Goal: Task Accomplishment & Management: Manage account settings

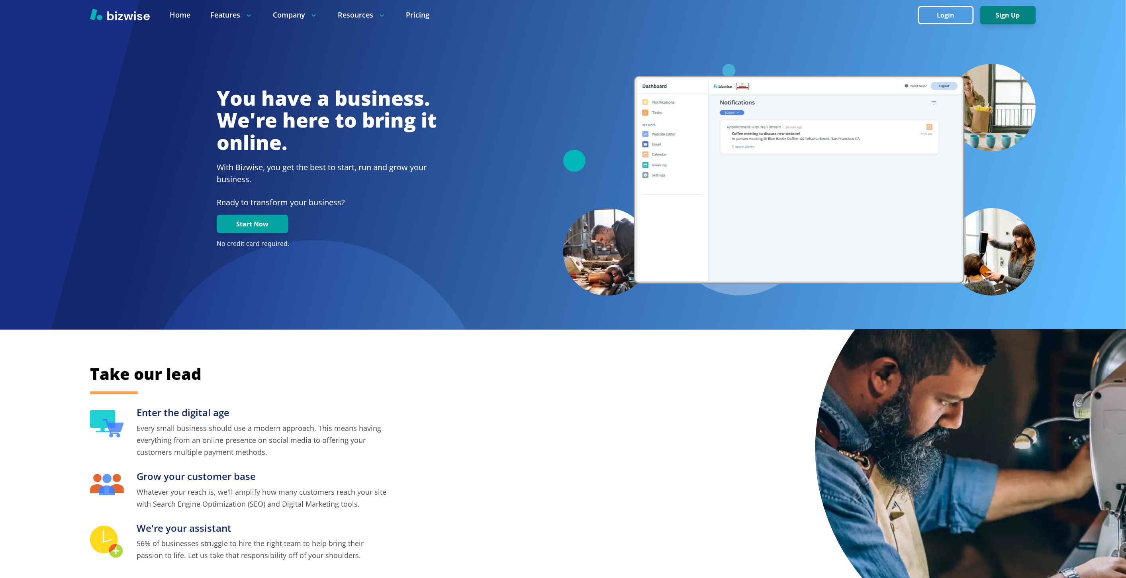
click at [985, 15] on button "Sign Up" at bounding box center [1009, 15] width 56 height 18
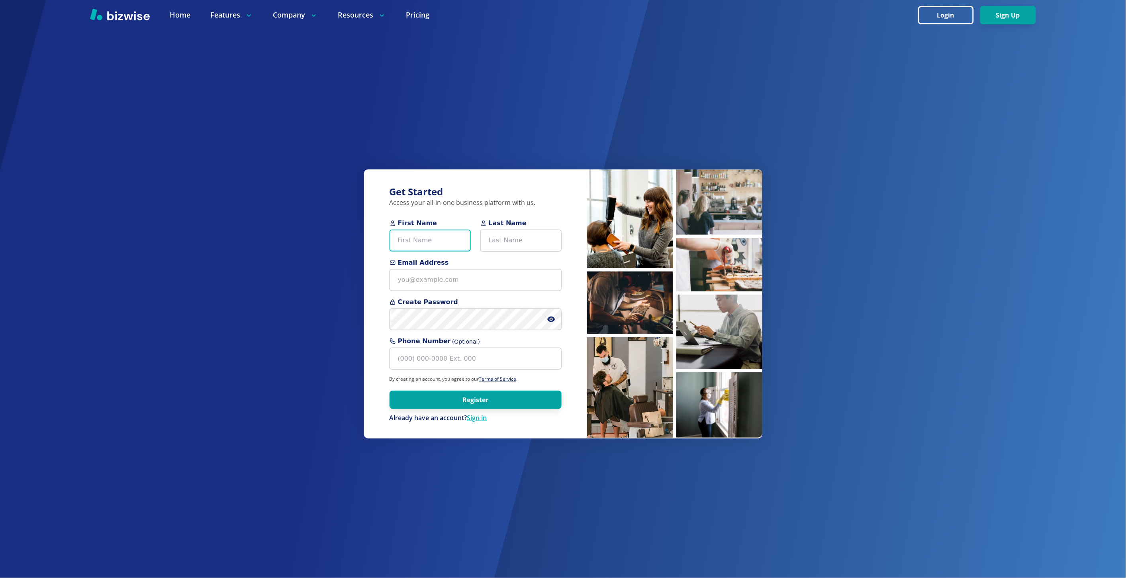
click at [425, 245] on input "First Name" at bounding box center [430, 240] width 81 height 22
paste input "Andrew Lalor"
type input "Andrew Lalor"
click at [500, 240] on input "Last Name" at bounding box center [521, 240] width 81 height 22
paste input "Andrew Lalor"
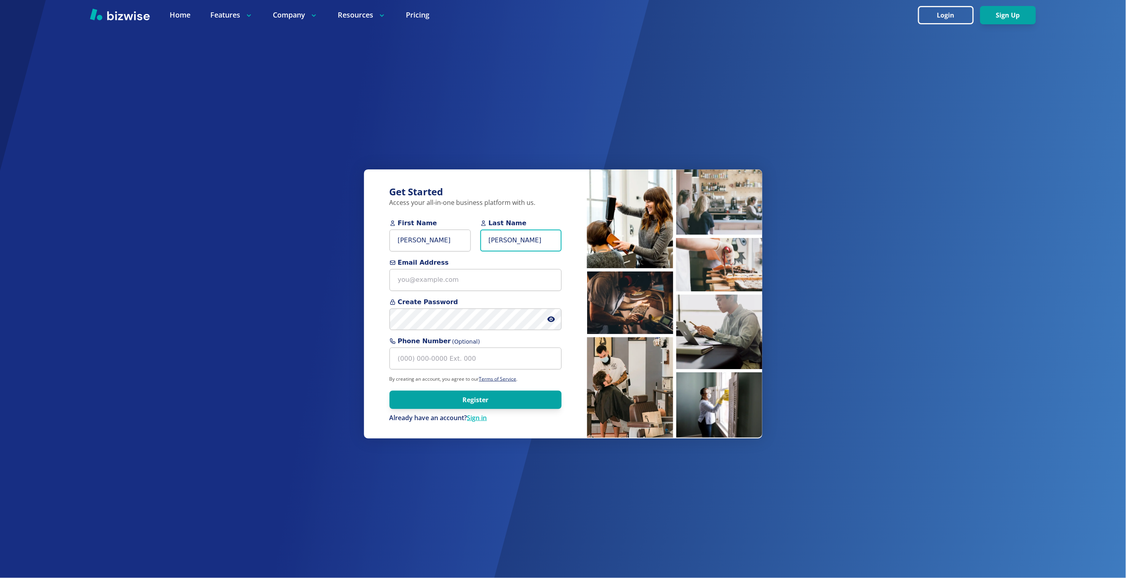
click at [493, 241] on input "Andrew Lalor" at bounding box center [521, 240] width 81 height 22
type input "Lalor"
click at [426, 238] on input "Andrew Lalor" at bounding box center [430, 240] width 81 height 22
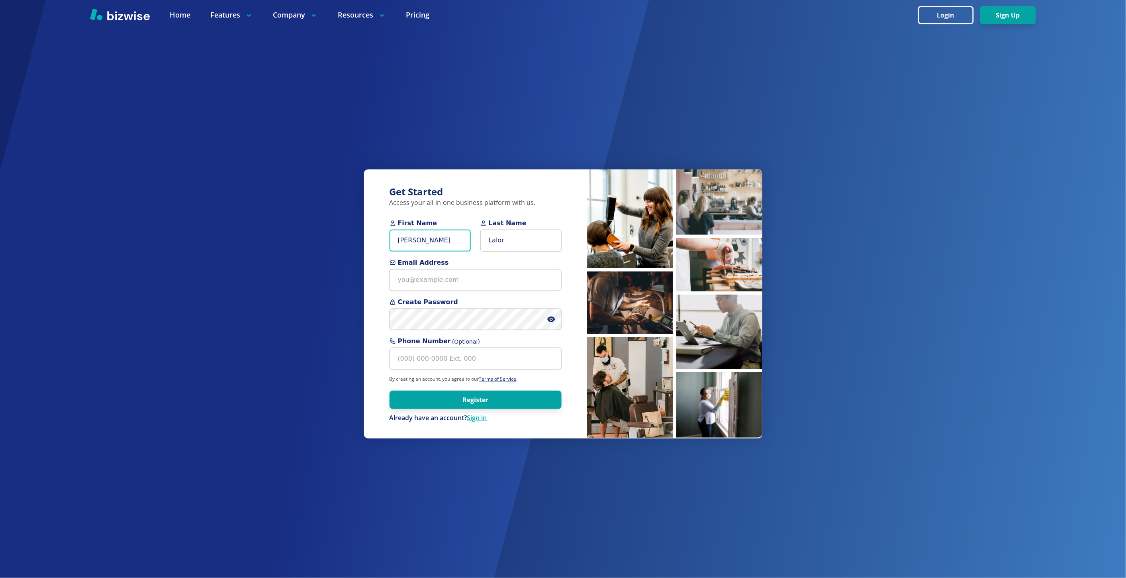
type input "Andrew"
paste input "lalorpainting@gmail.com>"
type input "lalorpainting@gmail.com"
click at [390, 390] on button "Register" at bounding box center [476, 399] width 172 height 18
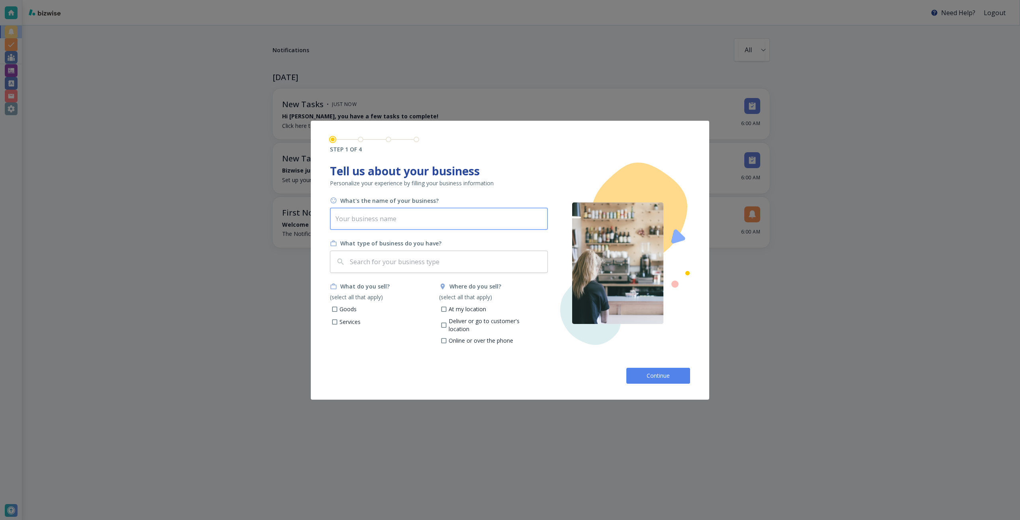
click at [513, 217] on input "text" at bounding box center [439, 219] width 218 height 22
type input "Lalor Painting"
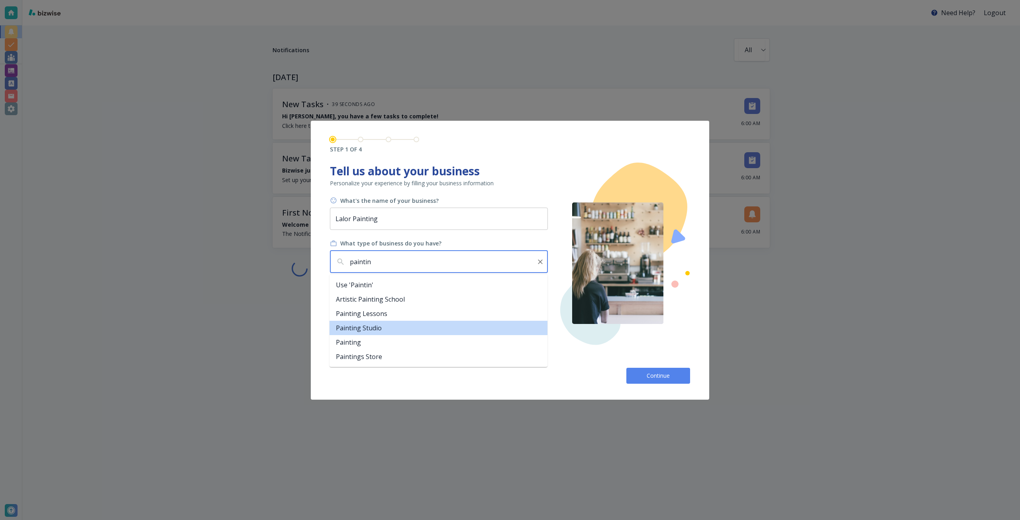
scroll to position [4, 0]
click at [431, 341] on li "Painting" at bounding box center [439, 338] width 218 height 14
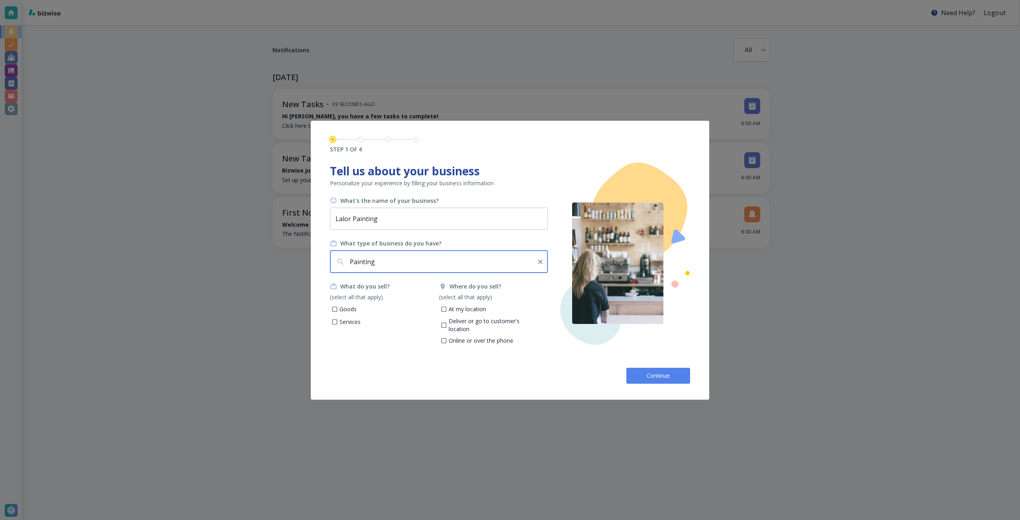
type input "Painting"
click at [354, 321] on p "Services" at bounding box center [349, 322] width 21 height 8
click at [338, 321] on input "Services" at bounding box center [334, 323] width 7 height 7
checkbox input "true"
click at [455, 324] on p "Deliver or go to customer's location" at bounding box center [495, 325] width 93 height 16
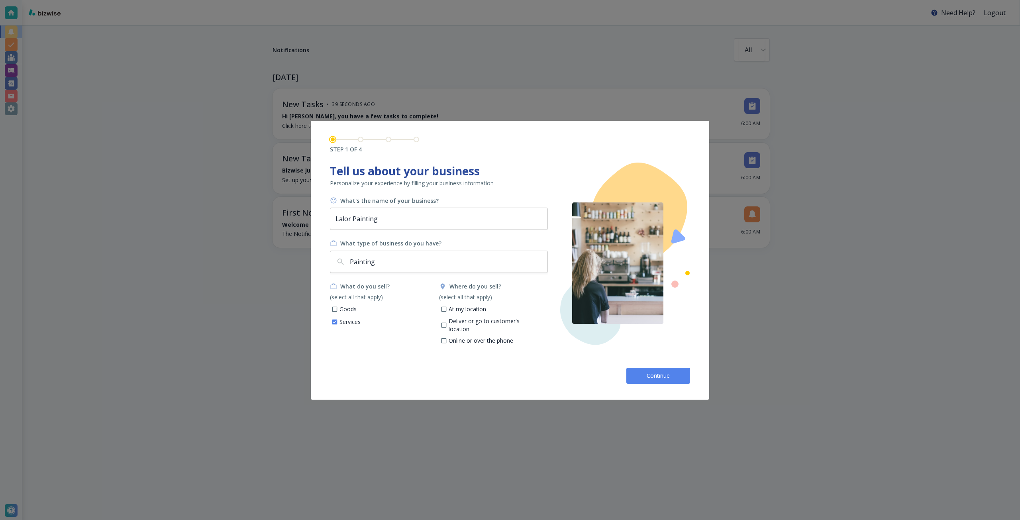
click at [447, 324] on input "Deliver or go to customer's location" at bounding box center [443, 326] width 7 height 7
checkbox input "true"
click at [644, 369] on button "Continue" at bounding box center [658, 376] width 64 height 16
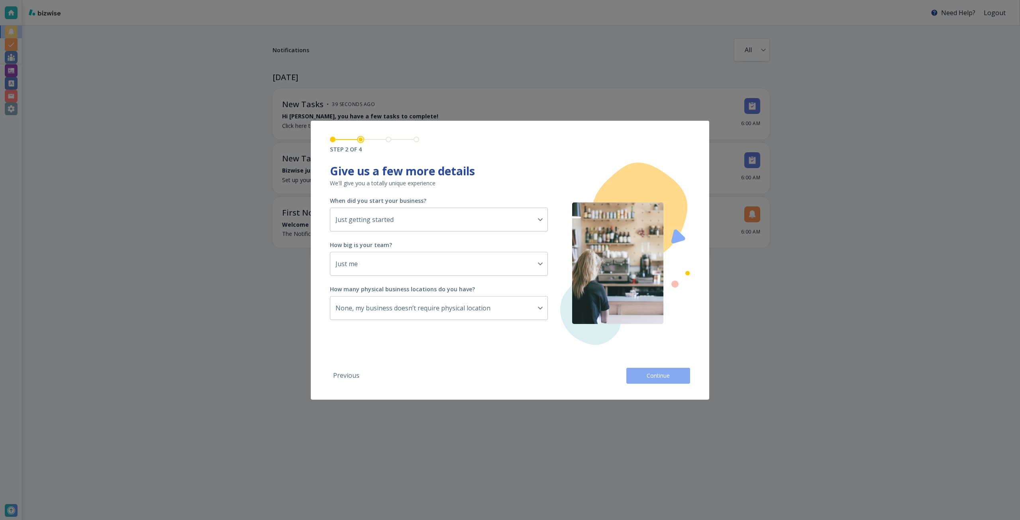
click at [662, 369] on button "Continue" at bounding box center [658, 376] width 64 height 16
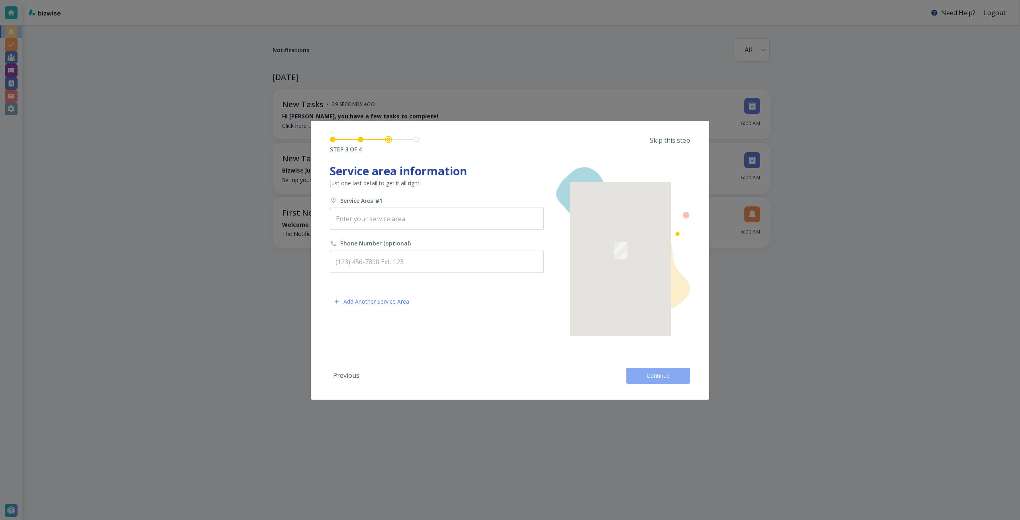
click at [652, 377] on span "Continue" at bounding box center [657, 376] width 25 height 8
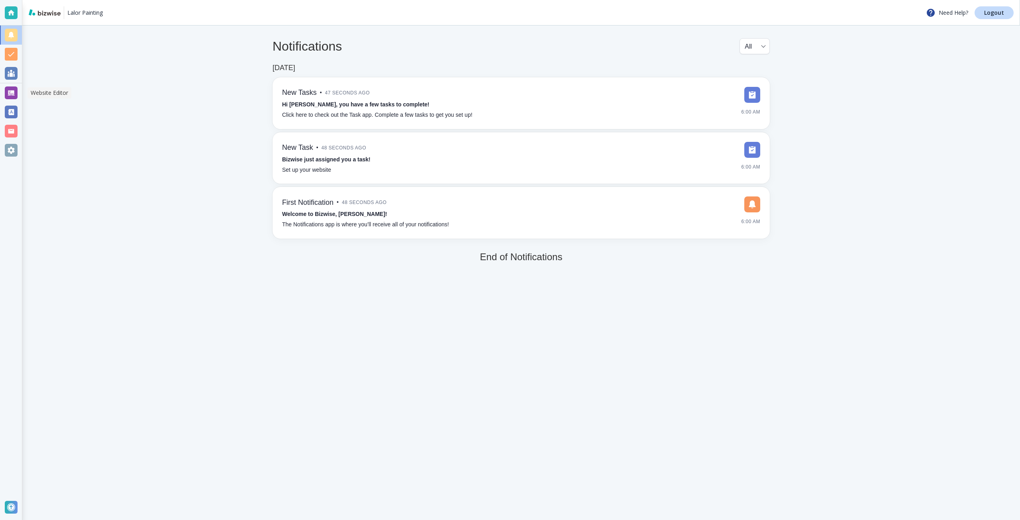
click at [14, 92] on div at bounding box center [11, 92] width 13 height 13
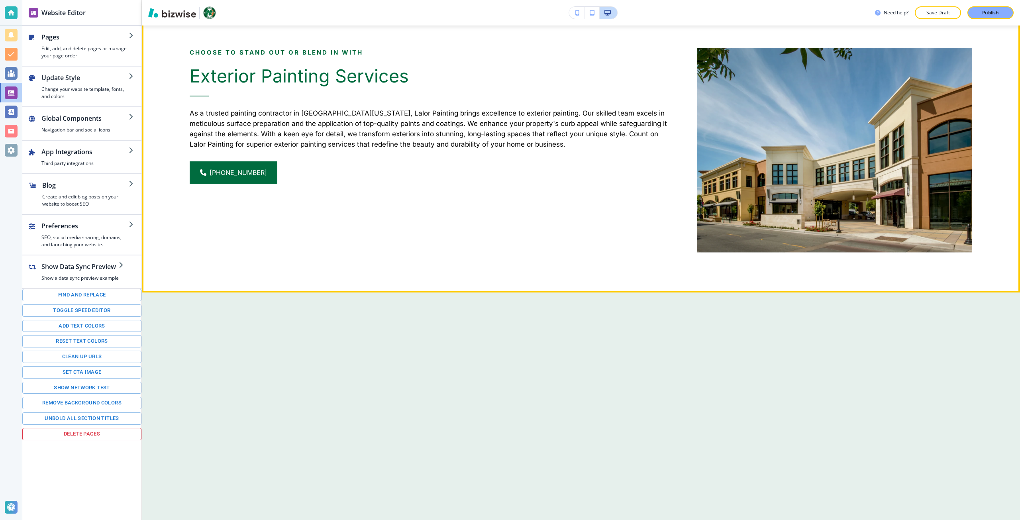
scroll to position [1076, 0]
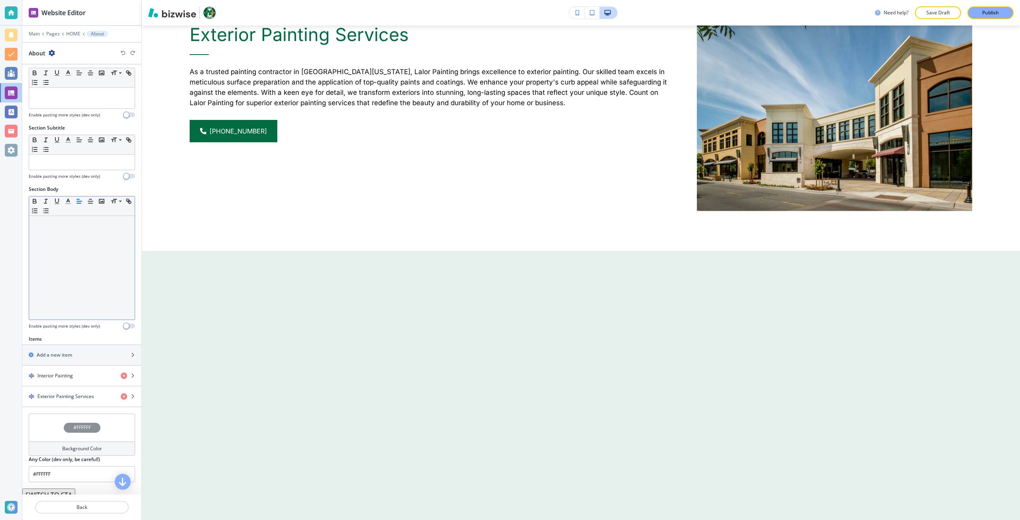
scroll to position [48, 0]
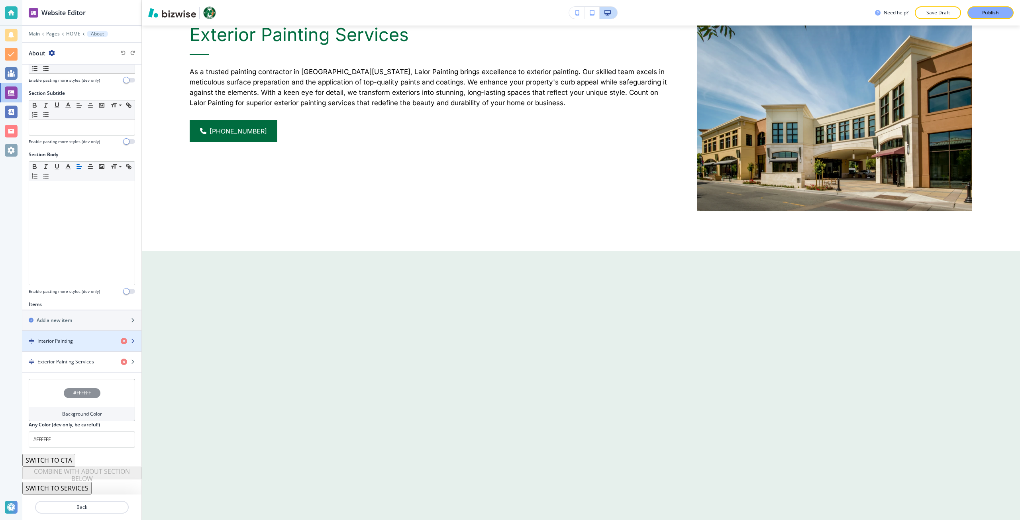
click at [45, 339] on h4 "Interior Painting" at bounding box center [54, 340] width 35 height 7
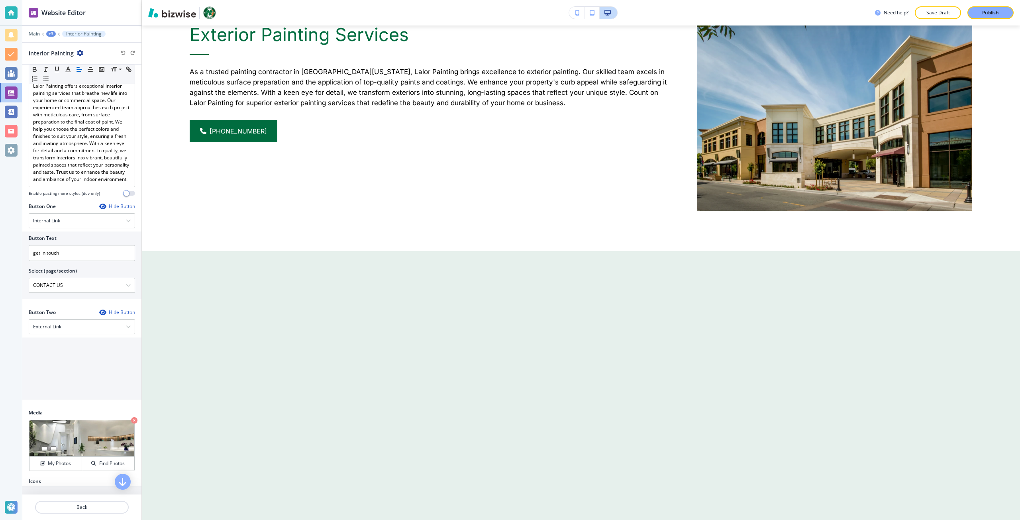
scroll to position [192, 0]
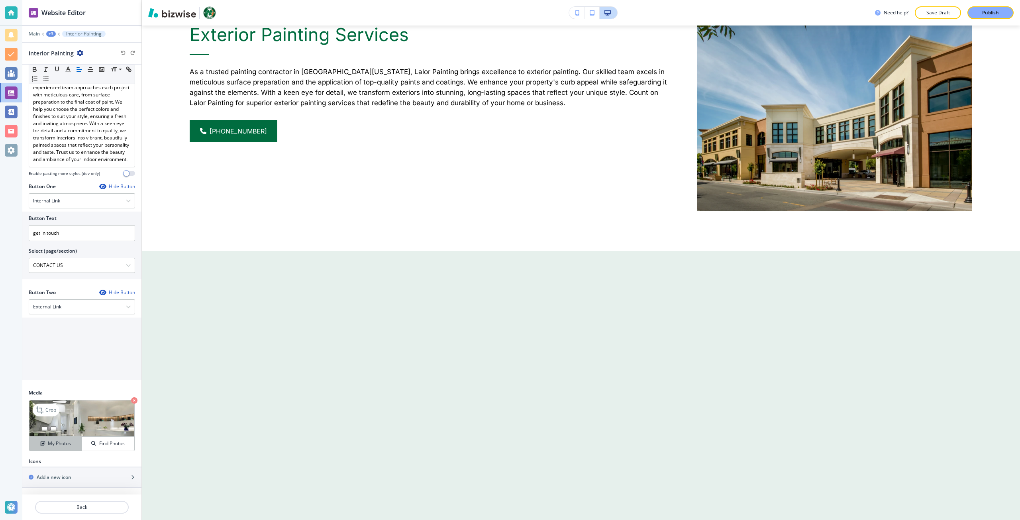
click at [61, 437] on button "My Photos" at bounding box center [55, 444] width 53 height 14
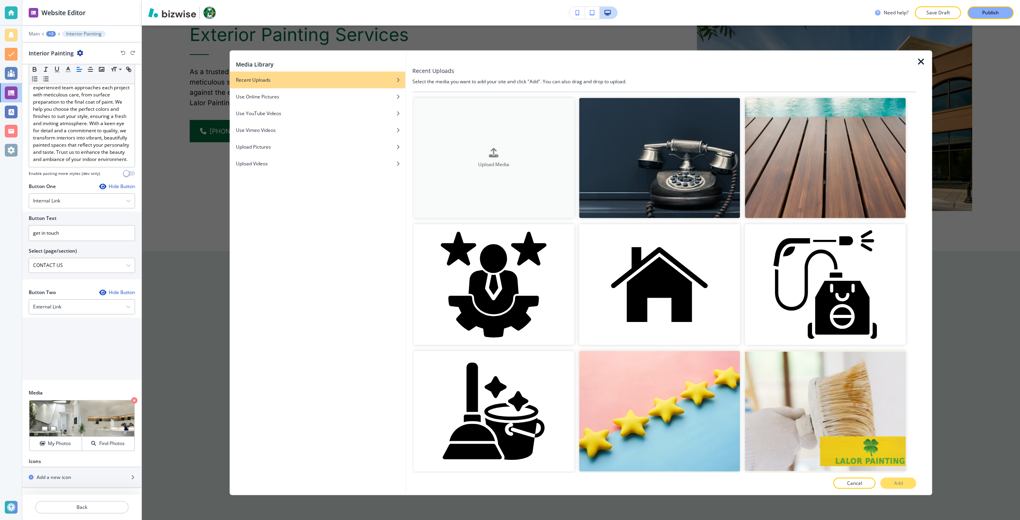
click at [559, 178] on button "Upload Media" at bounding box center [493, 158] width 161 height 121
click at [941, 66] on div "Media Library Recent Uploads Use Online Pictures Use YouTube Videos Use Vimeo V…" at bounding box center [581, 272] width 878 height 494
click at [917, 63] on icon "button" at bounding box center [921, 62] width 10 height 10
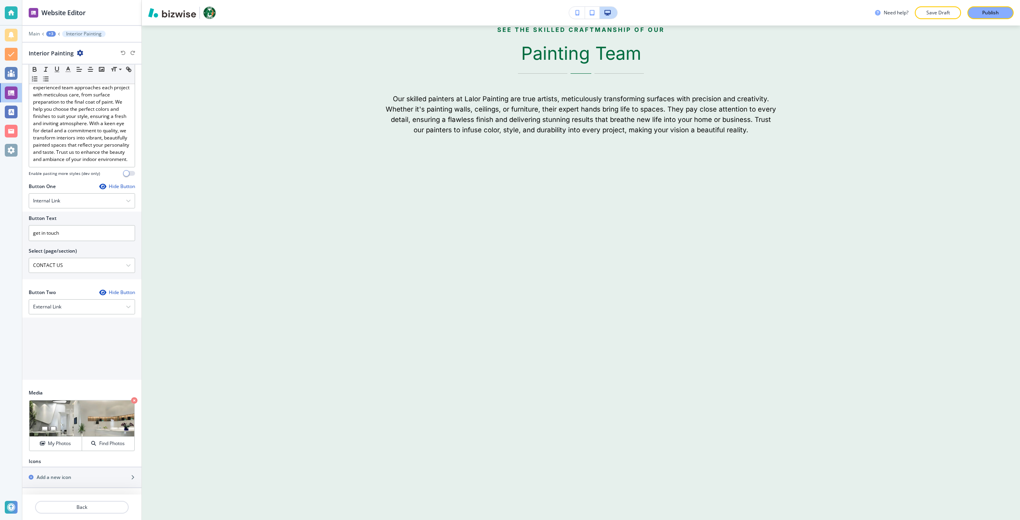
scroll to position [1460, 0]
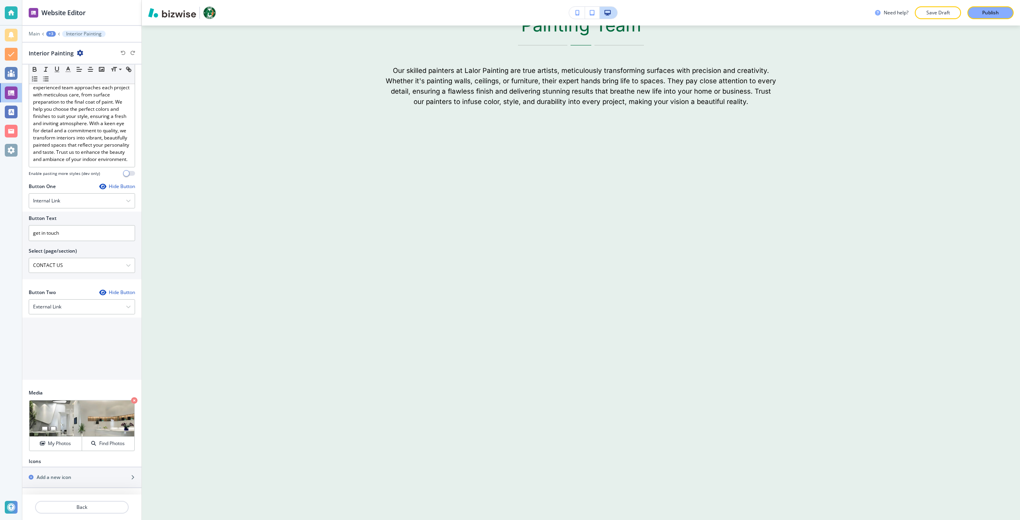
click at [51, 36] on div "+3" at bounding box center [51, 34] width 10 height 6
click at [75, 64] on p "HOME" at bounding box center [71, 60] width 41 height 7
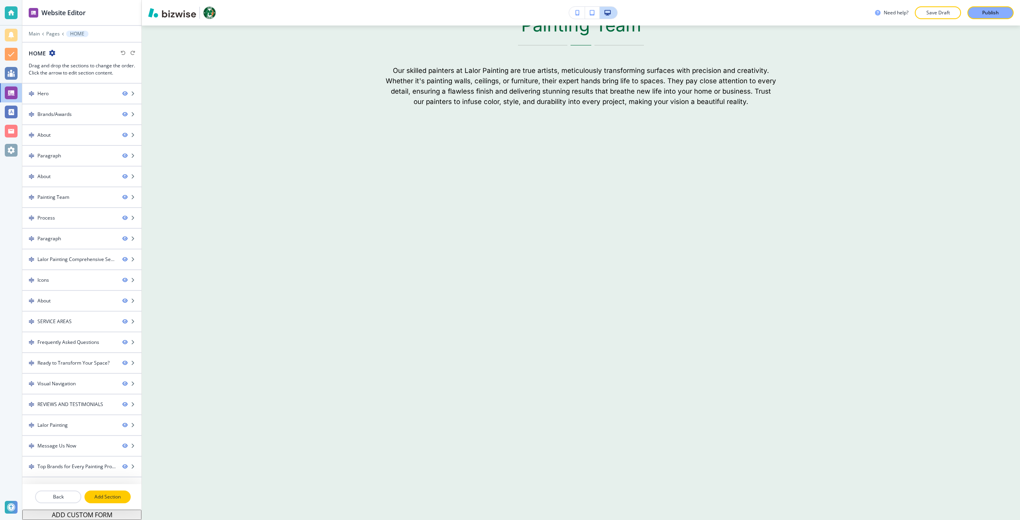
click at [101, 493] on p "Add Section" at bounding box center [107, 496] width 45 height 7
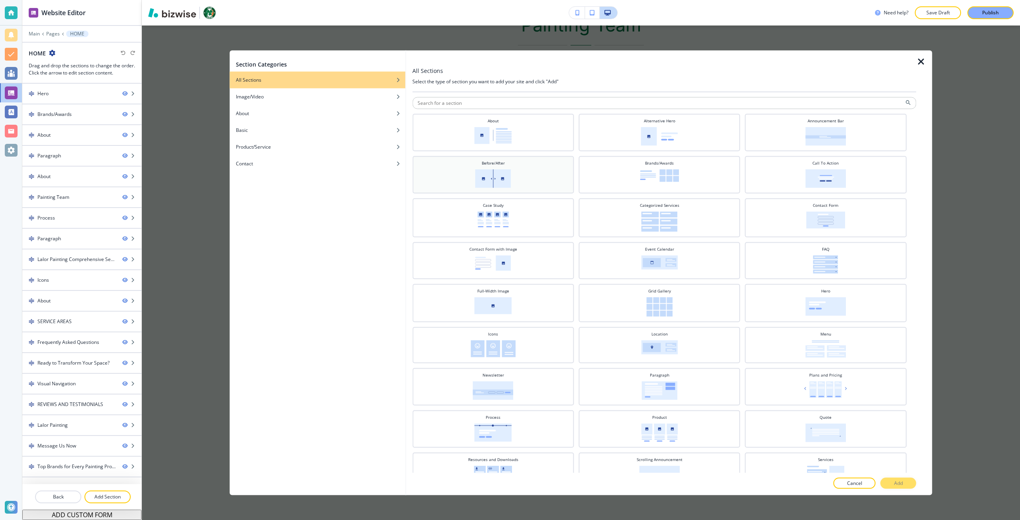
click at [541, 183] on div "Before/After" at bounding box center [492, 174] width 153 height 28
click at [892, 481] on button "Add" at bounding box center [899, 483] width 36 height 11
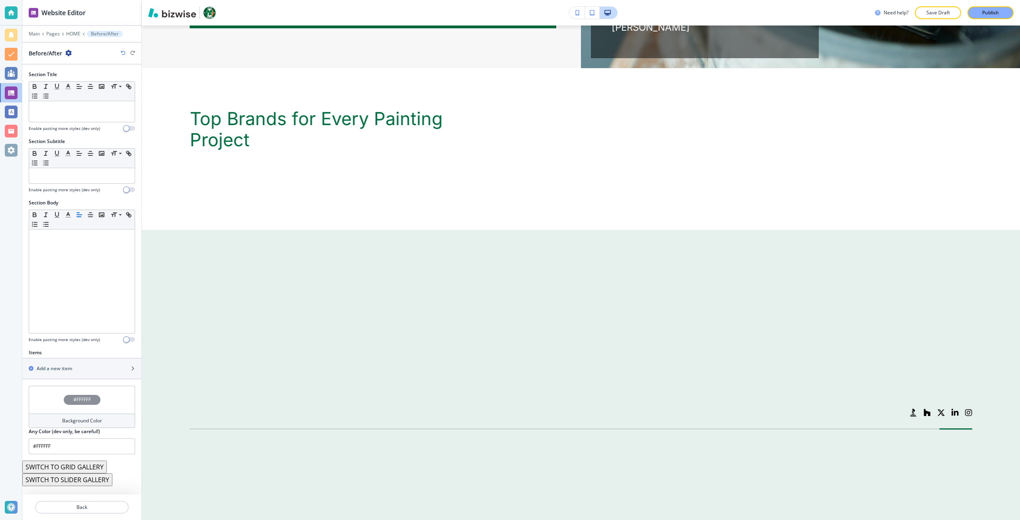
scroll to position [6138, 0]
click at [57, 373] on div "button" at bounding box center [81, 375] width 119 height 6
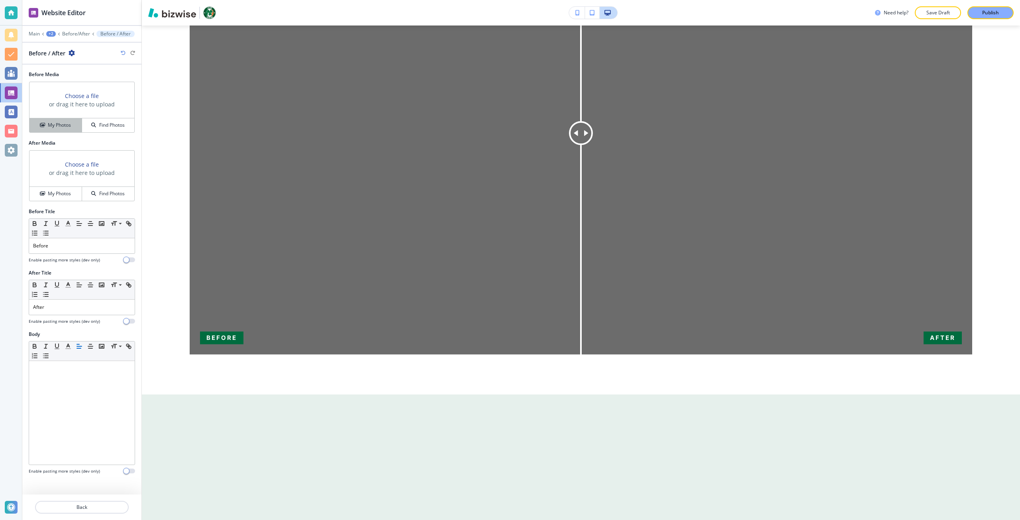
click at [58, 131] on button "My Photos" at bounding box center [55, 125] width 53 height 14
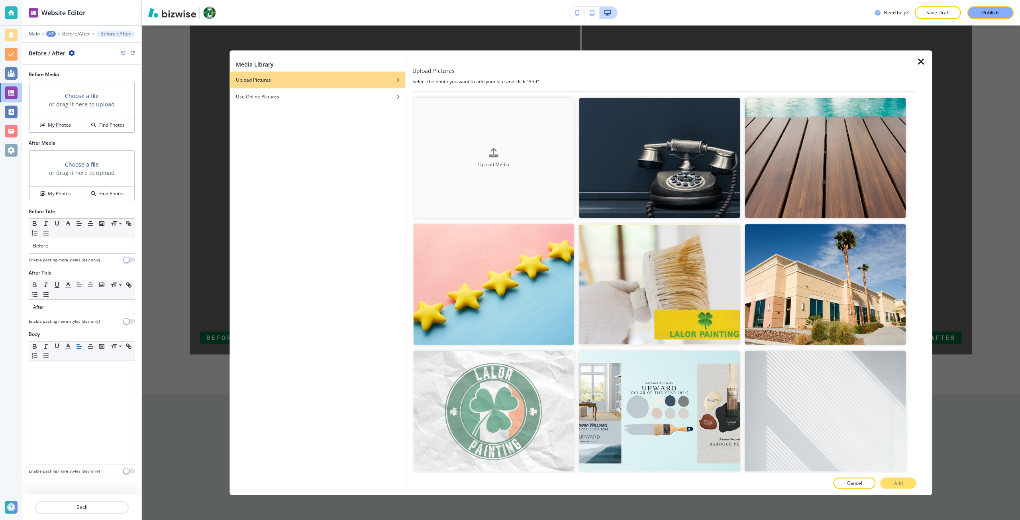
click at [459, 128] on button "Upload Media" at bounding box center [493, 158] width 161 height 121
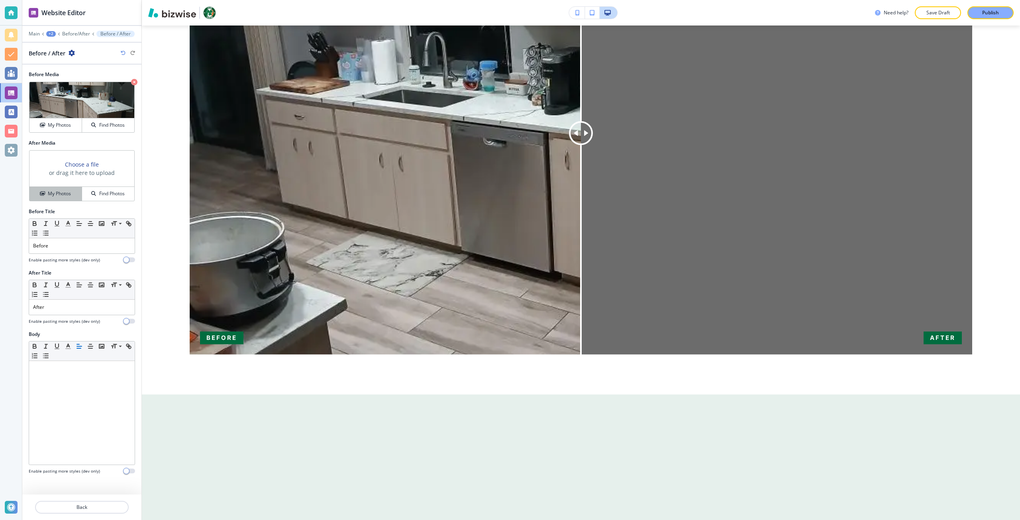
click at [69, 192] on h4 "My Photos" at bounding box center [59, 193] width 23 height 7
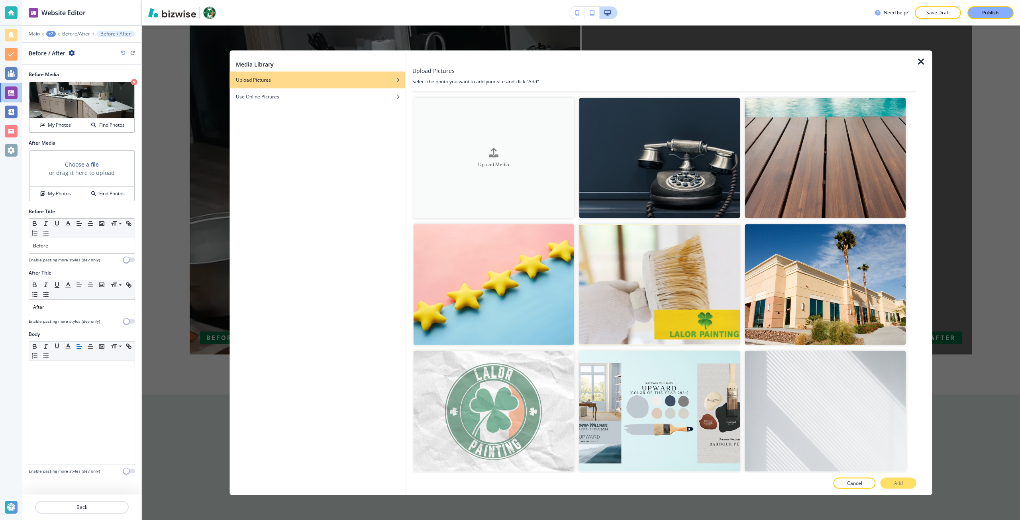
click at [463, 153] on div "Upload Media" at bounding box center [493, 158] width 161 height 20
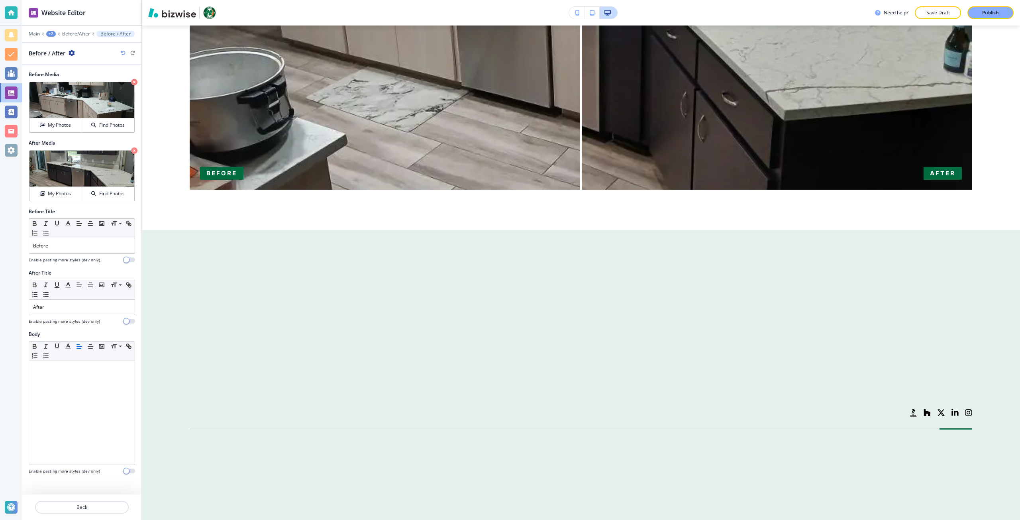
scroll to position [6616, 0]
click at [60, 507] on p "Back" at bounding box center [82, 507] width 92 height 7
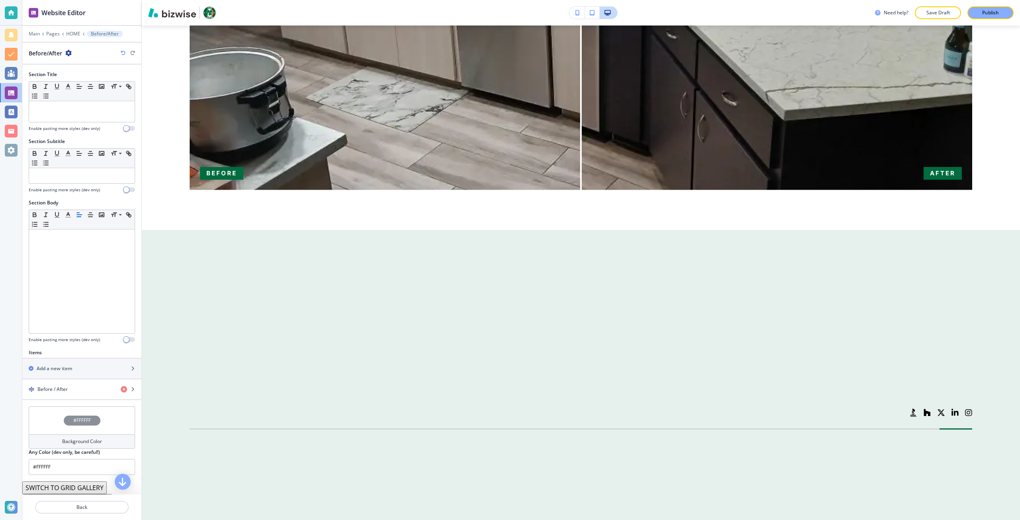
scroll to position [6565, 0]
click at [54, 369] on h2 "Add a new item" at bounding box center [54, 368] width 35 height 7
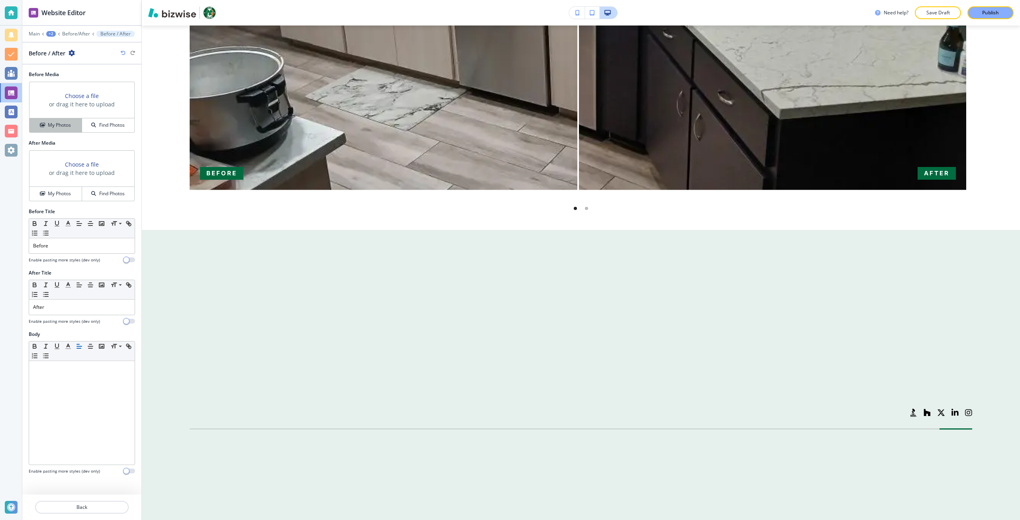
click at [69, 125] on h4 "My Photos" at bounding box center [59, 125] width 23 height 7
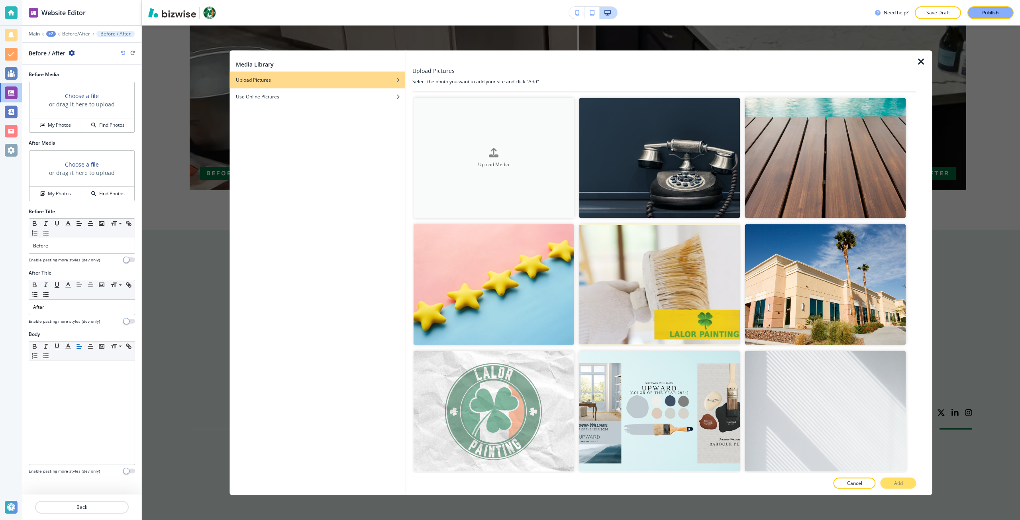
click at [443, 172] on button "Upload Media" at bounding box center [493, 158] width 161 height 121
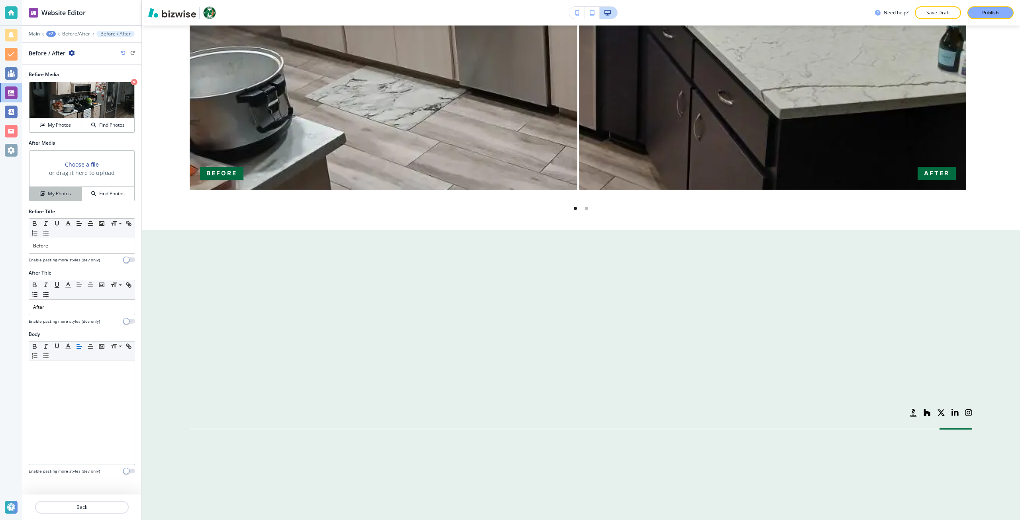
click at [59, 191] on h4 "My Photos" at bounding box center [59, 193] width 23 height 7
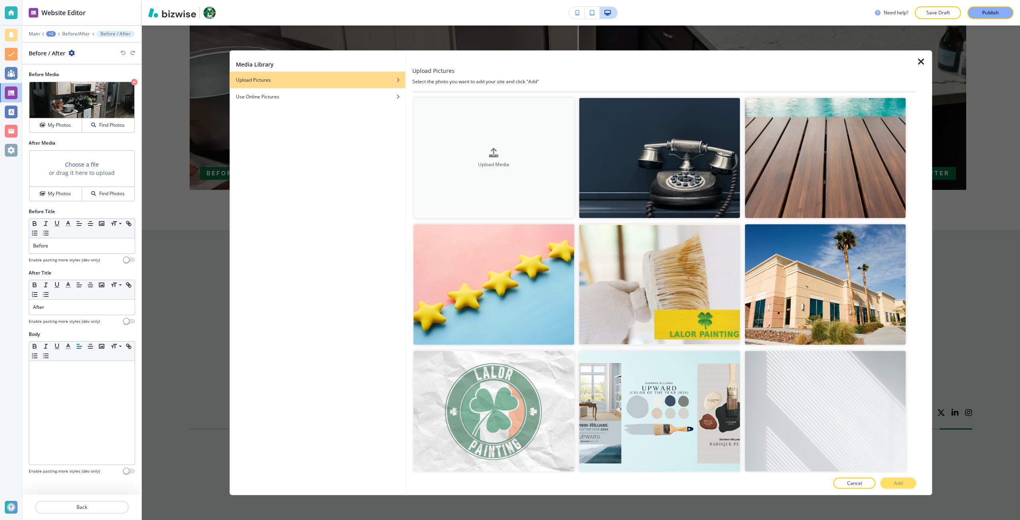
click at [428, 163] on h4 "Upload Media" at bounding box center [493, 164] width 161 height 7
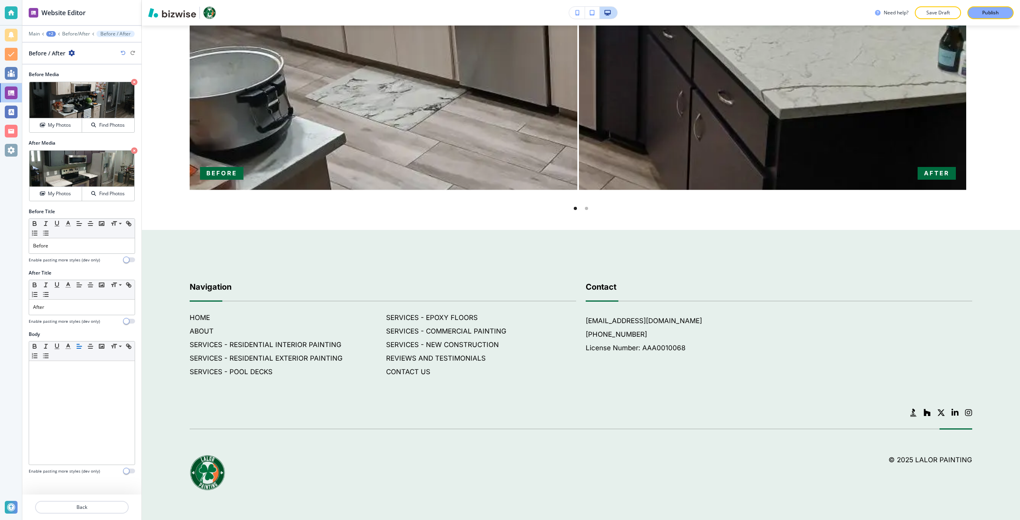
scroll to position [6525, 0]
click at [90, 506] on p "Back" at bounding box center [82, 507] width 92 height 7
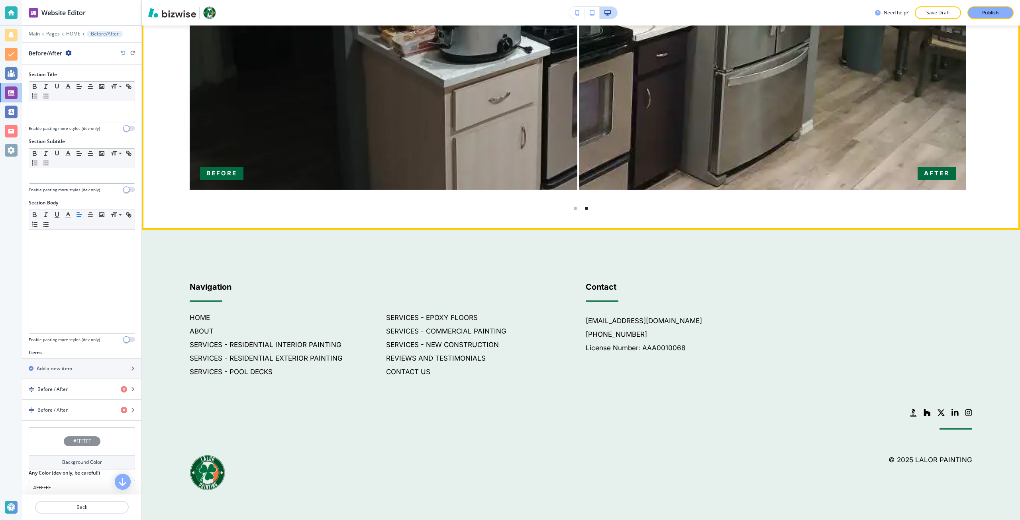
scroll to position [6445, 0]
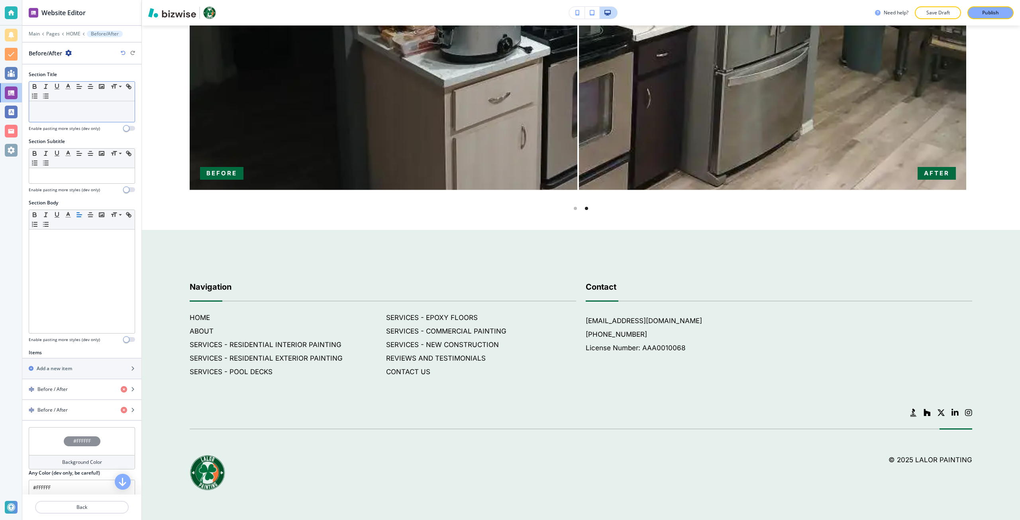
click at [39, 117] on div at bounding box center [82, 111] width 106 height 21
click at [49, 31] on div "+2" at bounding box center [51, 34] width 10 height 6
click at [71, 57] on p "HOME" at bounding box center [71, 60] width 41 height 7
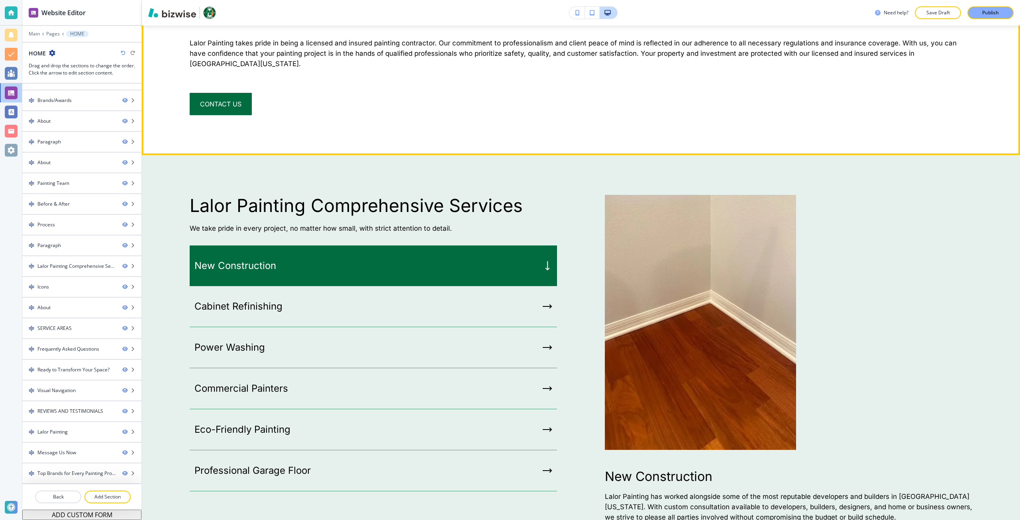
scroll to position [3502, 0]
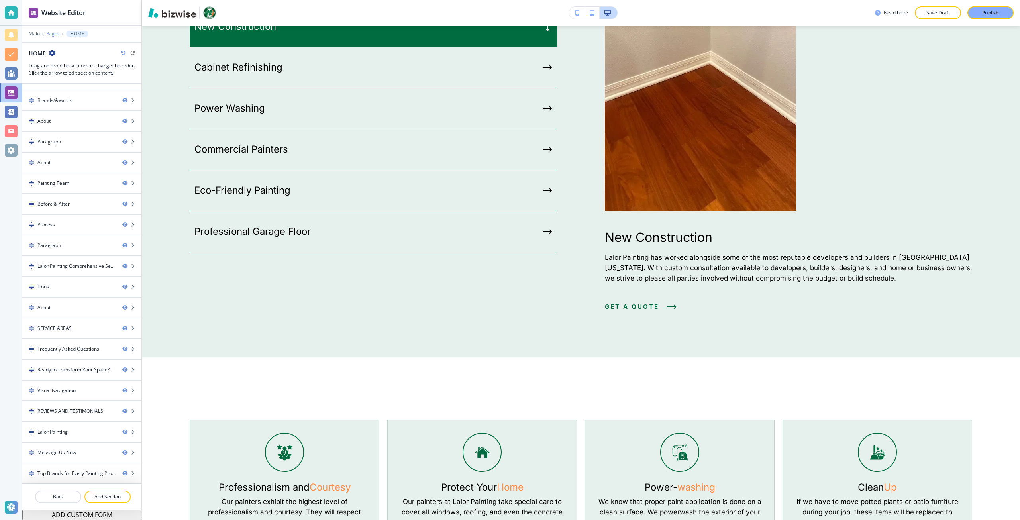
click at [52, 34] on p "Pages" at bounding box center [53, 34] width 14 height 6
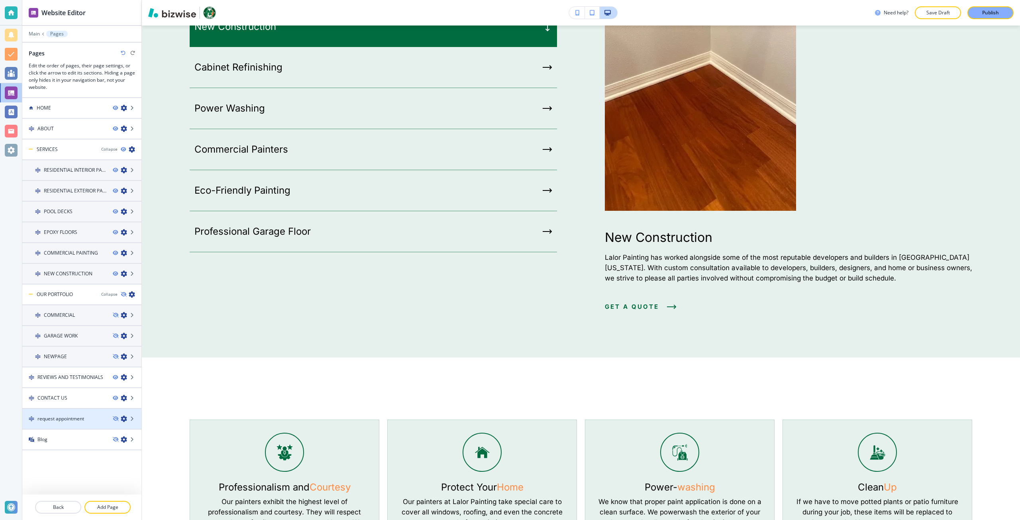
click at [63, 413] on div at bounding box center [81, 412] width 119 height 6
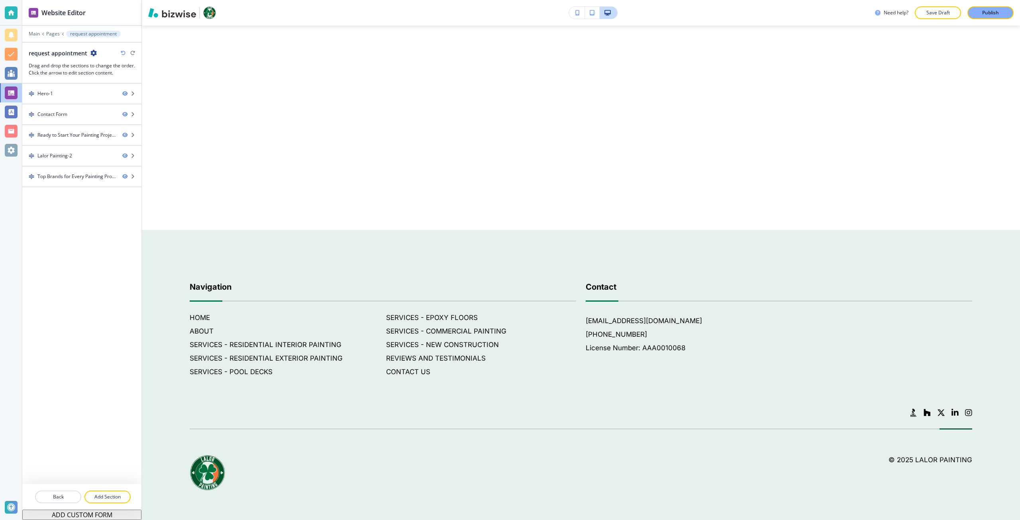
scroll to position [0, 0]
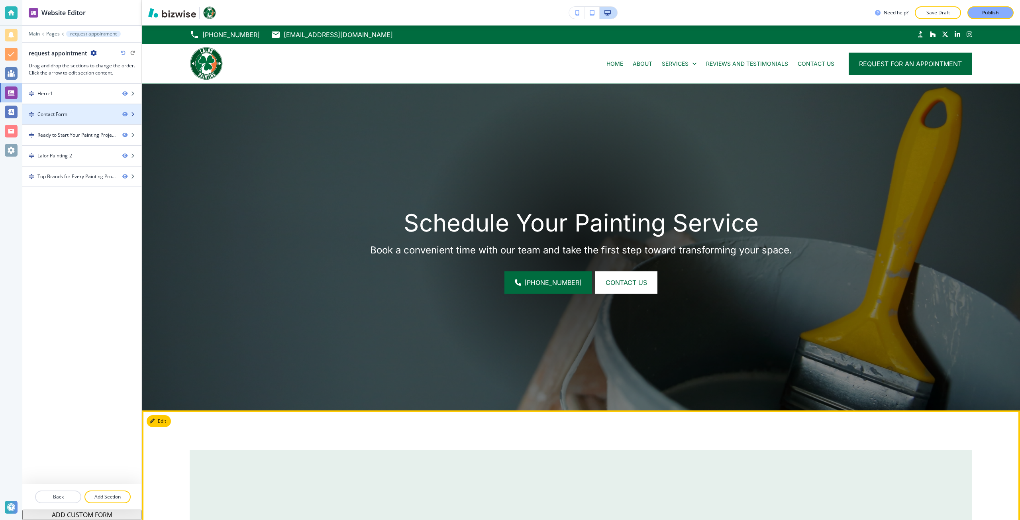
click at [73, 119] on div at bounding box center [81, 121] width 119 height 6
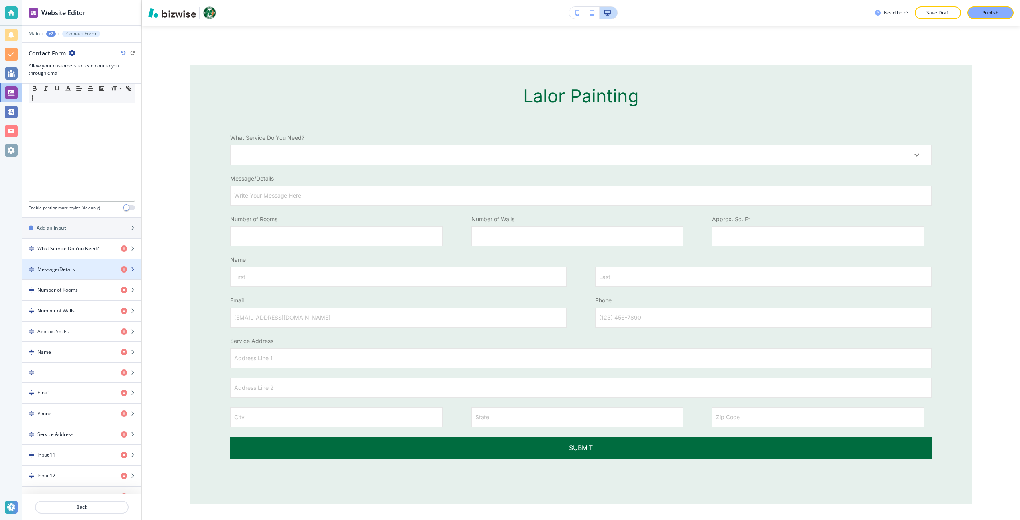
scroll to position [239, 0]
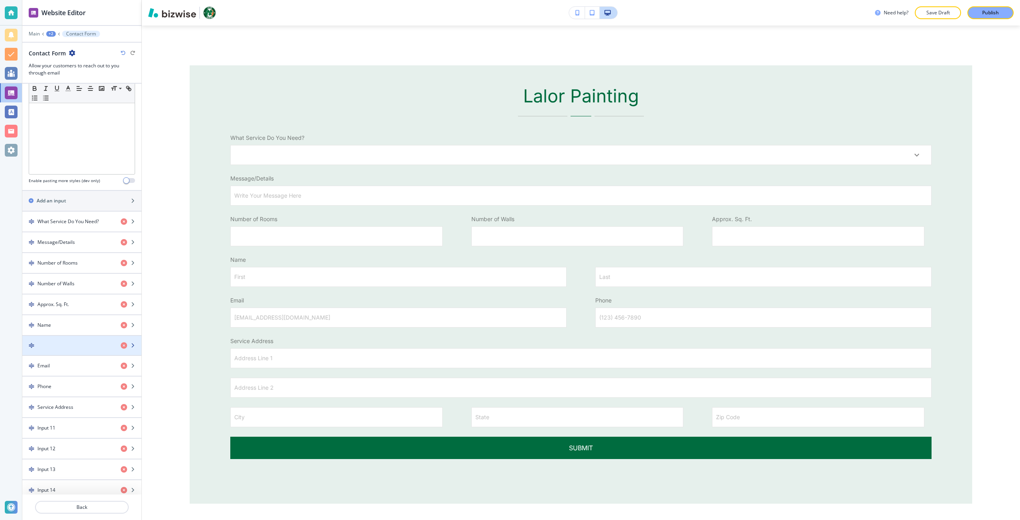
click at [65, 341] on div "button" at bounding box center [81, 339] width 119 height 6
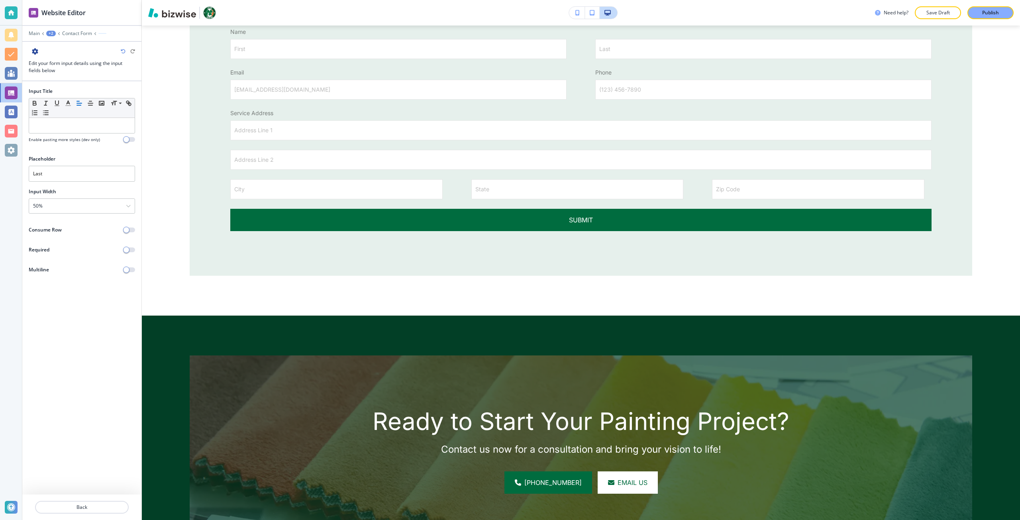
scroll to position [615, 0]
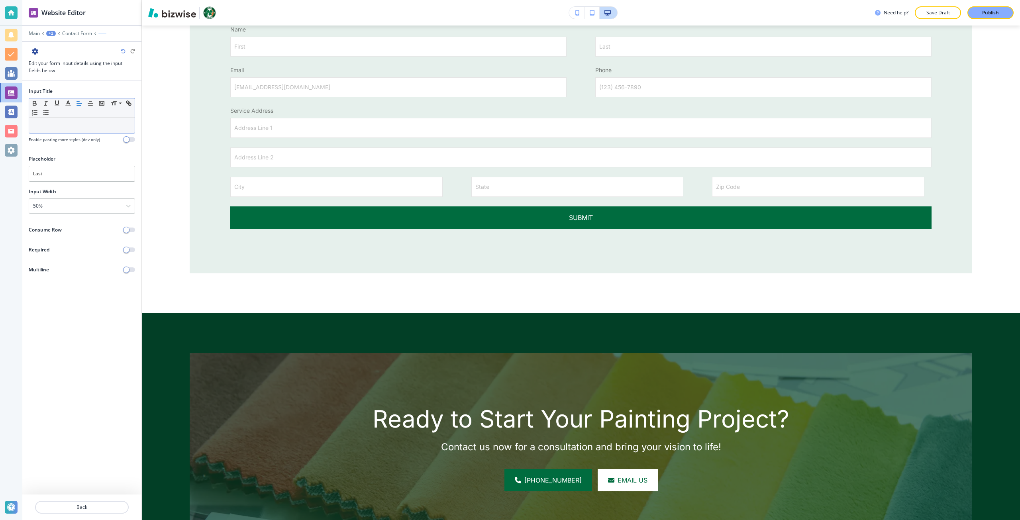
click at [49, 122] on p at bounding box center [82, 125] width 98 height 7
click at [59, 510] on p "Back" at bounding box center [82, 507] width 92 height 7
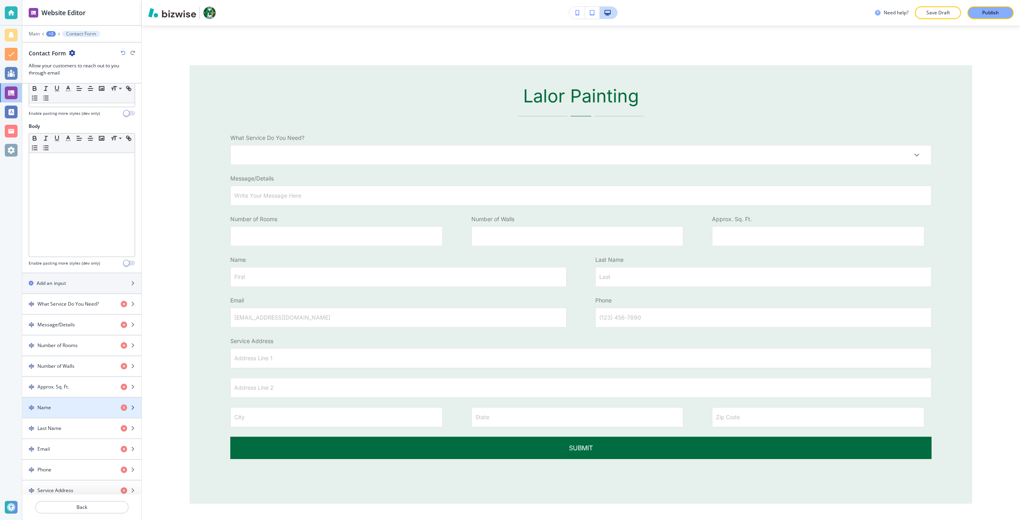
scroll to position [159, 0]
click at [63, 410] on div "button" at bounding box center [81, 411] width 119 height 6
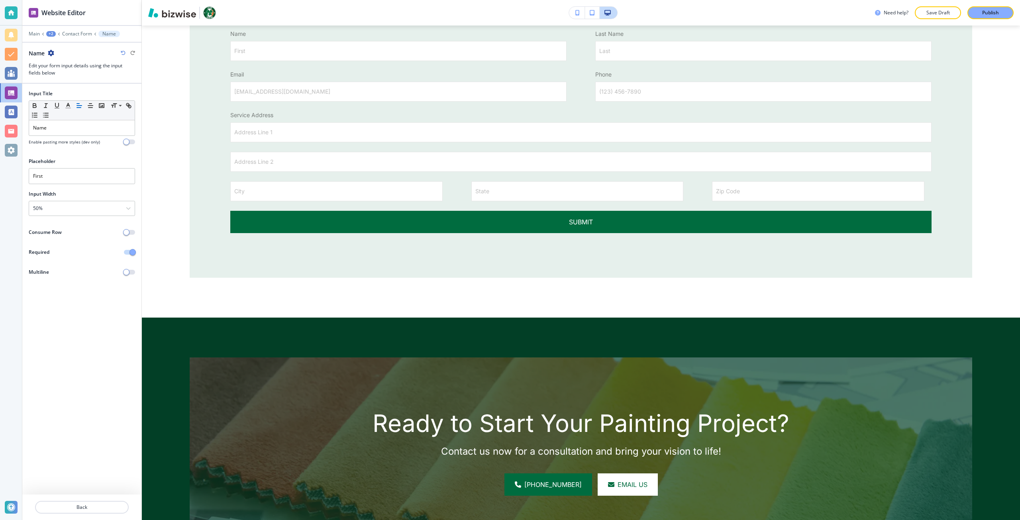
scroll to position [615, 0]
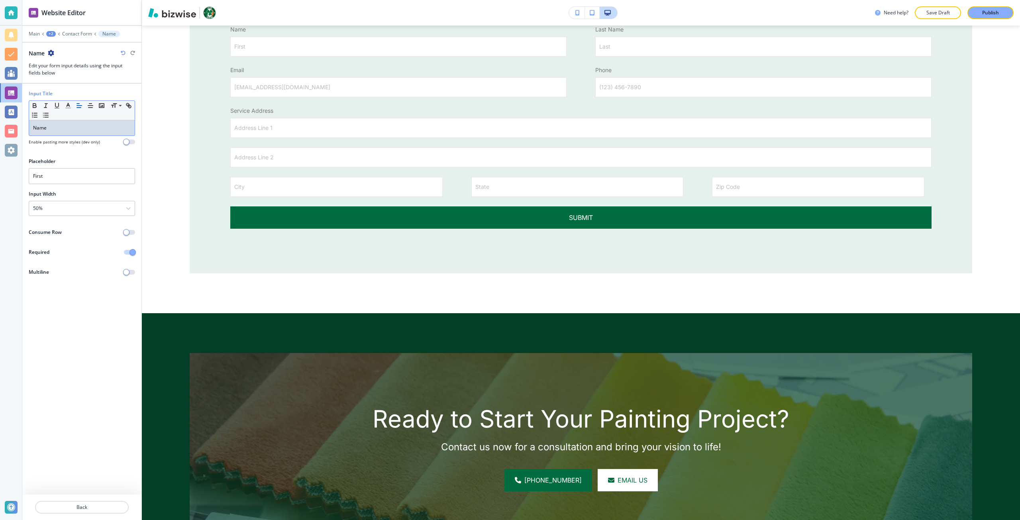
click at [33, 129] on p "Name" at bounding box center [82, 127] width 98 height 7
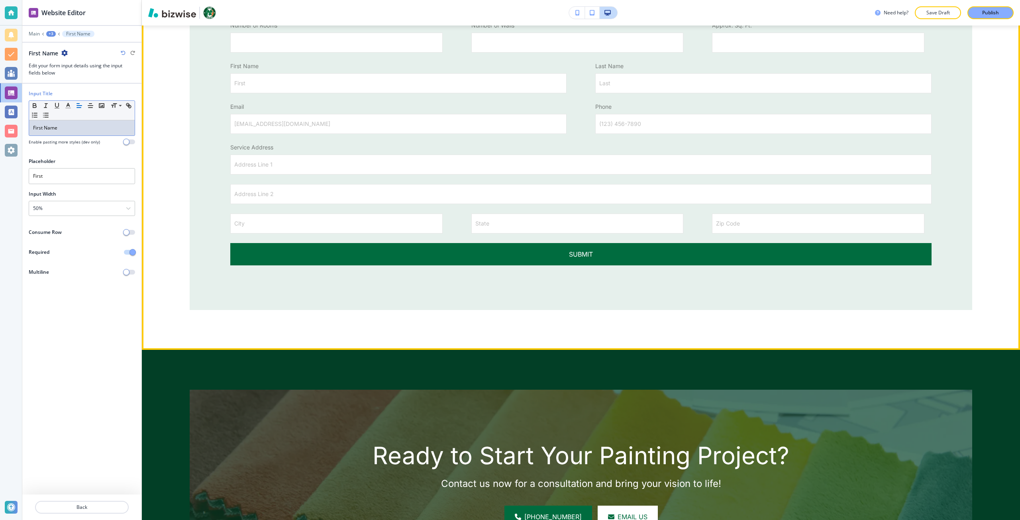
scroll to position [575, 0]
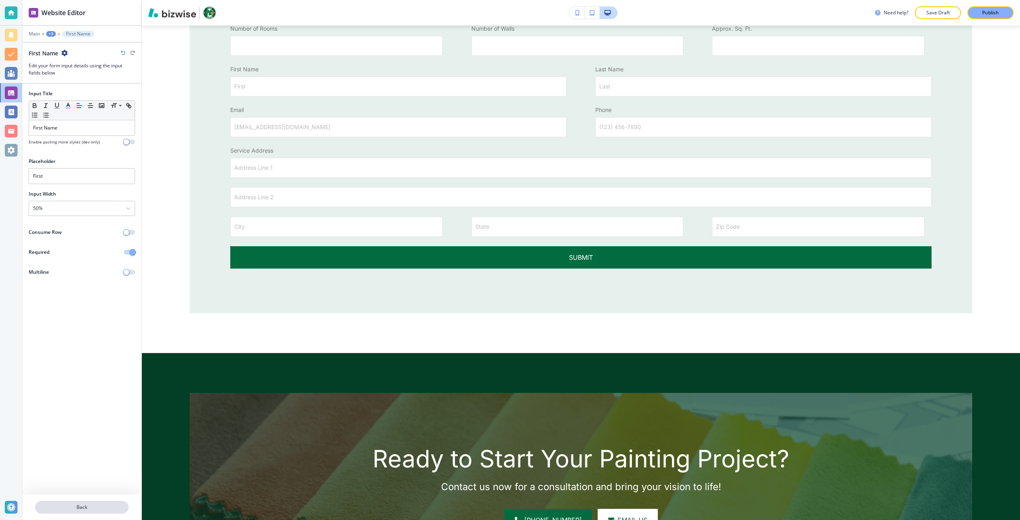
click at [65, 509] on p "Back" at bounding box center [82, 507] width 92 height 7
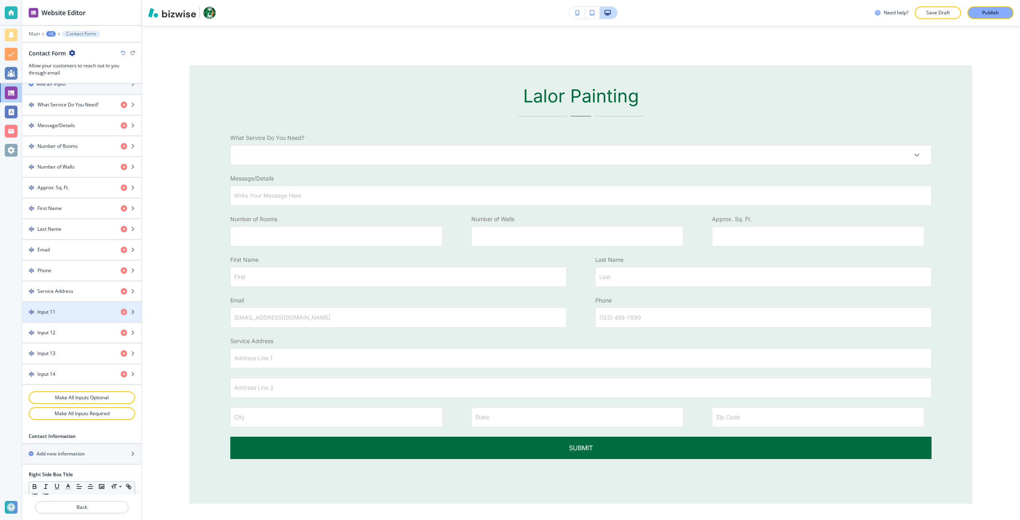
scroll to position [359, 0]
click at [54, 330] on h4 "Input 12" at bounding box center [46, 329] width 18 height 7
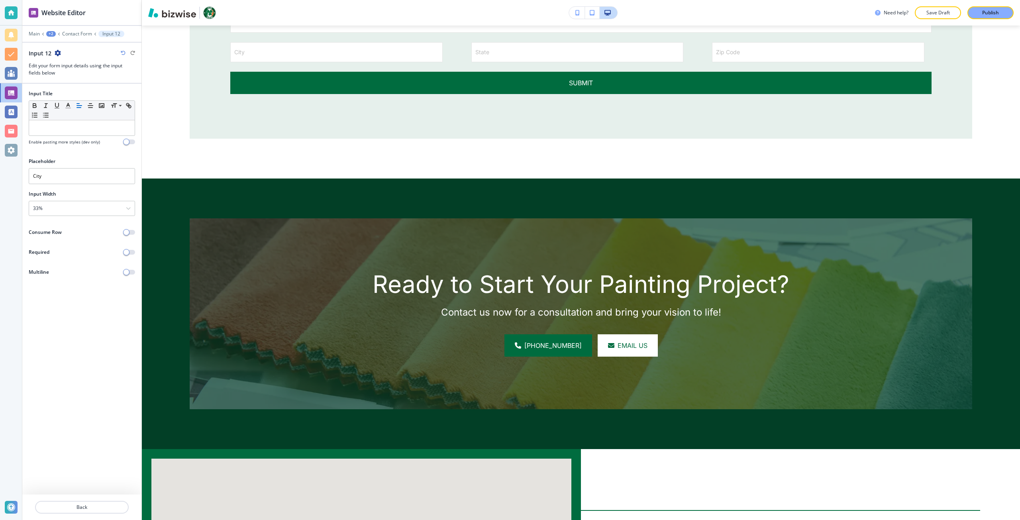
scroll to position [767, 0]
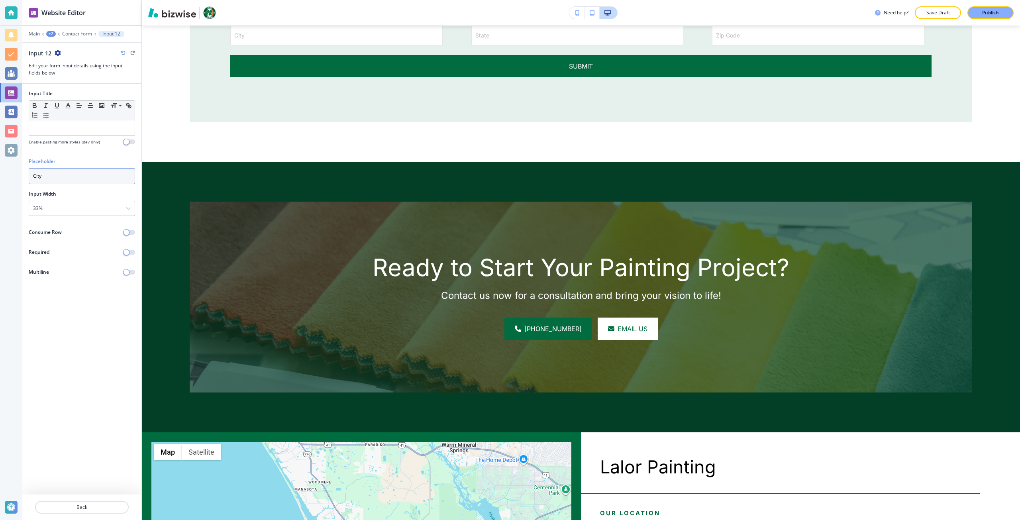
click at [40, 175] on input "City" at bounding box center [82, 176] width 106 height 16
click at [43, 135] on div at bounding box center [82, 127] width 106 height 15
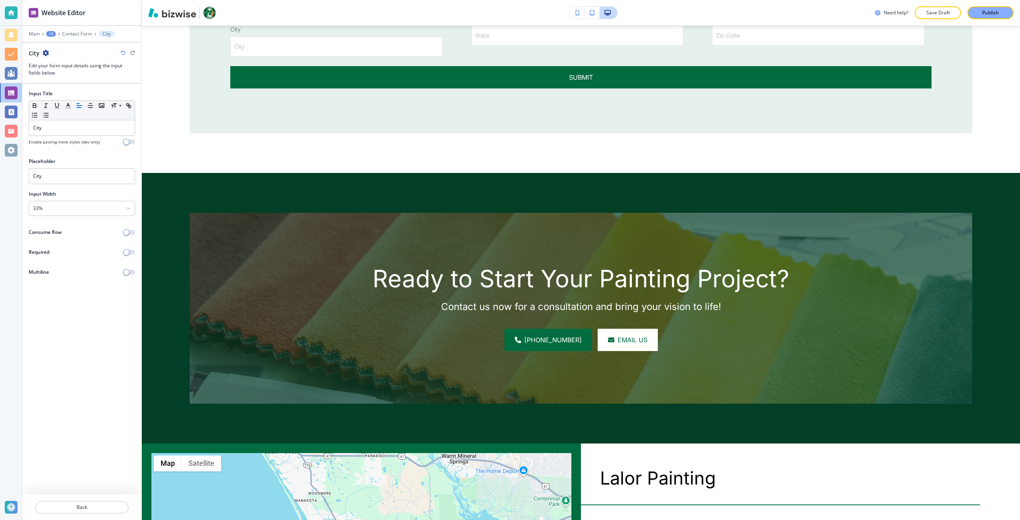
click at [95, 514] on div at bounding box center [81, 517] width 119 height 6
click at [91, 502] on button "Back" at bounding box center [82, 507] width 94 height 13
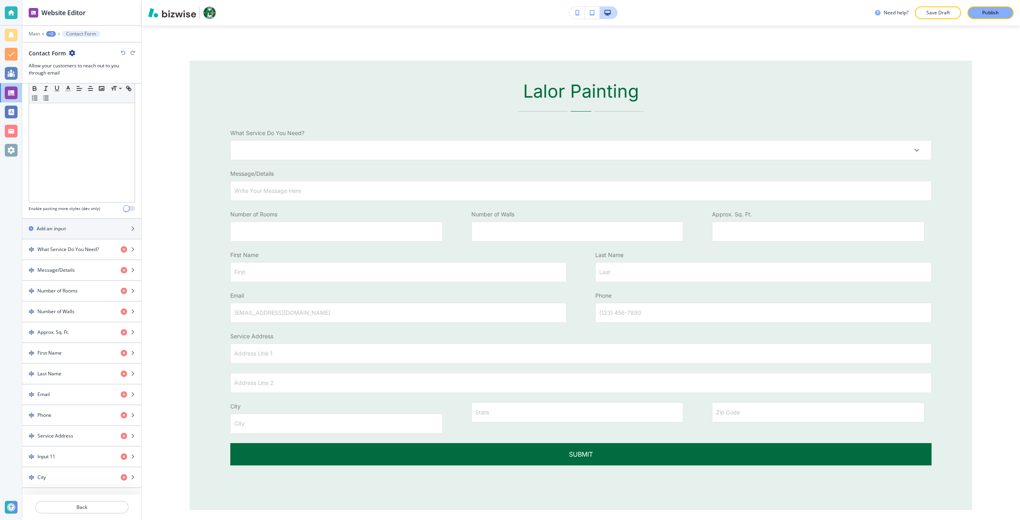
scroll to position [385, 0]
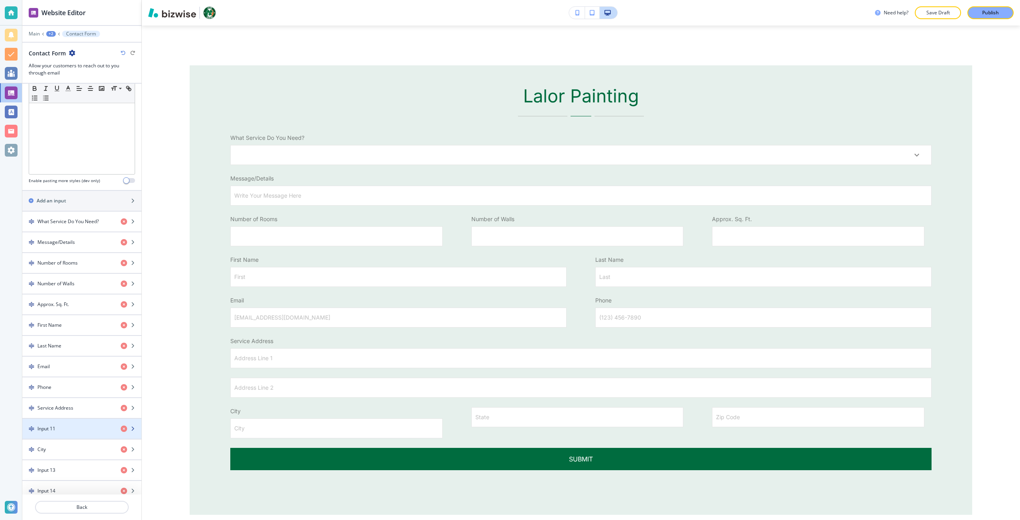
click at [72, 424] on div "button" at bounding box center [81, 422] width 119 height 6
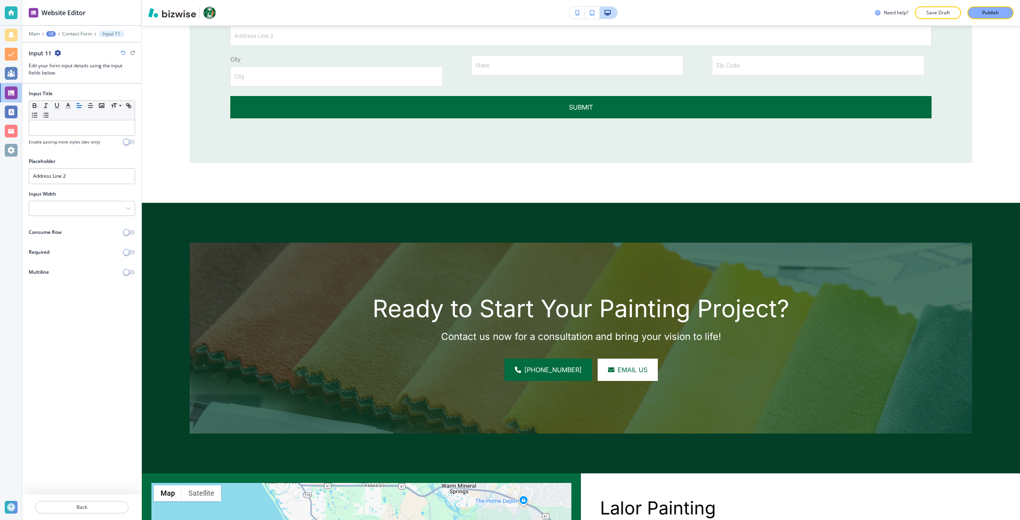
scroll to position [737, 0]
click at [55, 177] on input "Address Line 2" at bounding box center [82, 176] width 106 height 16
click at [53, 134] on div at bounding box center [82, 127] width 106 height 15
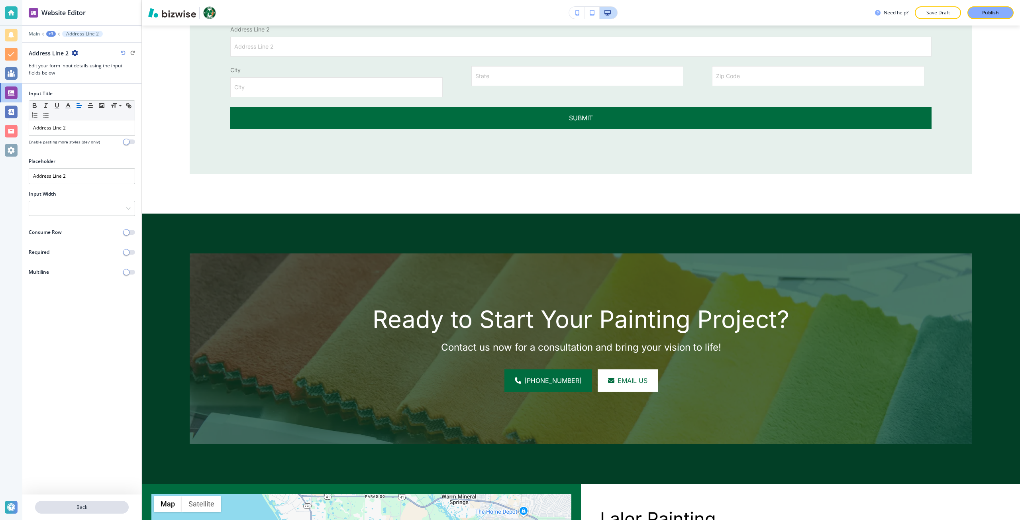
click at [75, 503] on button "Back" at bounding box center [82, 507] width 94 height 13
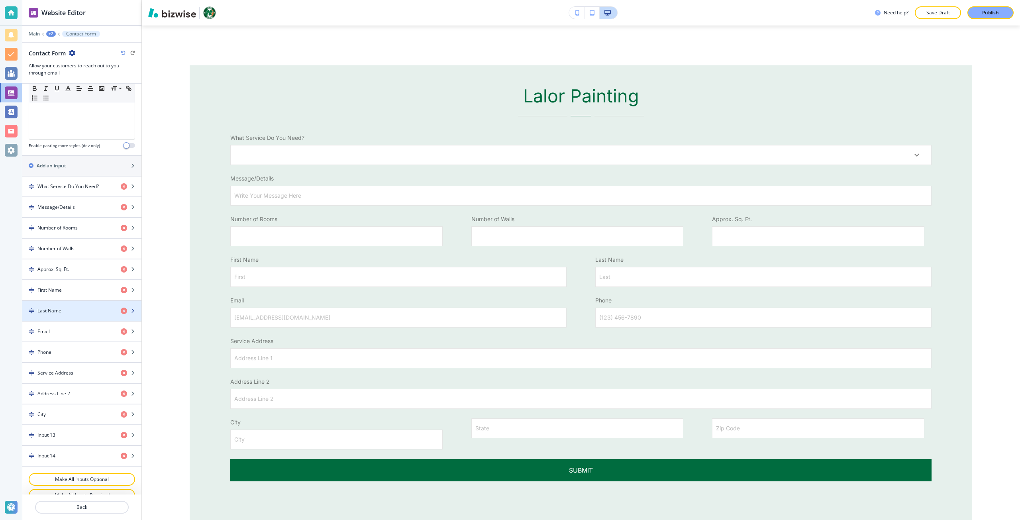
scroll to position [279, 0]
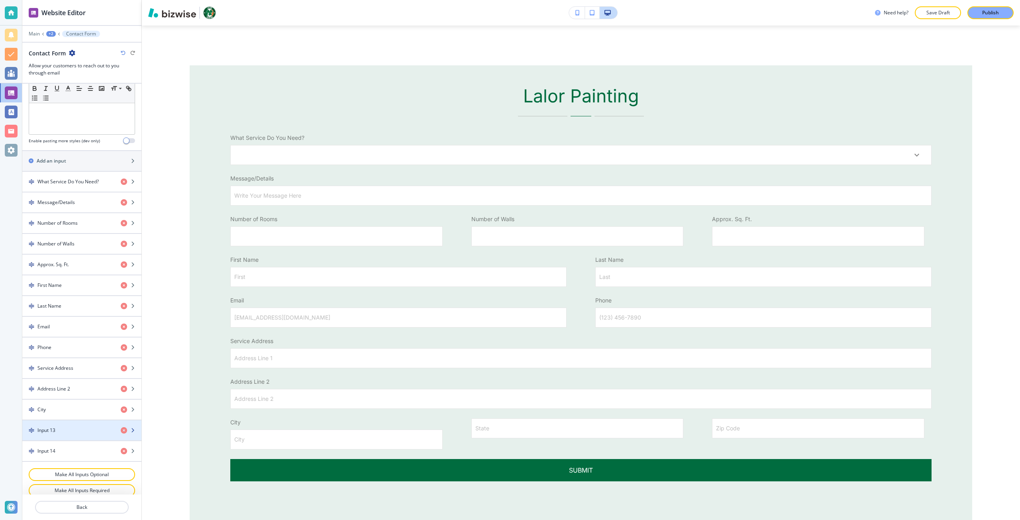
click at [70, 426] on div "button" at bounding box center [81, 423] width 119 height 6
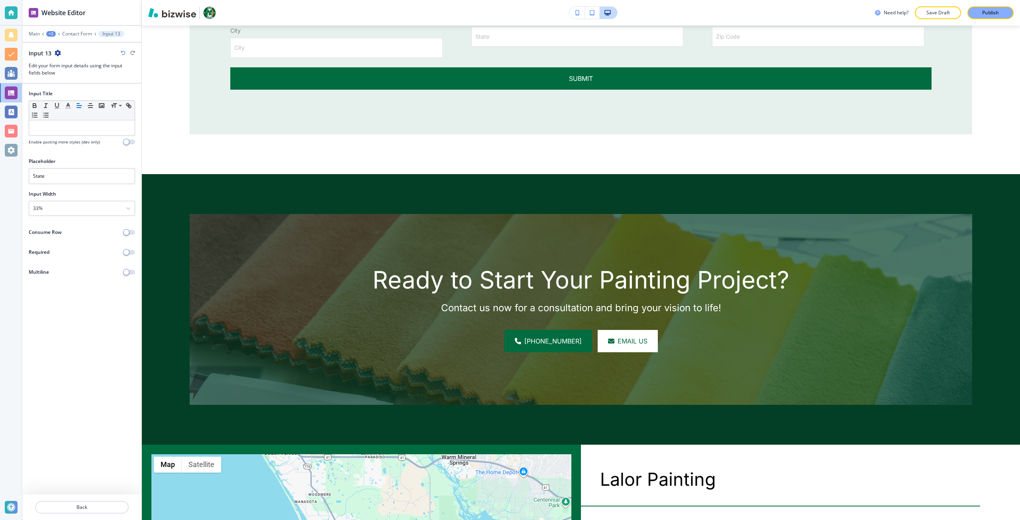
scroll to position [778, 0]
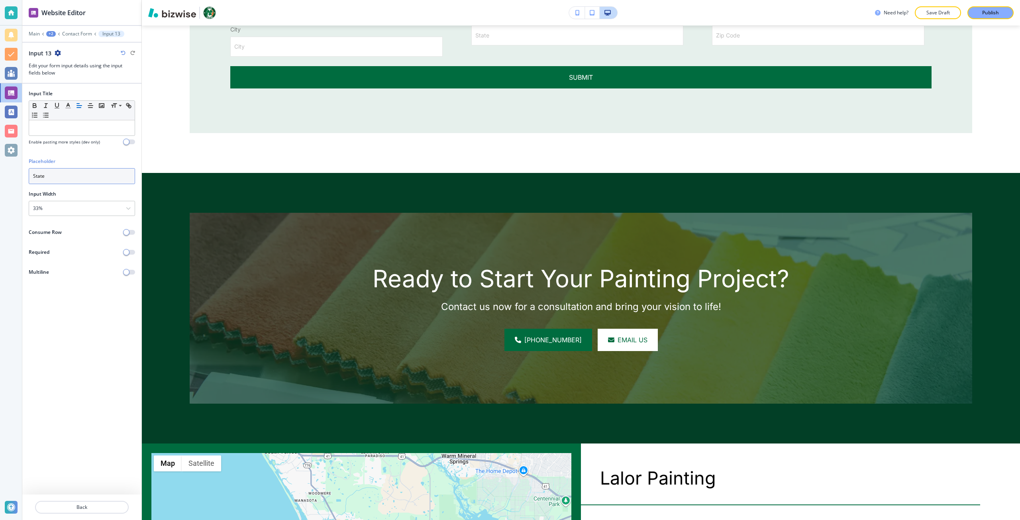
click at [45, 176] on input "State" at bounding box center [82, 176] width 106 height 16
click at [47, 135] on div at bounding box center [82, 127] width 106 height 15
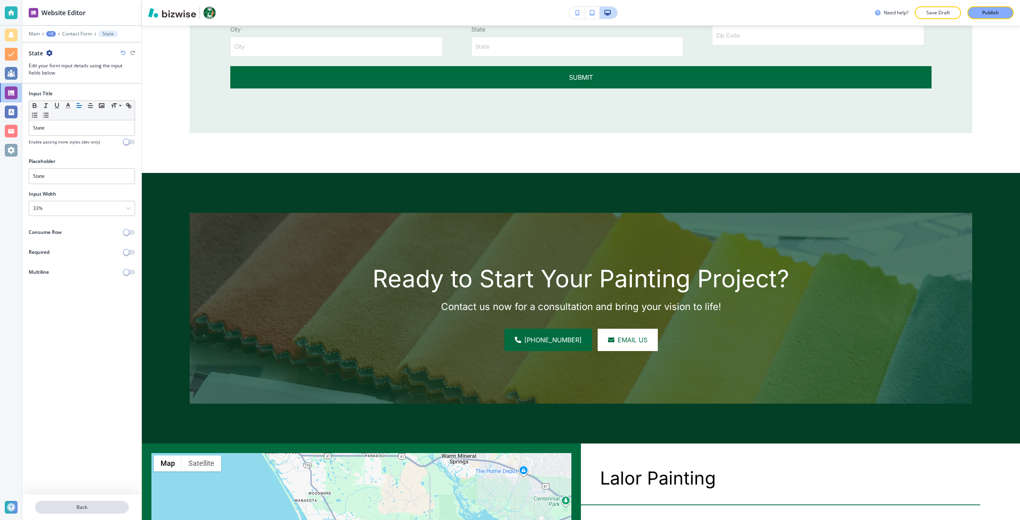
click at [103, 510] on p "Back" at bounding box center [82, 507] width 92 height 7
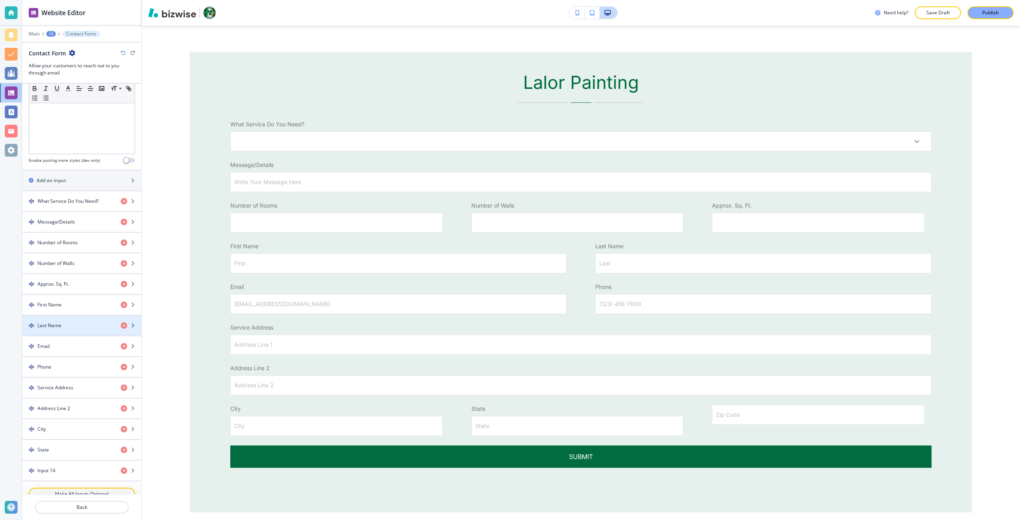
scroll to position [279, 0]
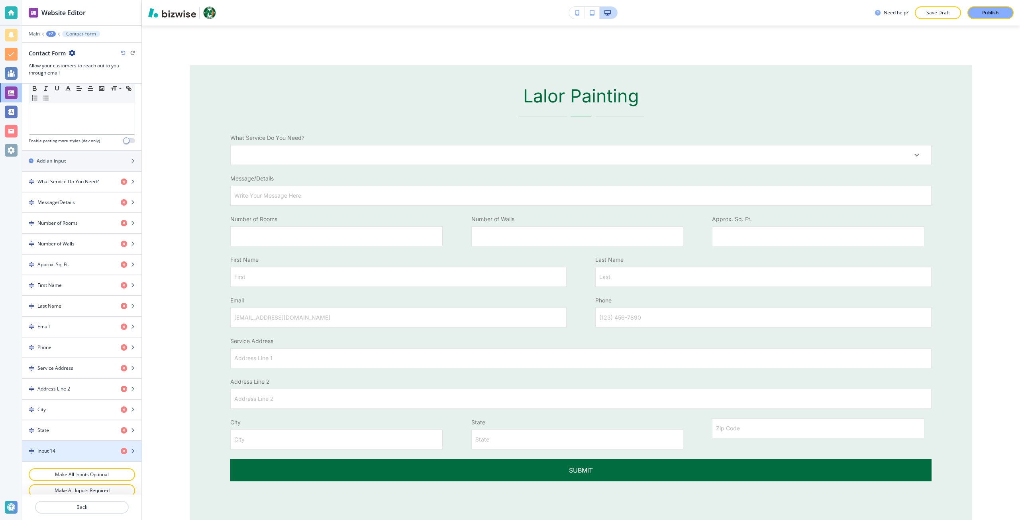
click at [75, 443] on div "button" at bounding box center [81, 444] width 119 height 6
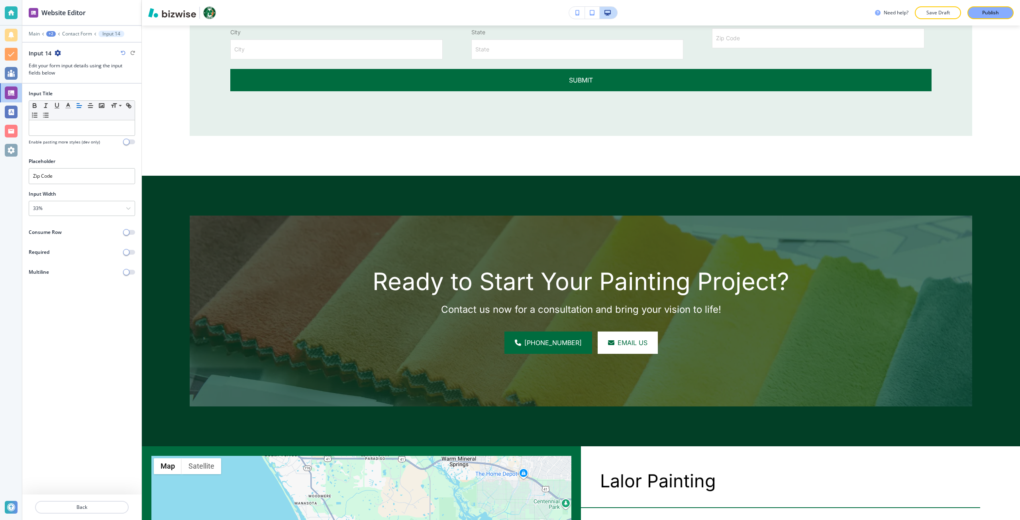
scroll to position [778, 0]
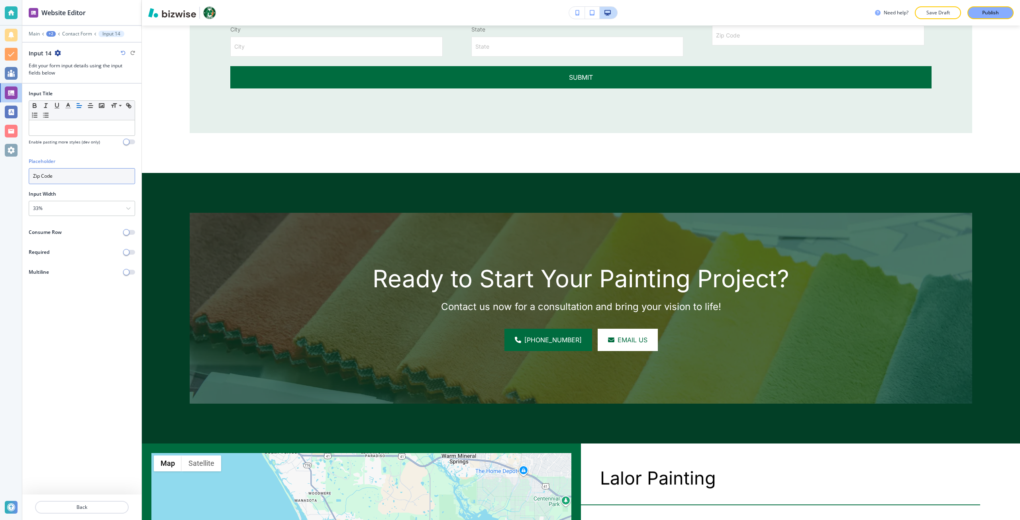
click at [53, 183] on input "Zip Code" at bounding box center [82, 176] width 106 height 16
click at [59, 131] on p at bounding box center [82, 127] width 98 height 7
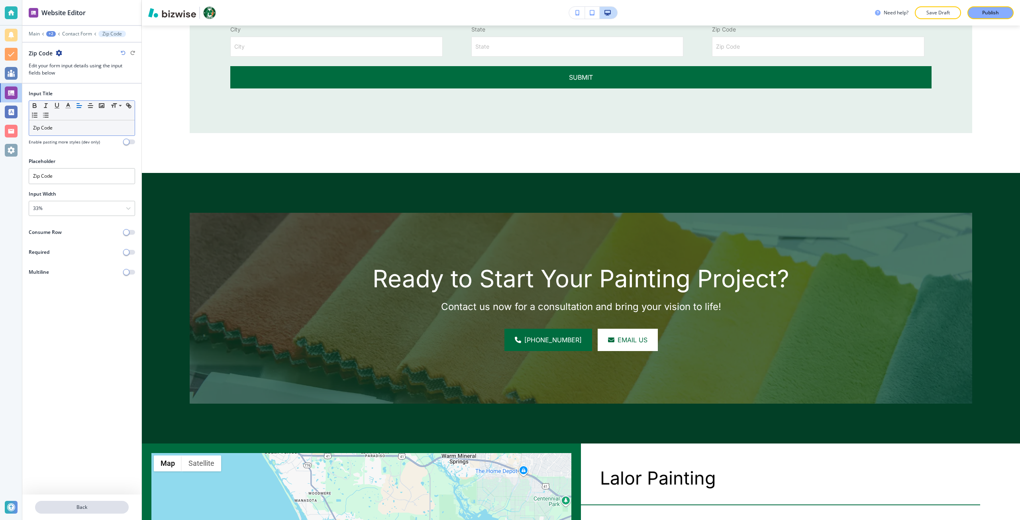
click at [111, 501] on button "Back" at bounding box center [82, 507] width 94 height 13
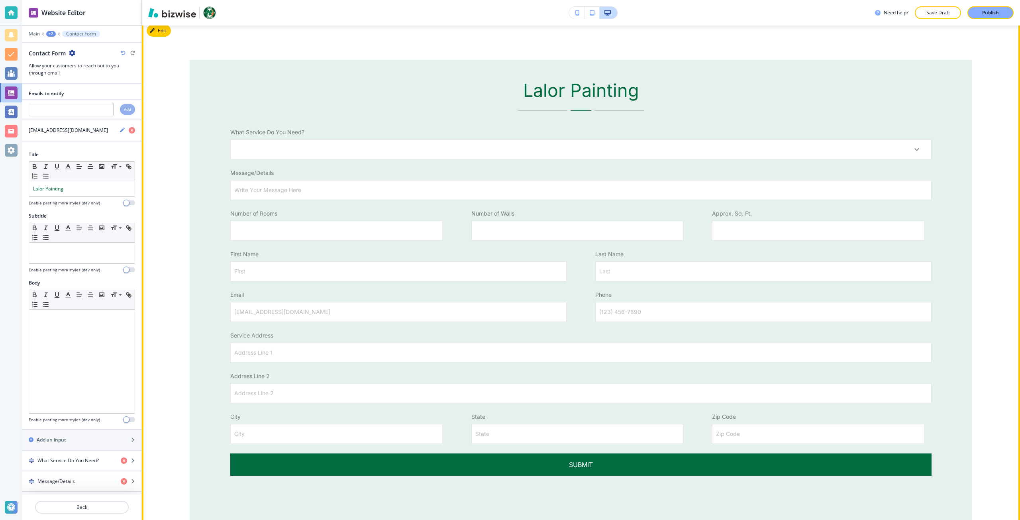
scroll to position [385, 0]
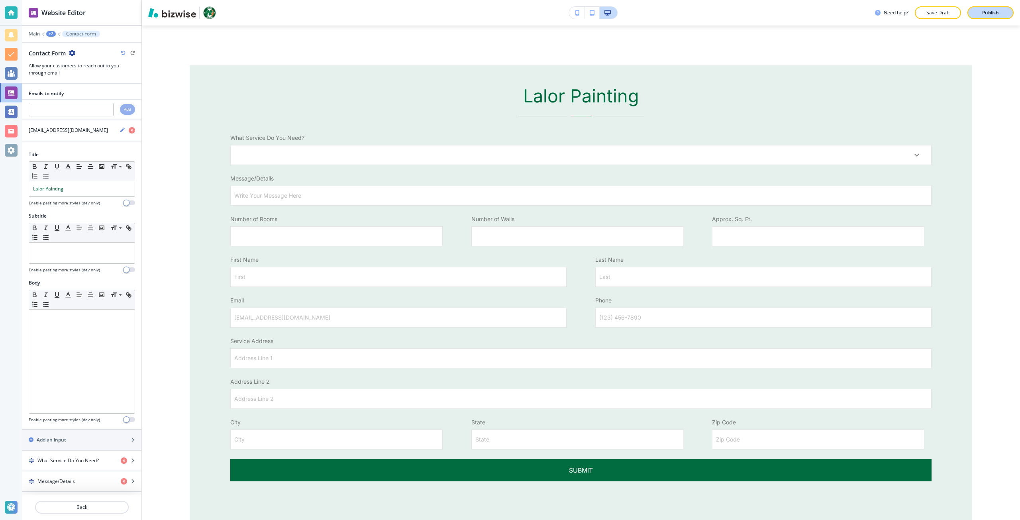
click at [990, 17] on button "Publish" at bounding box center [990, 12] width 46 height 13
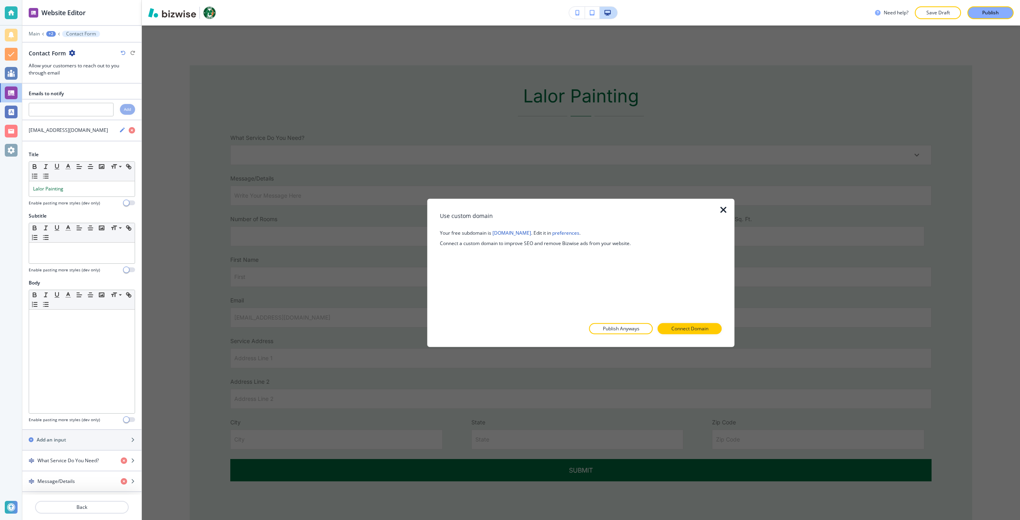
click at [656, 329] on div at bounding box center [655, 328] width 5 height 11
click at [651, 328] on button "Publish Anyways" at bounding box center [621, 328] width 64 height 11
click at [679, 328] on button "Try Again" at bounding box center [698, 328] width 48 height 11
click at [640, 330] on button "Publish Anyways" at bounding box center [621, 328] width 64 height 11
click at [640, 330] on button "Close" at bounding box center [649, 328] width 39 height 11
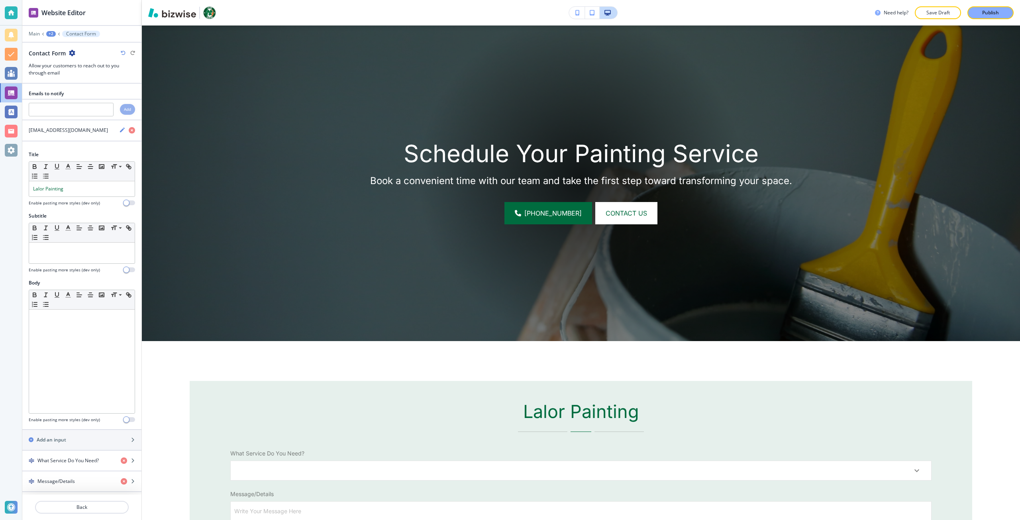
scroll to position [0, 0]
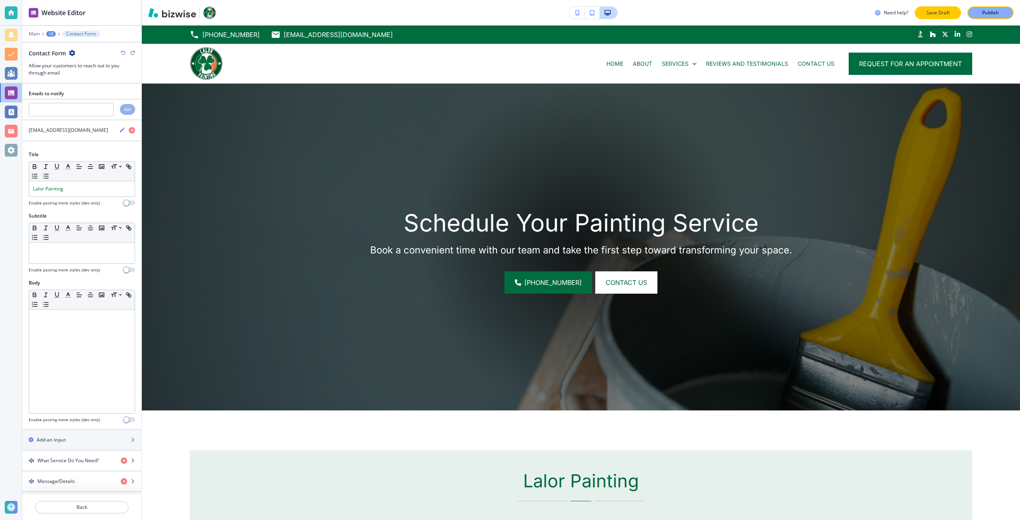
click at [938, 16] on p "Save Draft" at bounding box center [937, 12] width 25 height 7
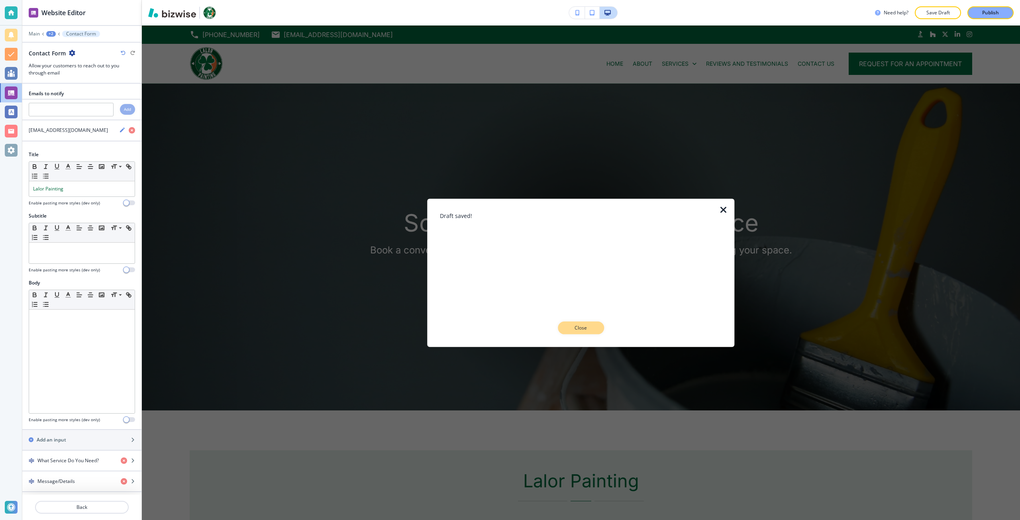
click at [570, 325] on p "Close" at bounding box center [580, 327] width 25 height 7
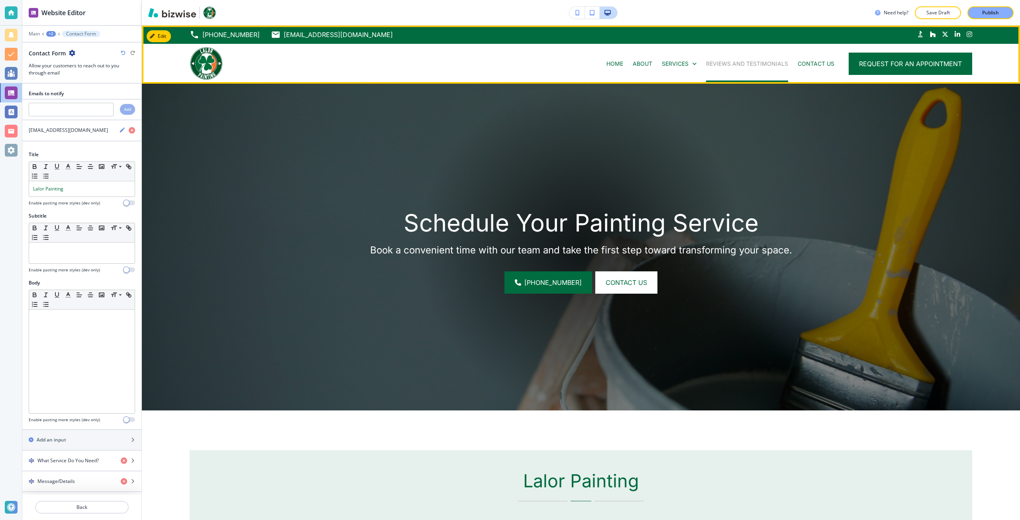
click at [749, 66] on p "REVIEWS AND TESTIMONIALS" at bounding box center [747, 64] width 82 height 8
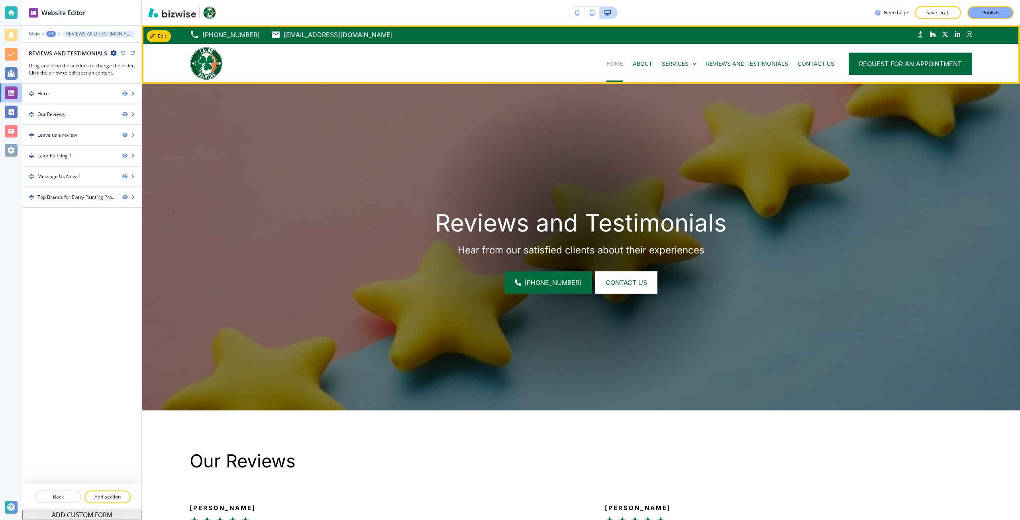
click at [617, 62] on p "HOME" at bounding box center [614, 64] width 17 height 8
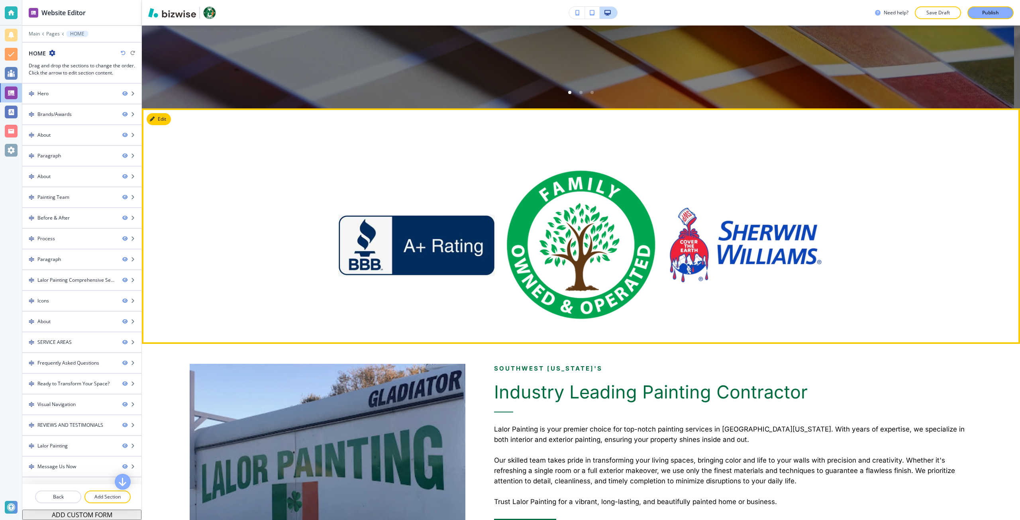
scroll to position [279, 0]
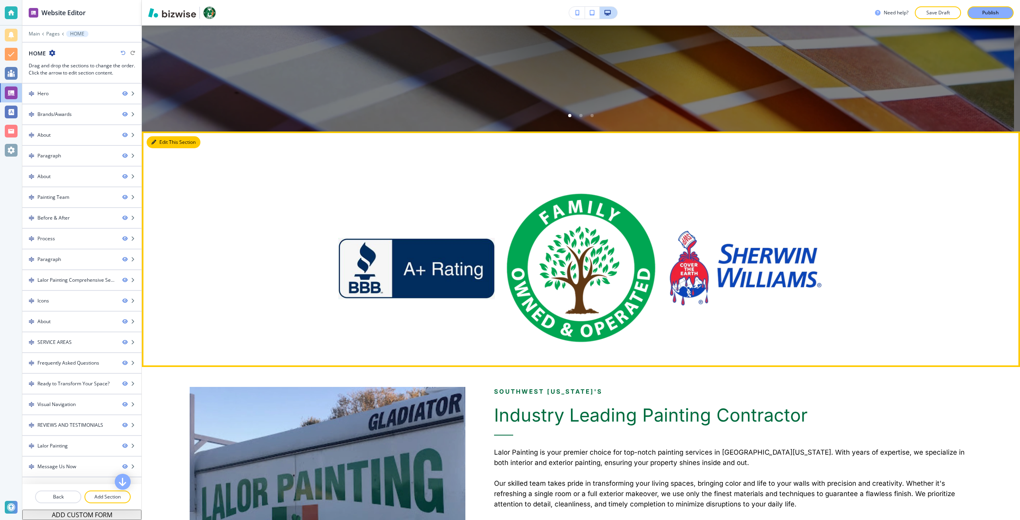
click at [164, 139] on button "Edit This Section" at bounding box center [174, 142] width 54 height 12
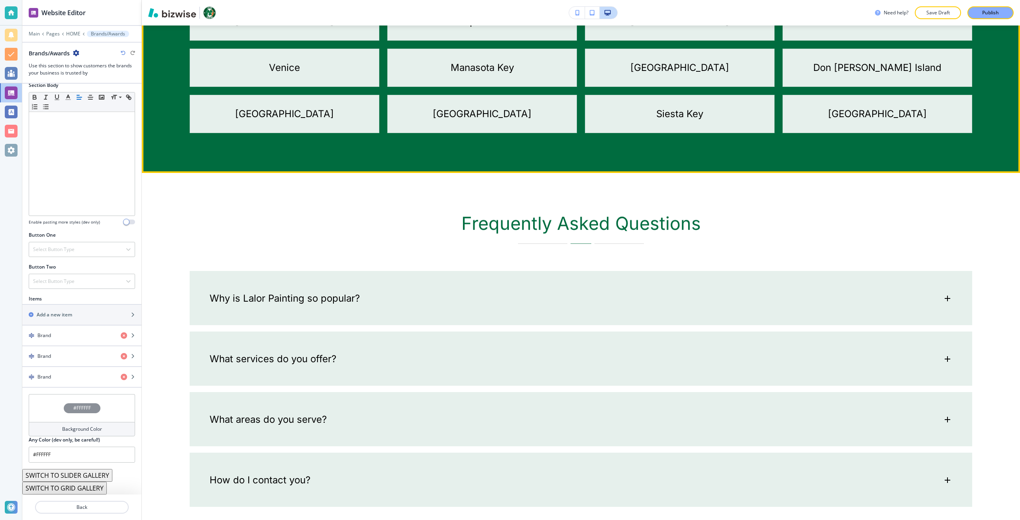
scroll to position [4847, 0]
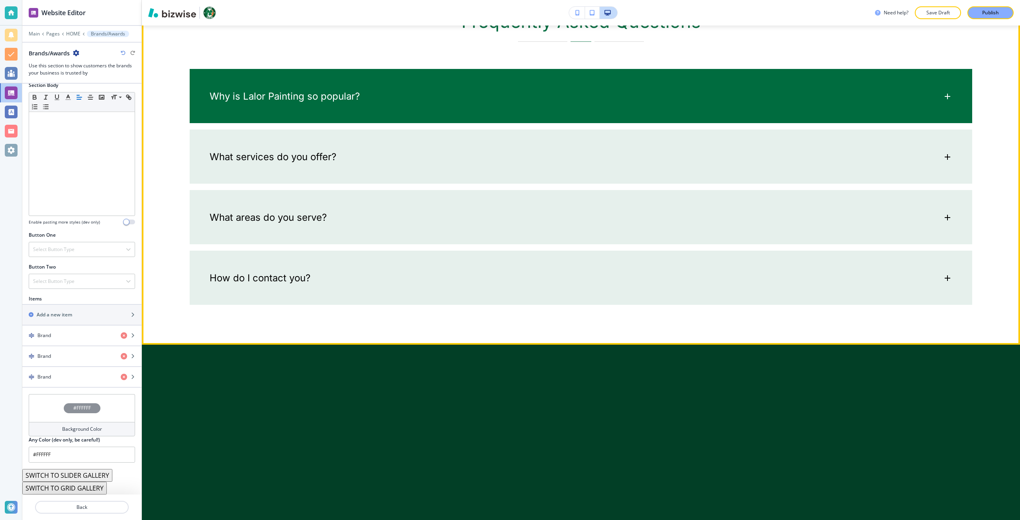
click at [287, 116] on div "Why is Lalor Painting so popular?" at bounding box center [581, 92] width 783 height 47
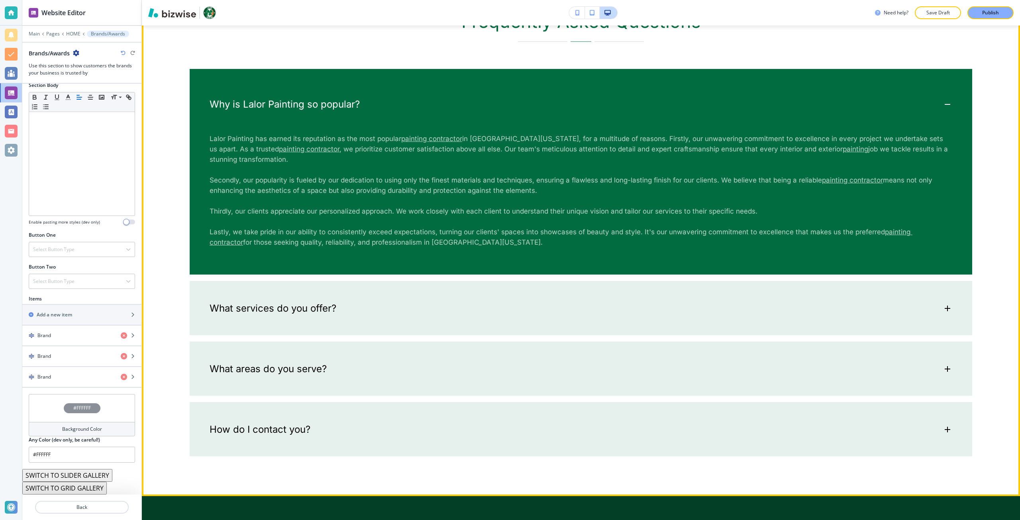
click at [286, 110] on p "Why is Lalor Painting so popular?" at bounding box center [285, 104] width 150 height 12
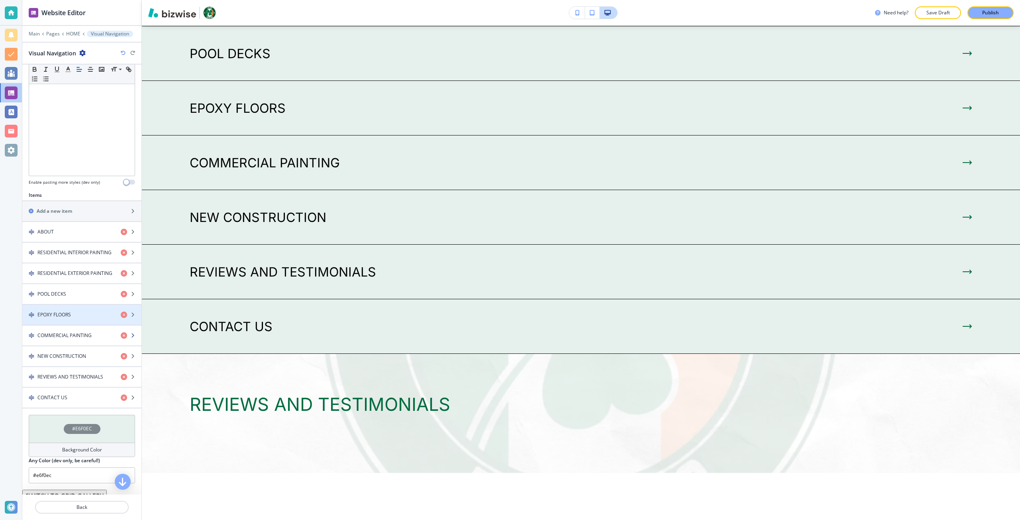
scroll to position [175, 0]
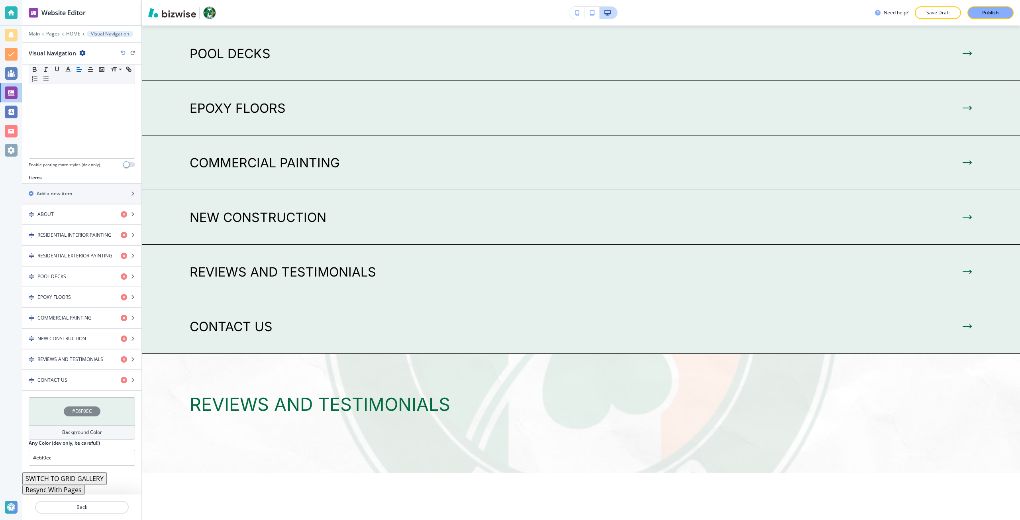
click at [63, 491] on button "Resync With Pages" at bounding box center [53, 490] width 63 height 10
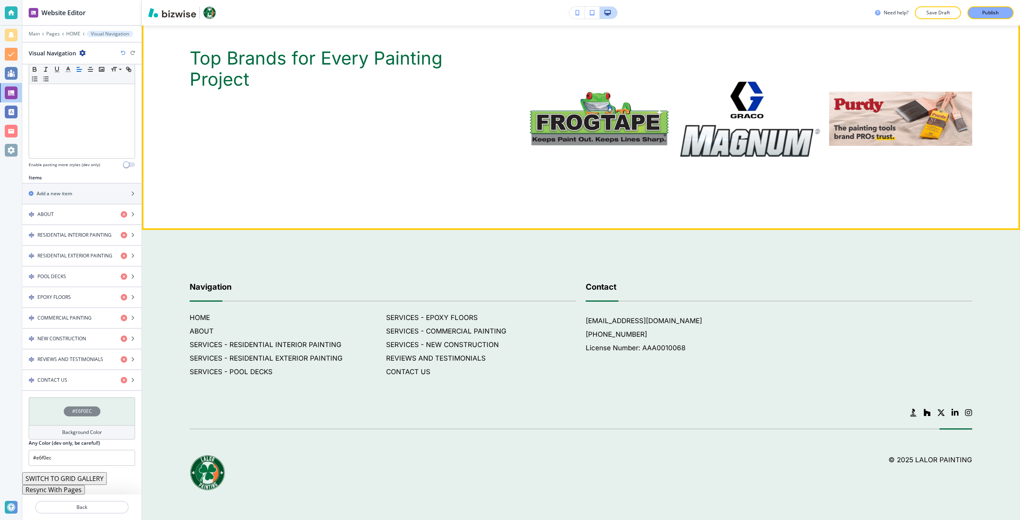
scroll to position [6955, 0]
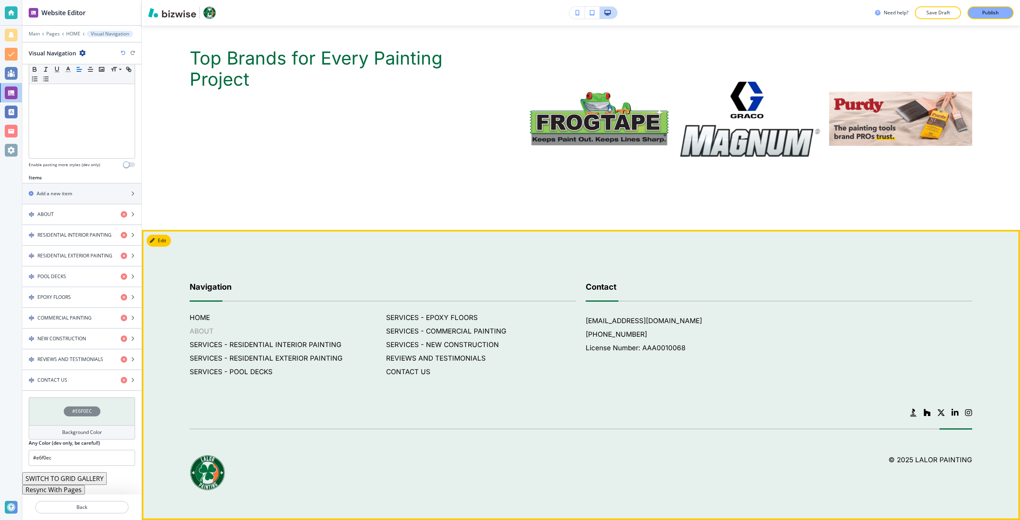
click at [194, 331] on h6 "ABOUT" at bounding box center [285, 331] width 190 height 10
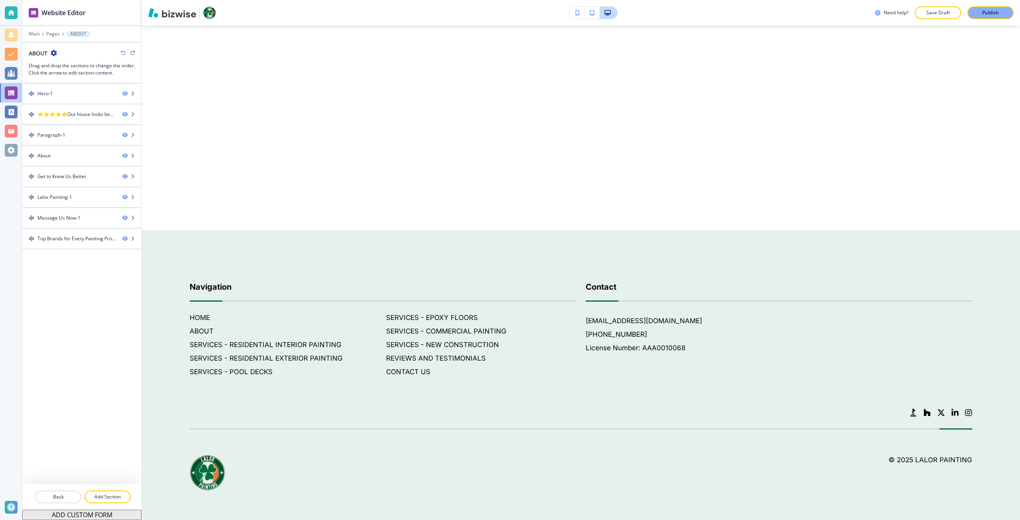
scroll to position [0, 0]
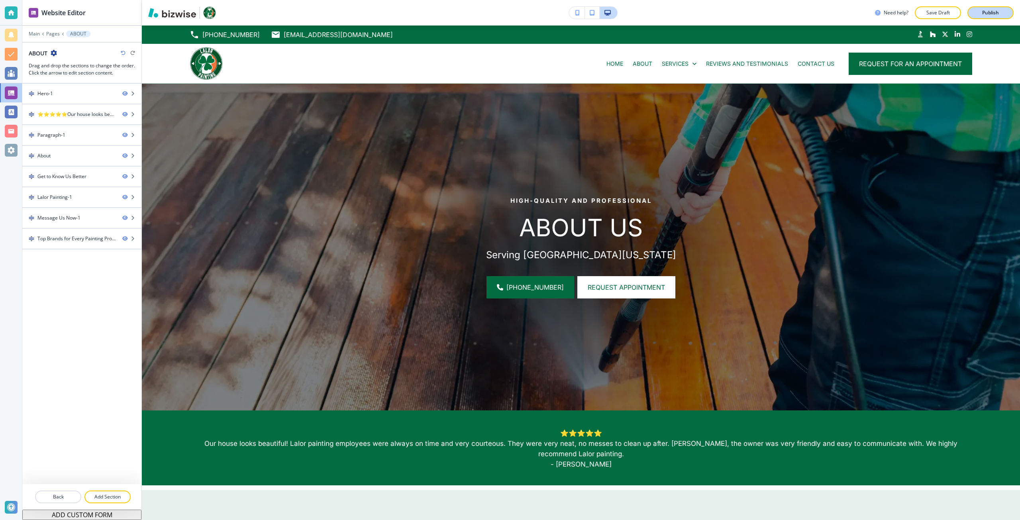
click at [975, 16] on button "Publish" at bounding box center [990, 12] width 46 height 13
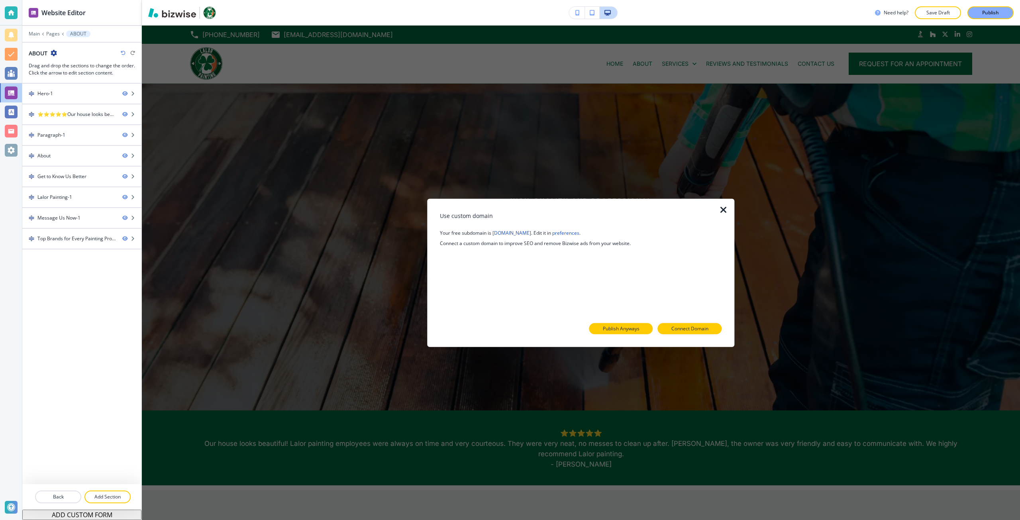
click at [634, 330] on p "Publish Anyways" at bounding box center [621, 328] width 37 height 7
click at [641, 326] on button "Close" at bounding box center [649, 328] width 39 height 11
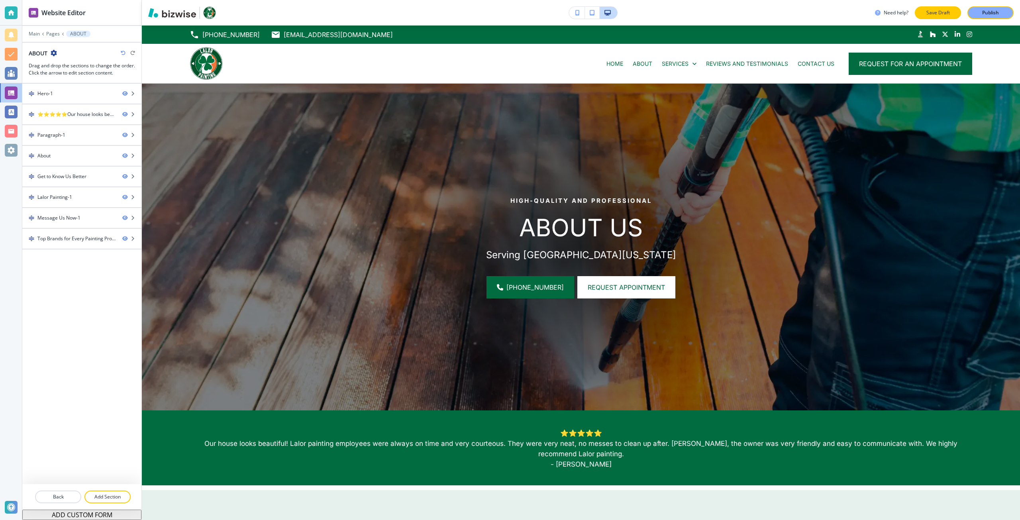
click at [932, 16] on p "Save Draft" at bounding box center [937, 12] width 25 height 7
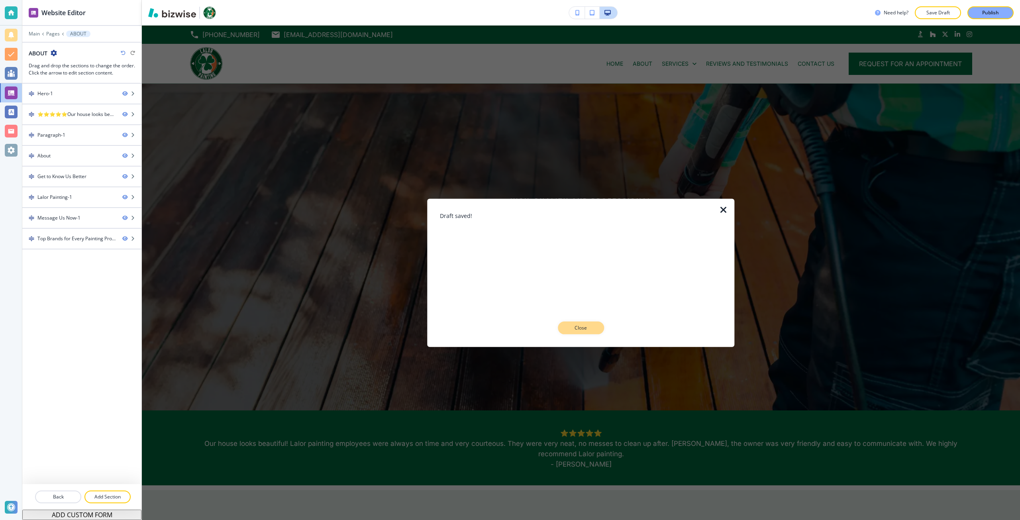
click at [577, 329] on p "Close" at bounding box center [580, 327] width 25 height 7
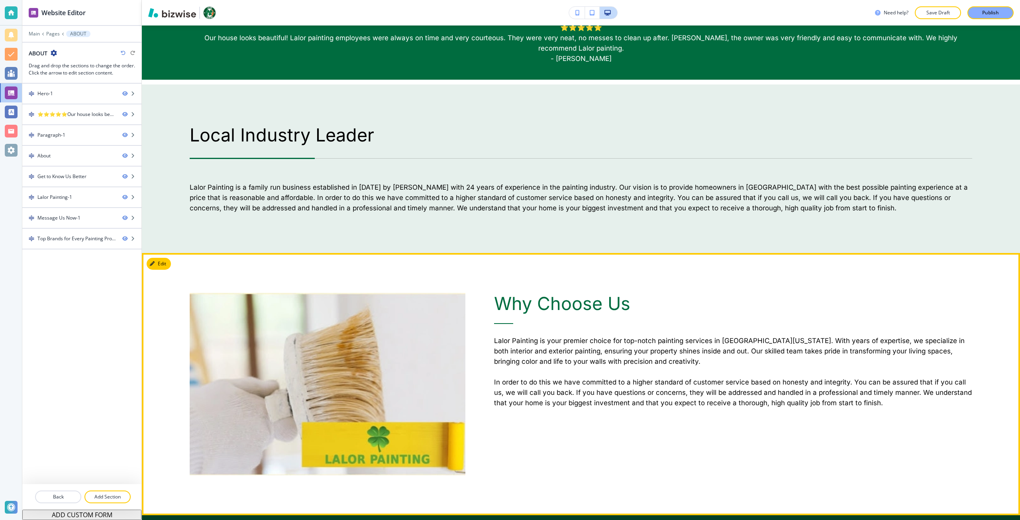
scroll to position [438, 0]
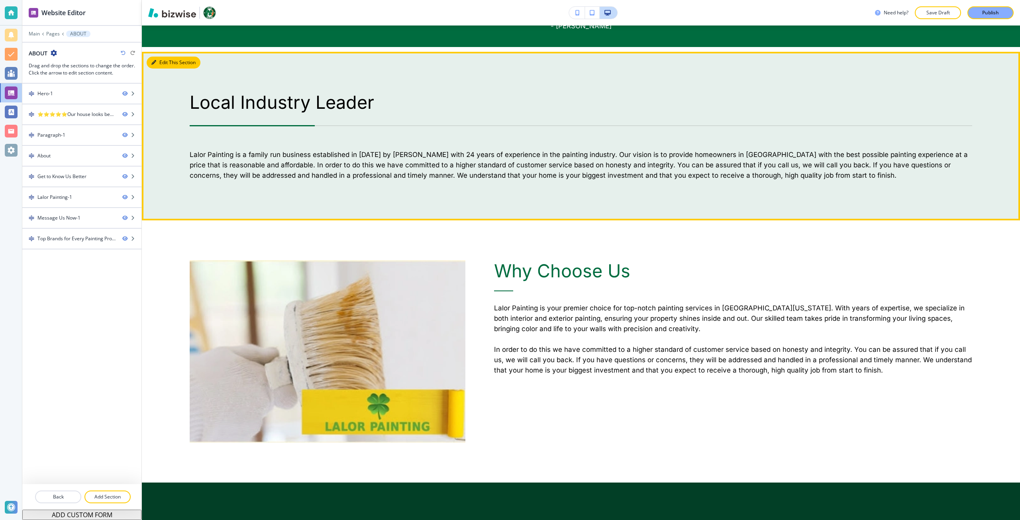
click at [160, 58] on button "Edit This Section" at bounding box center [174, 63] width 54 height 12
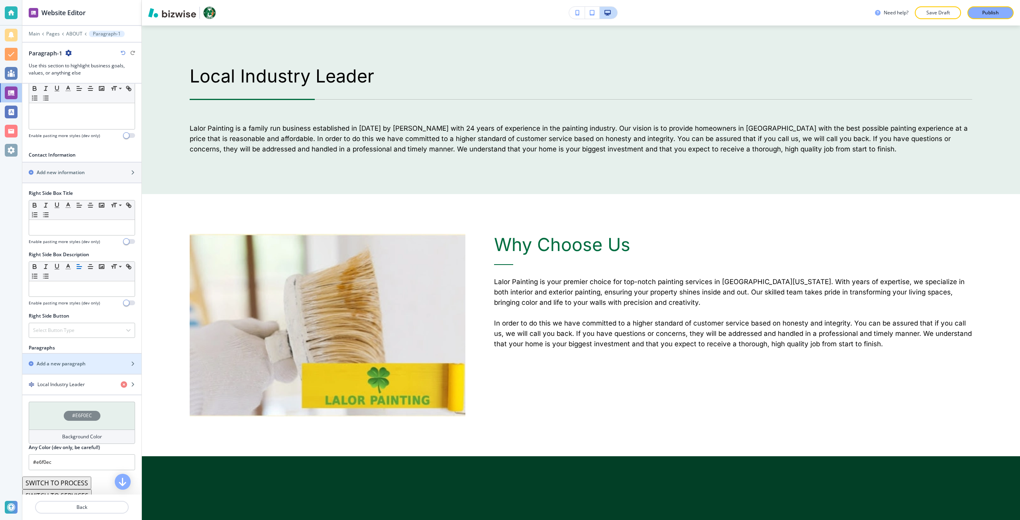
scroll to position [239, 0]
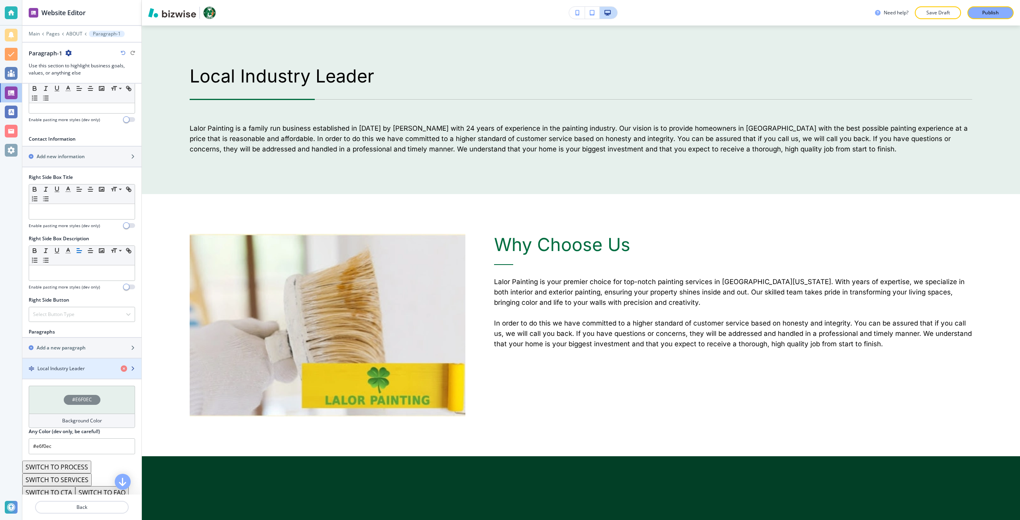
click at [59, 372] on div "button" at bounding box center [81, 375] width 119 height 6
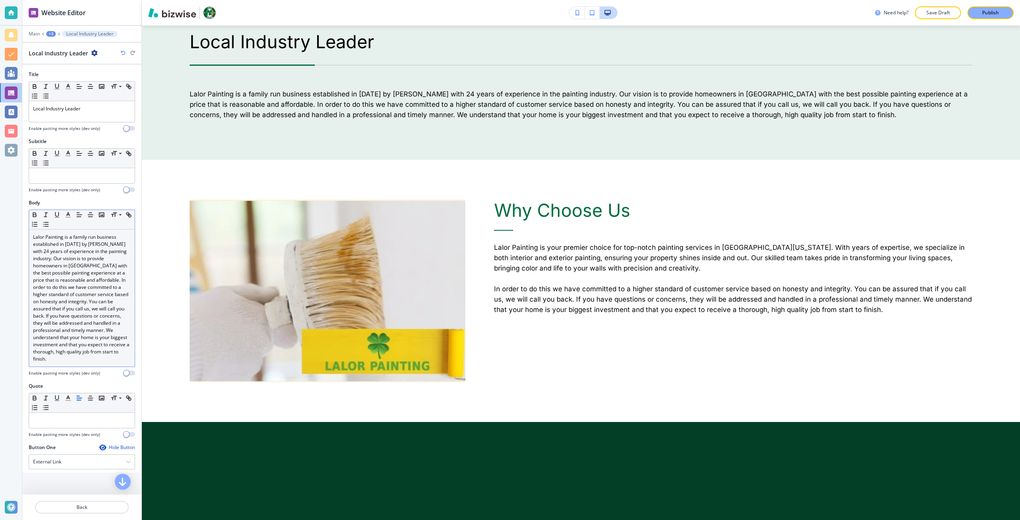
scroll to position [504, 0]
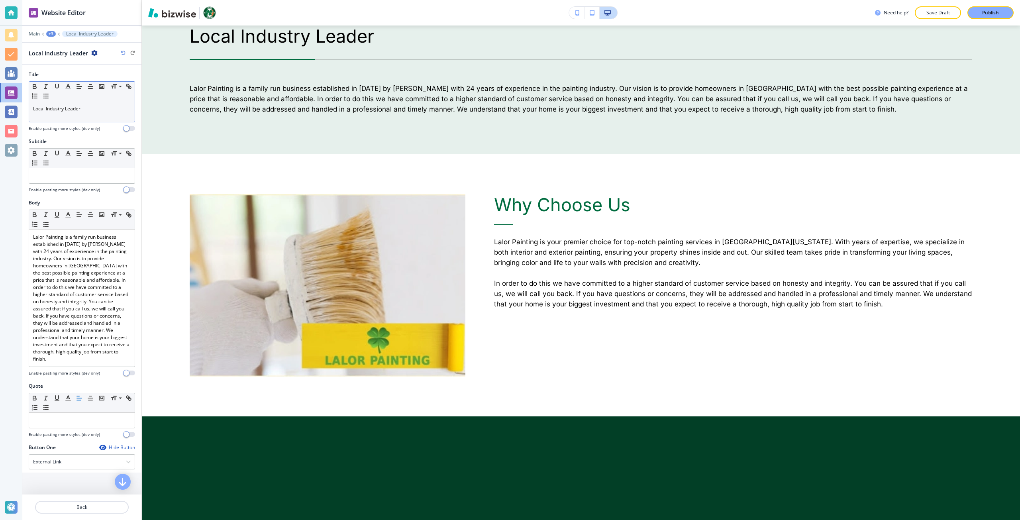
click at [91, 110] on p "Local Industry Leader" at bounding box center [82, 108] width 98 height 7
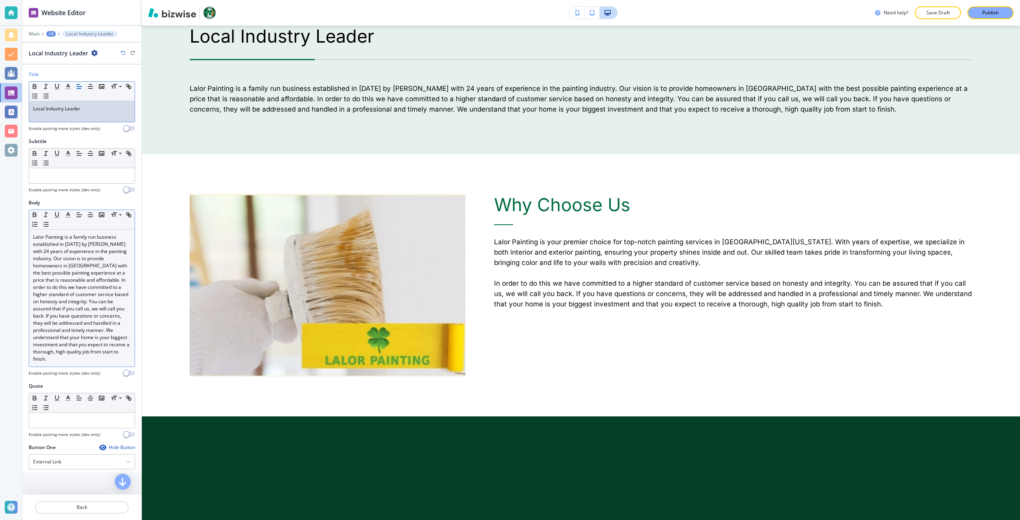
click at [33, 233] on p "Lalor Painting is a family run business established in 2000 by Andrew Lalor wit…" at bounding box center [82, 297] width 98 height 129
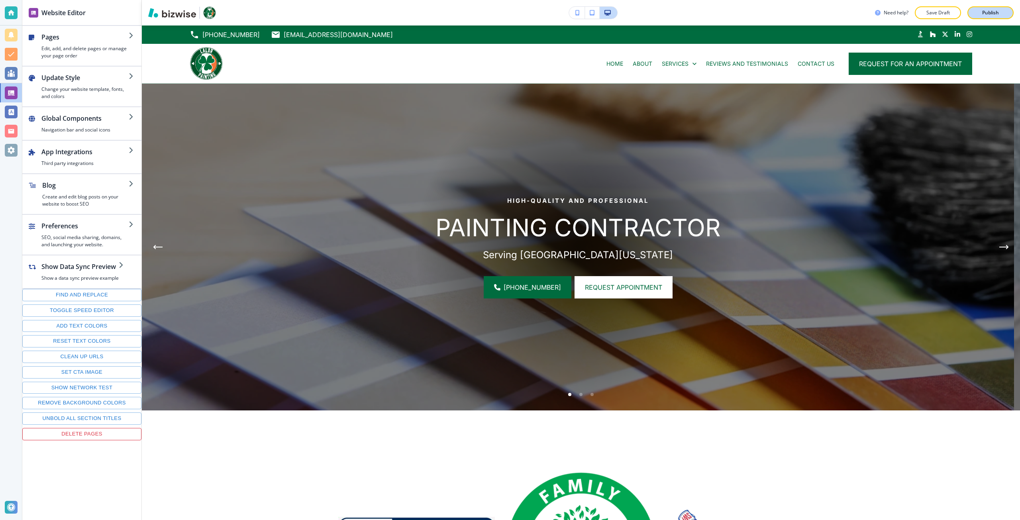
click at [978, 17] on button "Publish" at bounding box center [990, 12] width 46 height 13
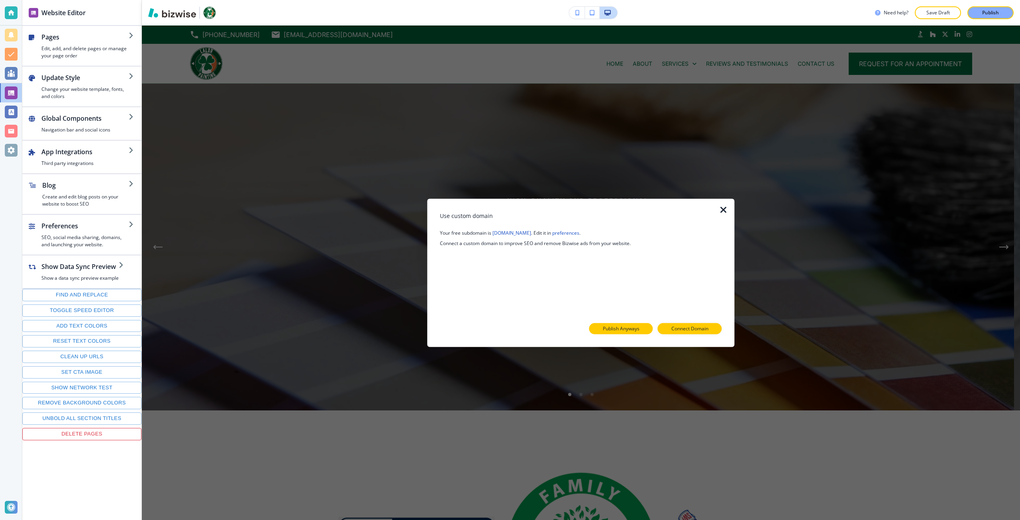
click at [617, 327] on p "Publish Anyways" at bounding box center [621, 328] width 37 height 7
click at [645, 326] on p "Close" at bounding box center [649, 328] width 12 height 7
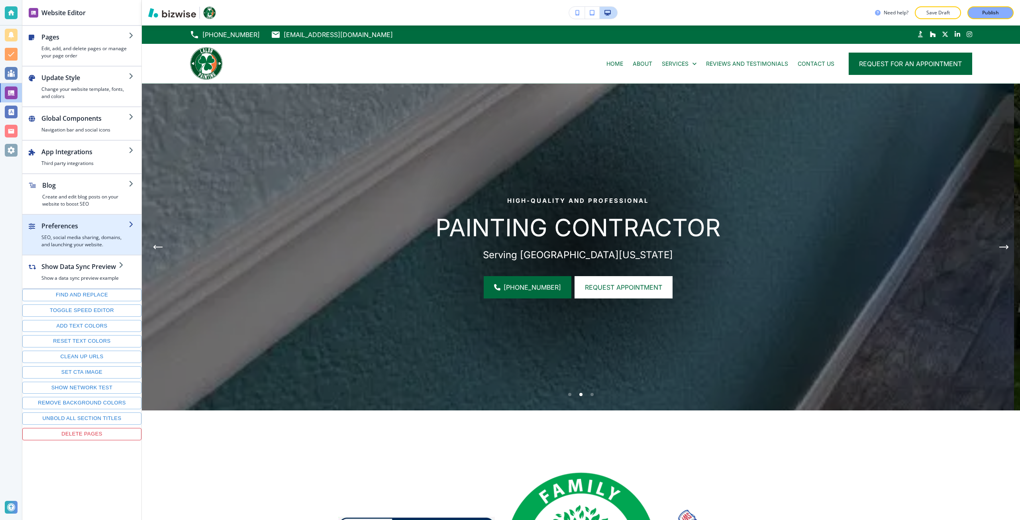
click at [85, 233] on div "button" at bounding box center [84, 232] width 87 height 3
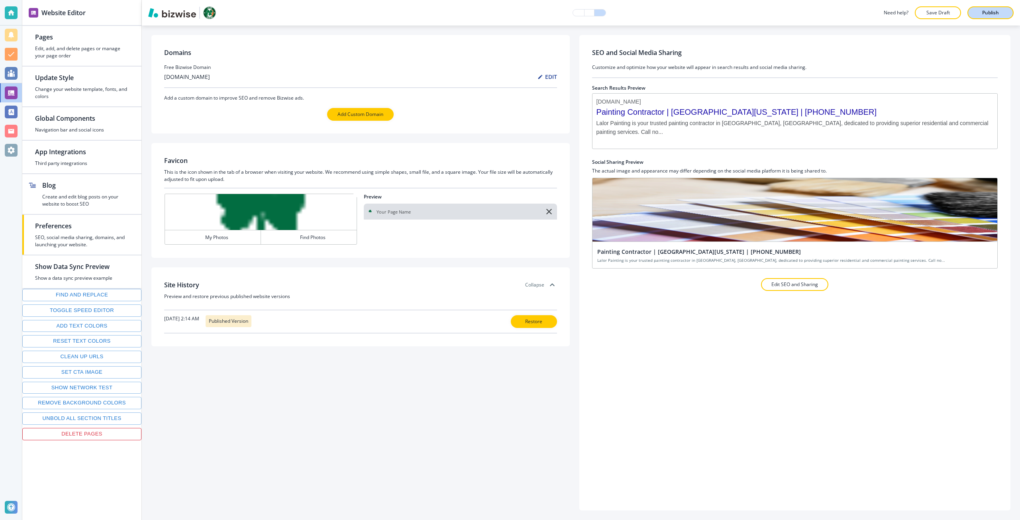
click at [1012, 8] on button "Publish" at bounding box center [990, 12] width 46 height 13
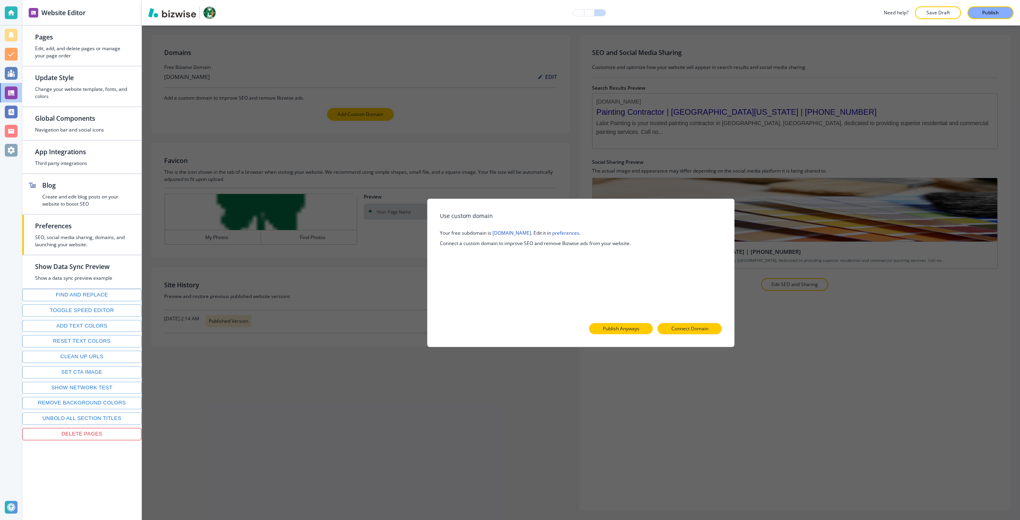
click at [639, 330] on button "Publish Anyways" at bounding box center [621, 328] width 64 height 11
click at [692, 325] on p "Try Again" at bounding box center [697, 328] width 21 height 7
click at [634, 324] on button "Publish Anyways" at bounding box center [621, 328] width 64 height 11
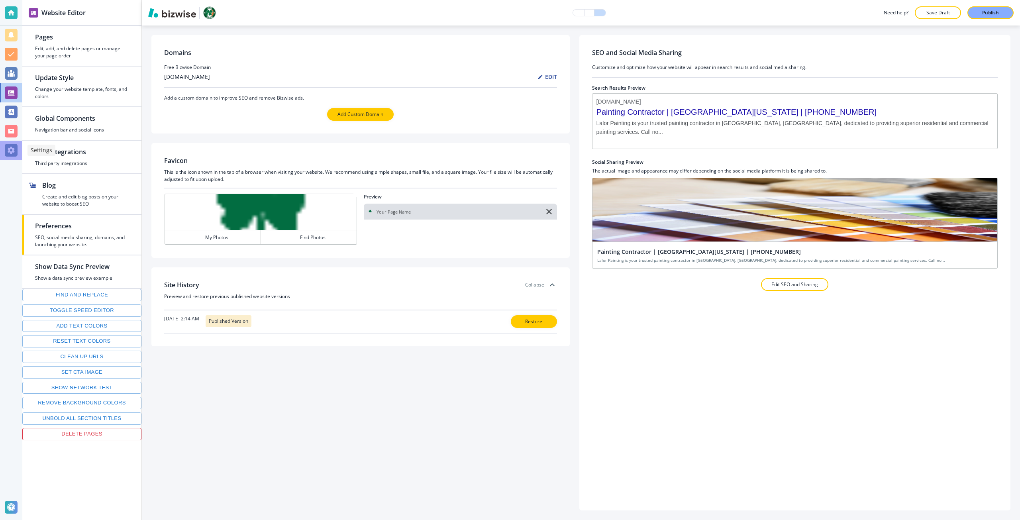
click at [18, 151] on div at bounding box center [11, 150] width 22 height 19
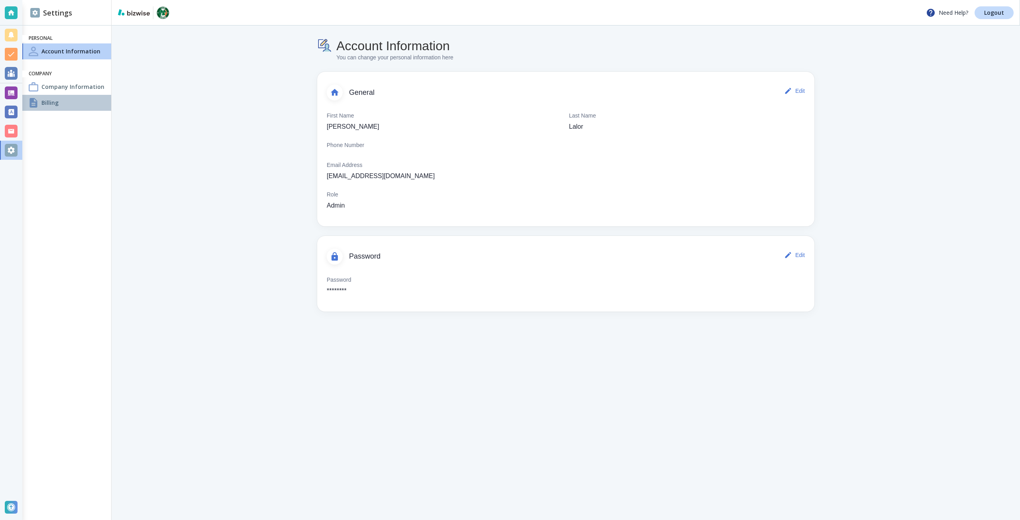
click at [63, 106] on div "Billing" at bounding box center [66, 103] width 89 height 16
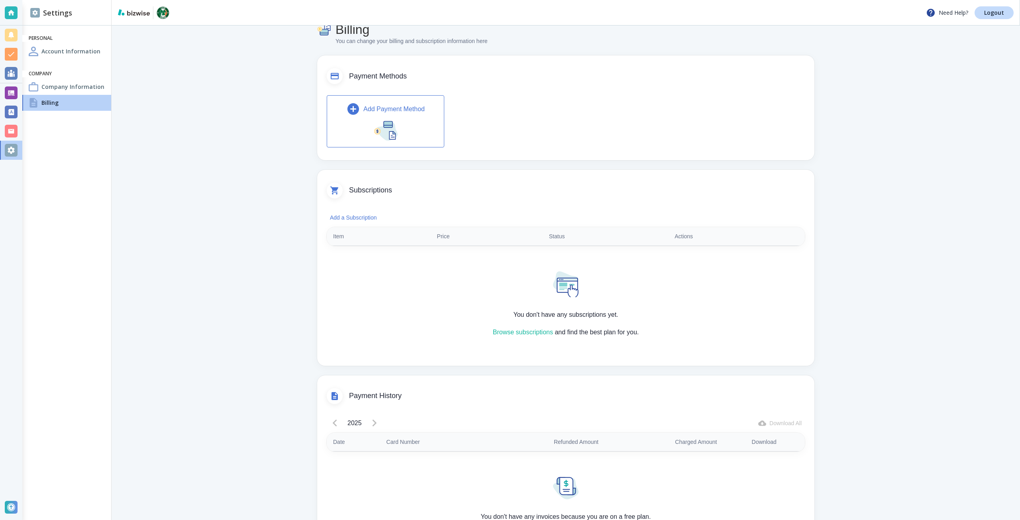
scroll to position [77, 0]
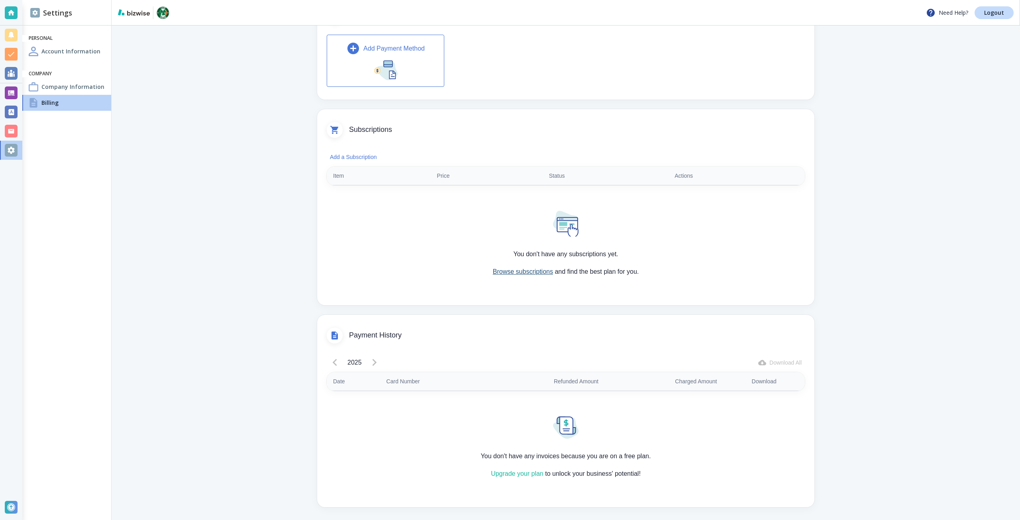
click at [499, 274] on link "Browse subscriptions" at bounding box center [523, 271] width 60 height 7
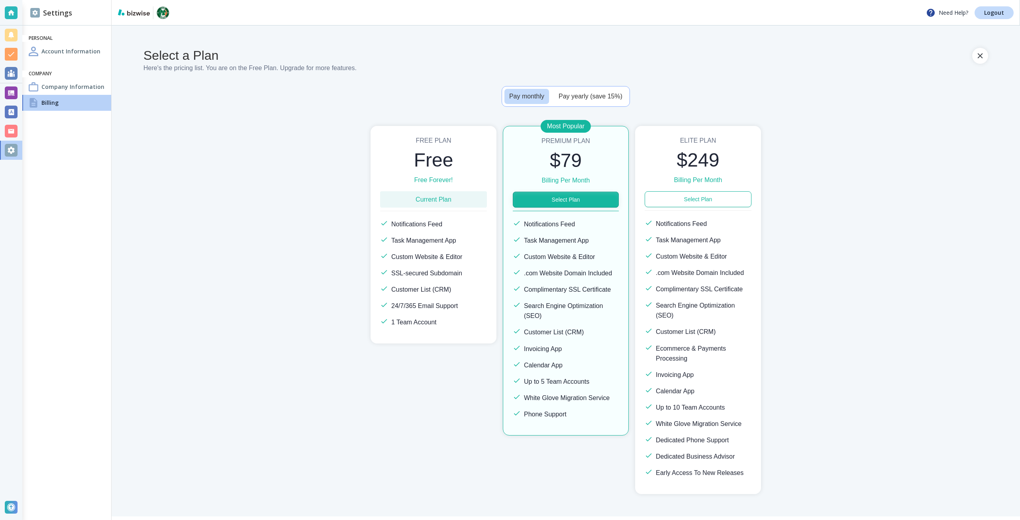
click at [606, 196] on button "Select Plan" at bounding box center [566, 200] width 106 height 16
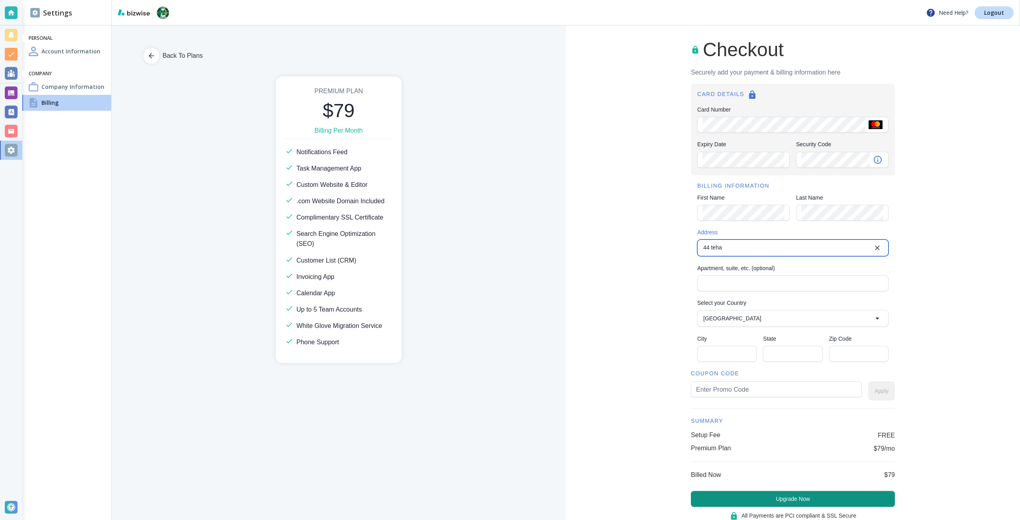
type input "44 Tehama Street"
type input "United States"
type input "San Francisco"
type input "CA"
type input "94105"
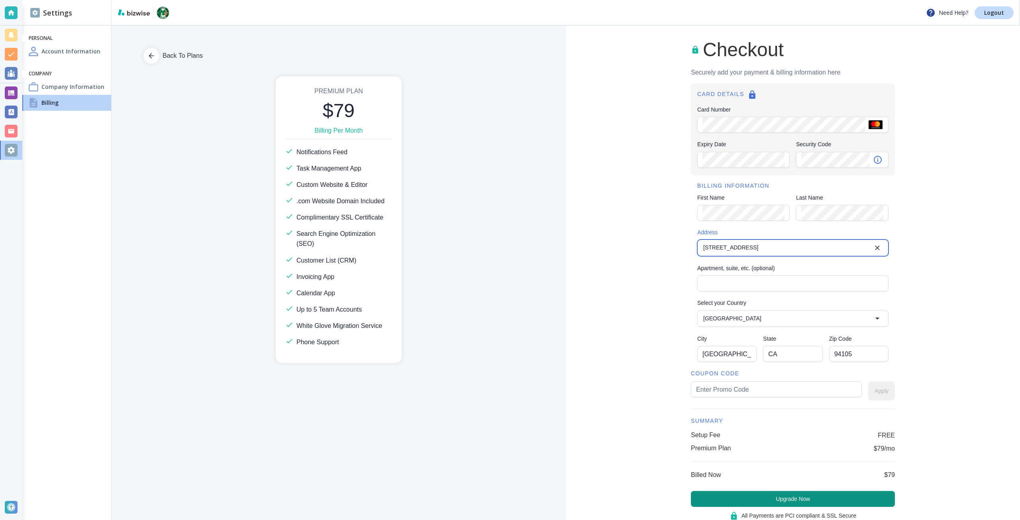
type input "44 Tehama Street"
click at [721, 386] on input "text" at bounding box center [776, 389] width 161 height 15
type input "lalo65"
click at [890, 391] on div "Checkout Securely add your payment & billing information here CARD DETAILS Card…" at bounding box center [793, 285] width 454 height 520
click at [882, 389] on button "Apply" at bounding box center [881, 390] width 27 height 19
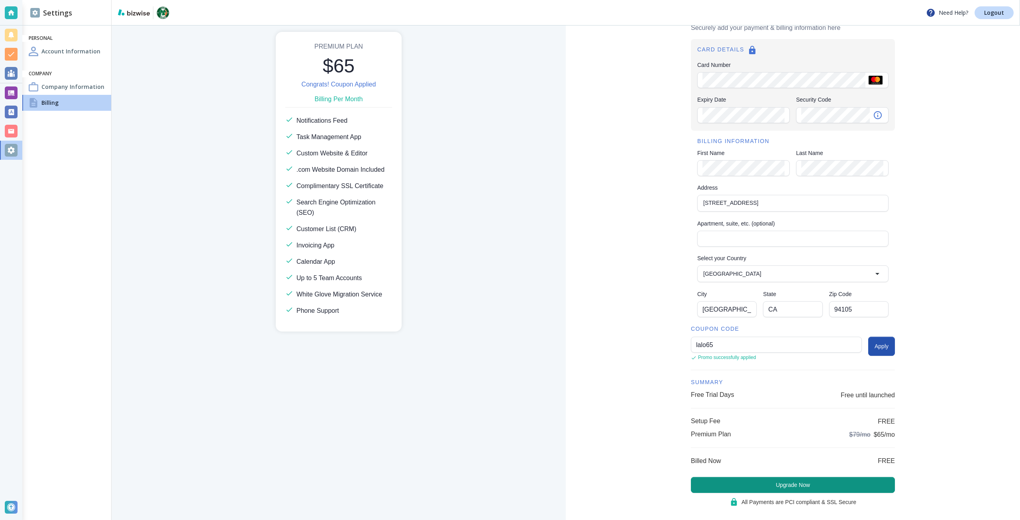
scroll to position [56, 0]
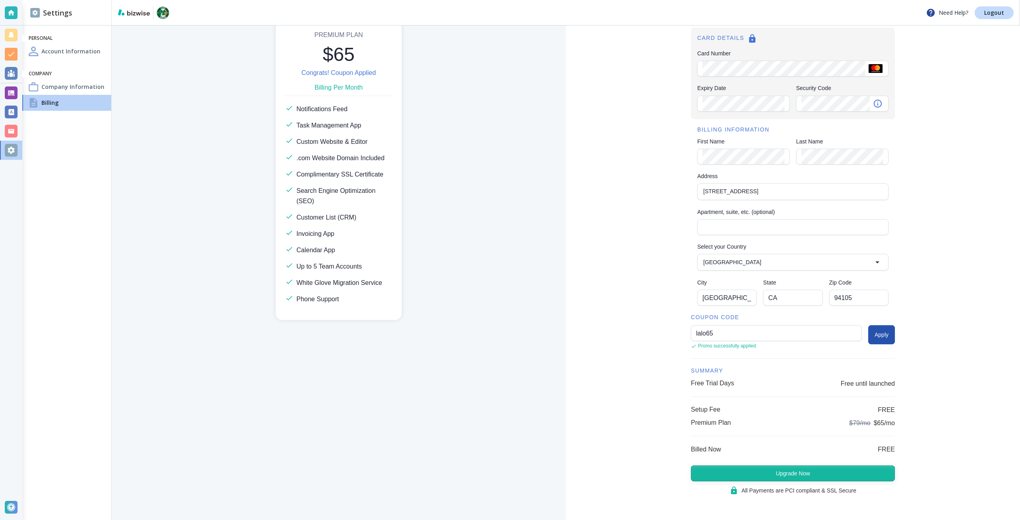
click at [840, 469] on button "Upgrade Now" at bounding box center [793, 473] width 204 height 16
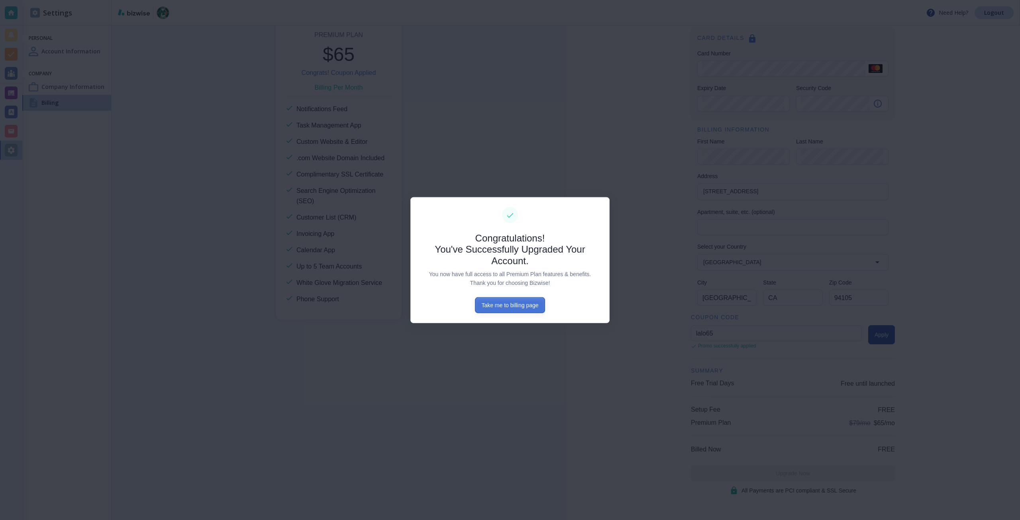
click at [502, 301] on button "Take me to billing page" at bounding box center [510, 305] width 70 height 16
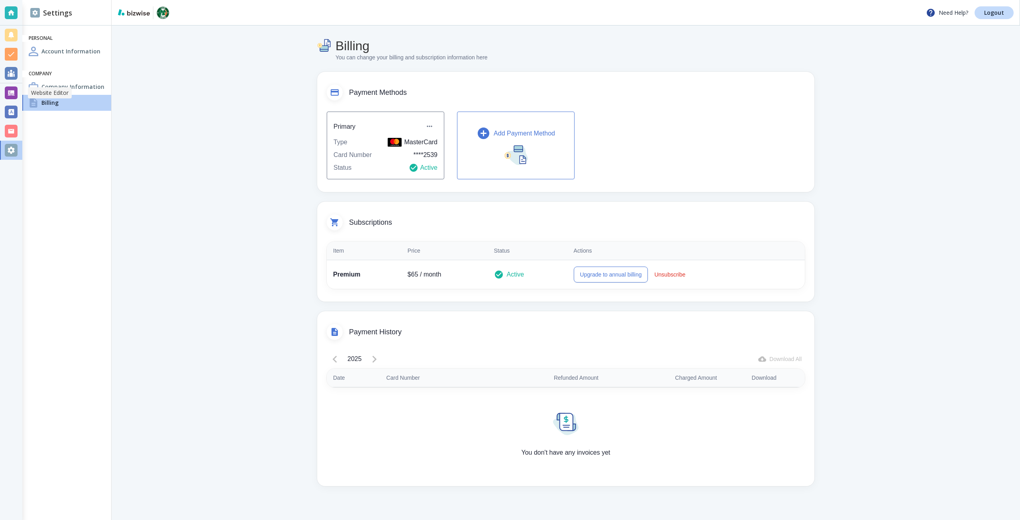
drag, startPoint x: 15, startPoint y: 92, endPoint x: 29, endPoint y: 90, distance: 13.7
click at [15, 92] on div at bounding box center [11, 92] width 13 height 13
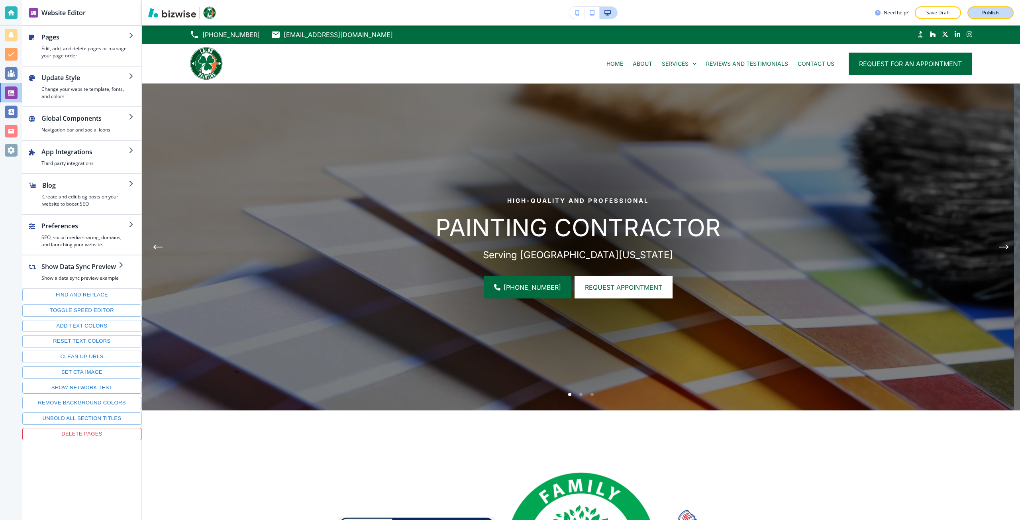
click at [979, 16] on button "Publish" at bounding box center [990, 12] width 46 height 13
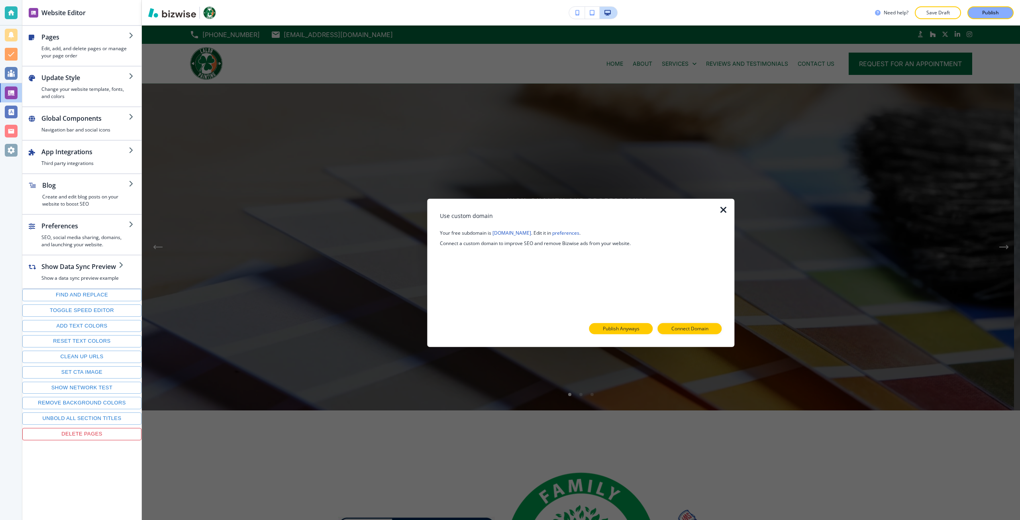
click at [630, 329] on p "Publish Anyways" at bounding box center [621, 328] width 37 height 7
click at [640, 324] on button "Close" at bounding box center [649, 328] width 39 height 11
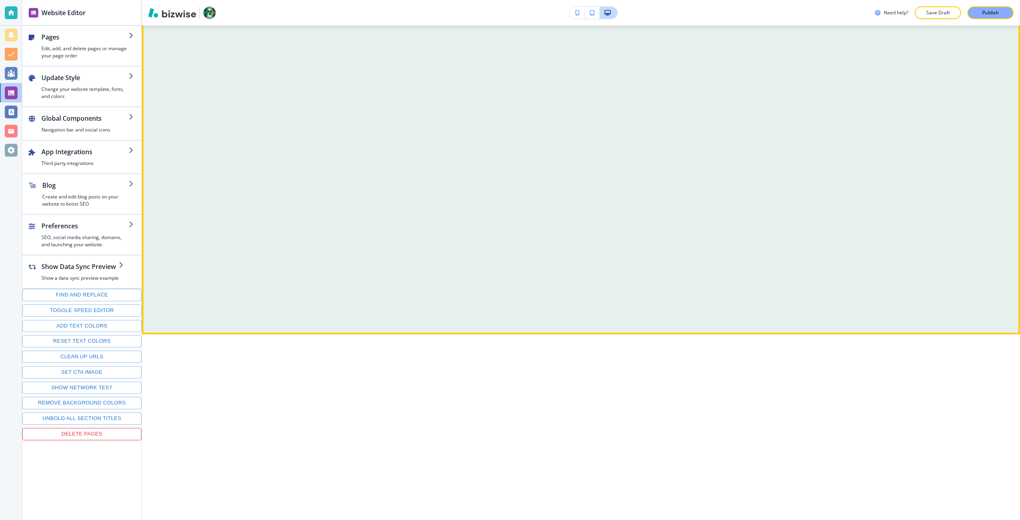
scroll to position [2351, 0]
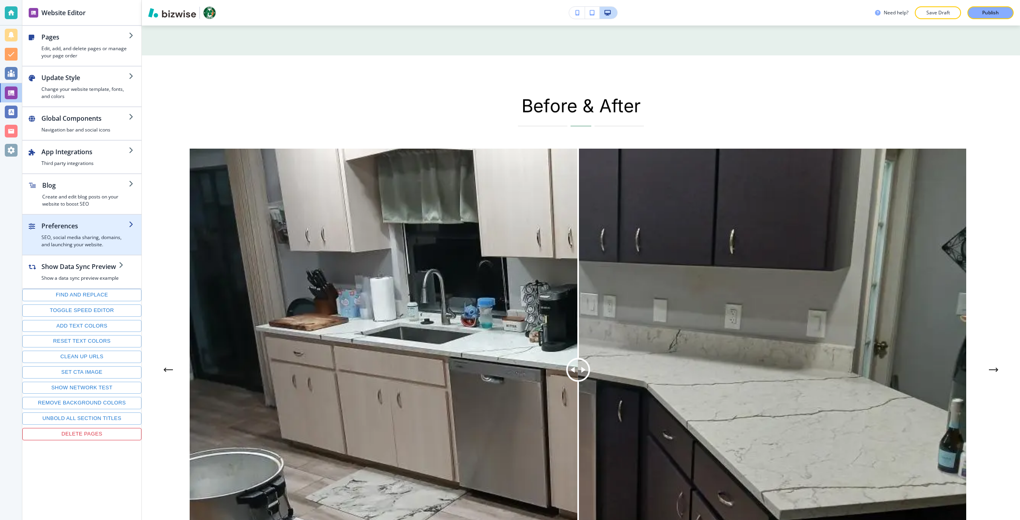
click at [96, 233] on div "button" at bounding box center [84, 232] width 87 height 3
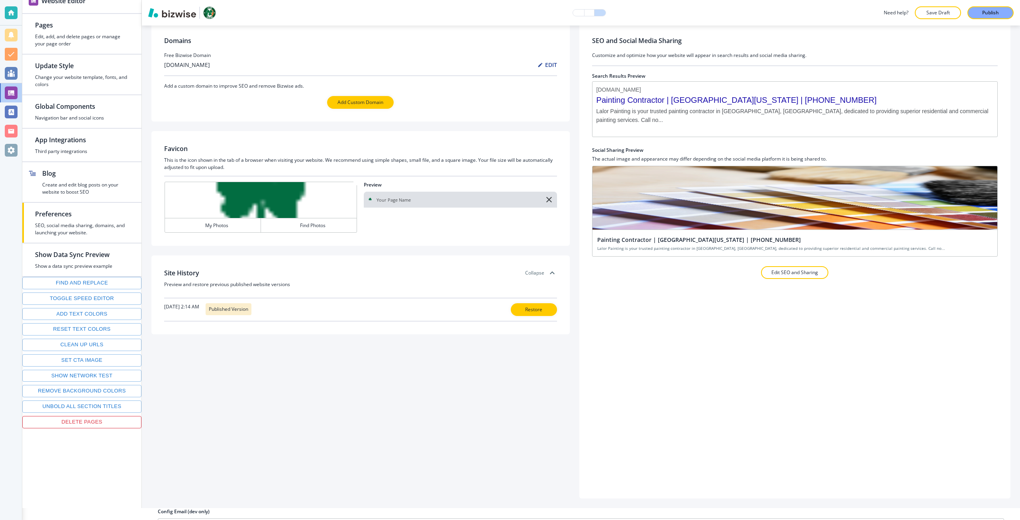
scroll to position [33, 0]
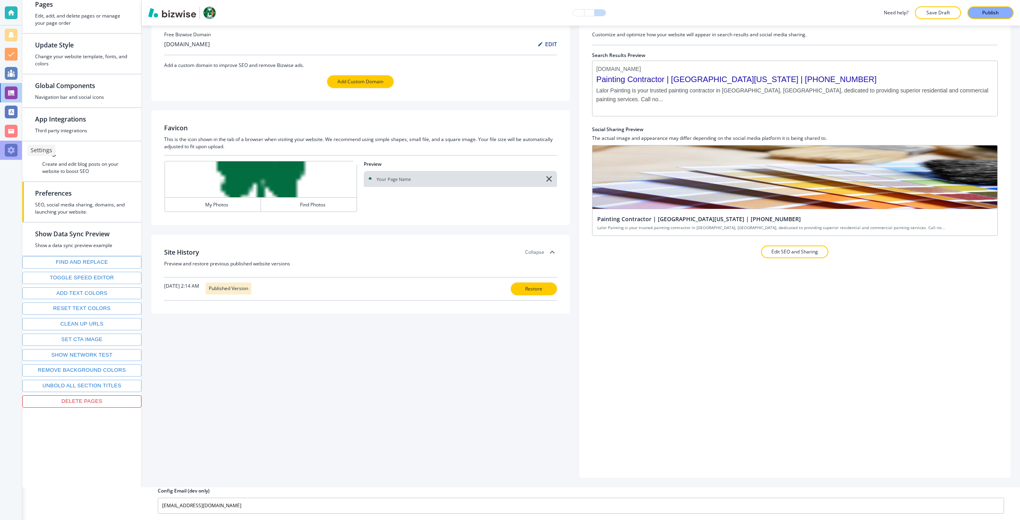
click at [8, 152] on div at bounding box center [11, 150] width 13 height 13
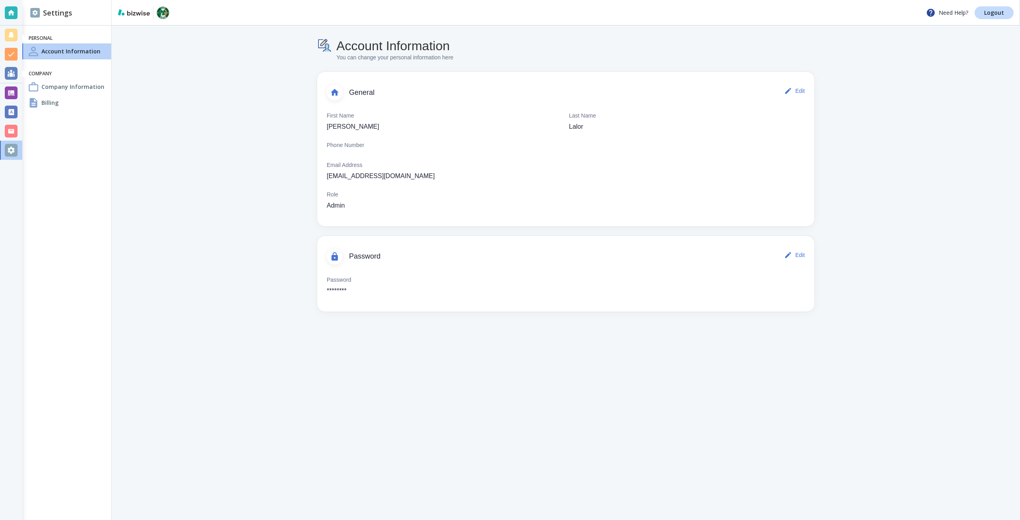
click at [67, 90] on h4 "Company Information" at bounding box center [72, 86] width 63 height 8
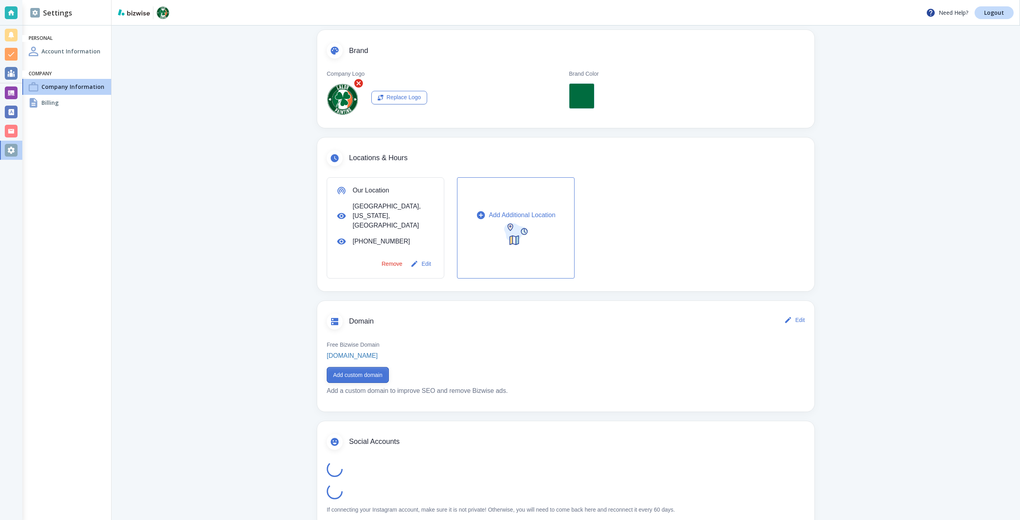
scroll to position [148, 0]
click at [353, 366] on button "Add custom domain" at bounding box center [358, 374] width 62 height 16
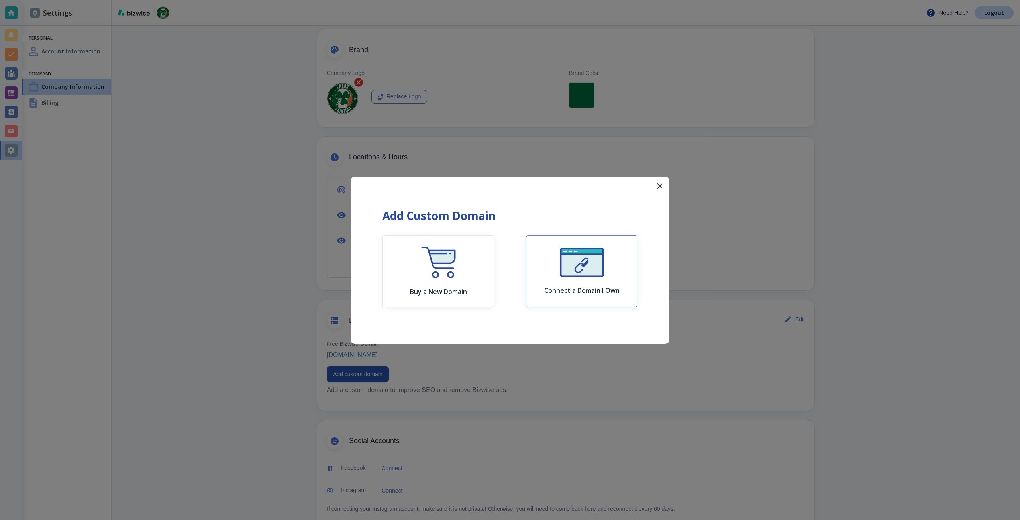
click at [582, 295] on button "Connect a Domain I Own" at bounding box center [582, 271] width 112 height 72
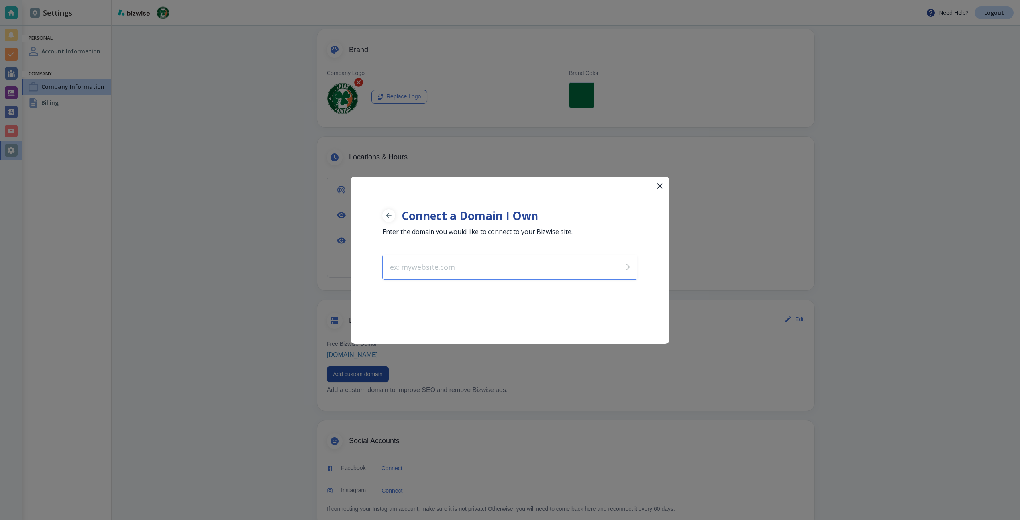
click at [514, 273] on input "text" at bounding box center [498, 267] width 231 height 24
type input "lalor-painting.com"
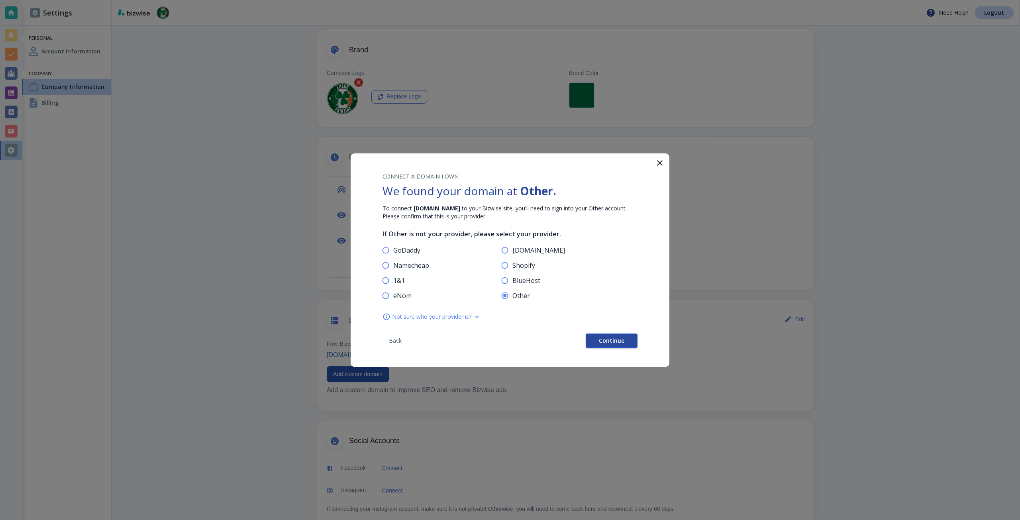
click at [620, 341] on span "Continue" at bounding box center [611, 341] width 25 height 6
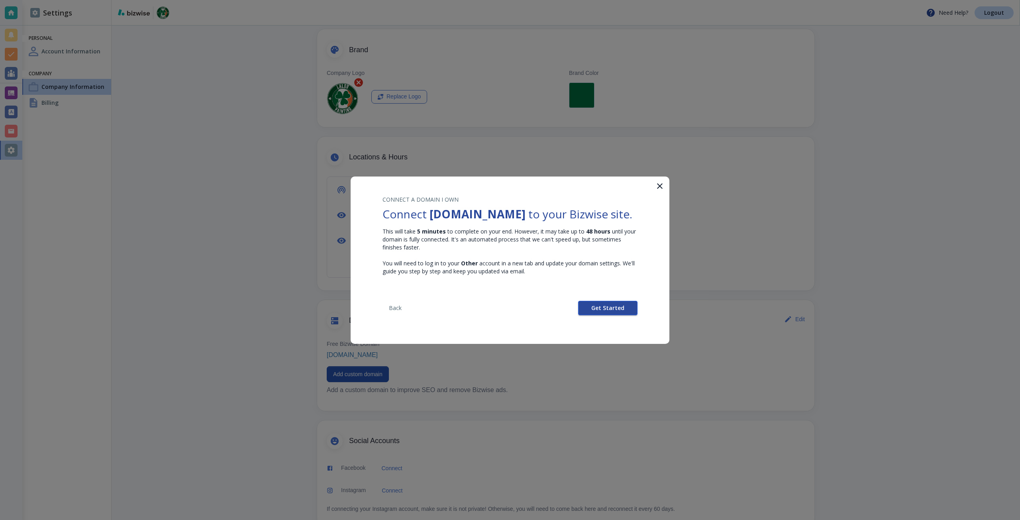
click at [589, 310] on button "Get Started" at bounding box center [607, 308] width 59 height 14
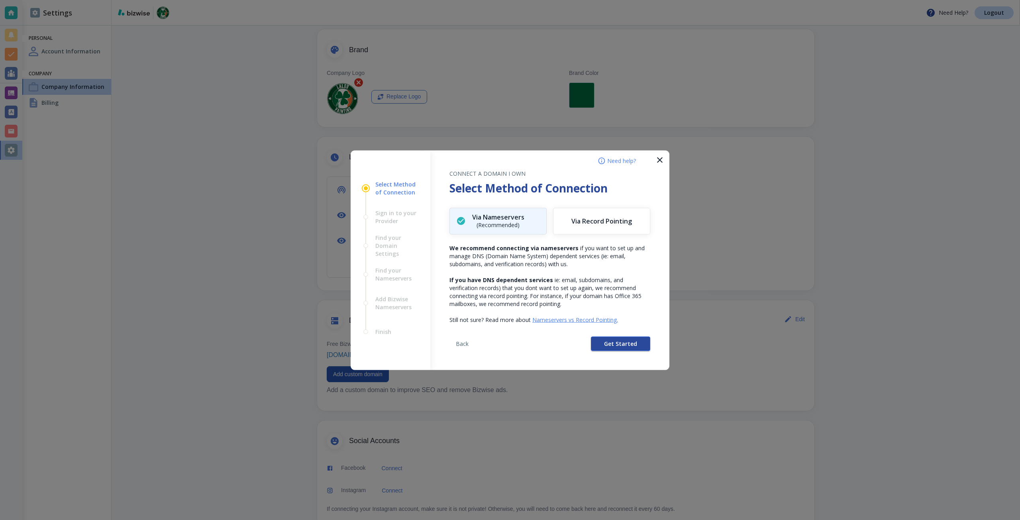
click at [602, 338] on button "Get Started" at bounding box center [620, 343] width 59 height 14
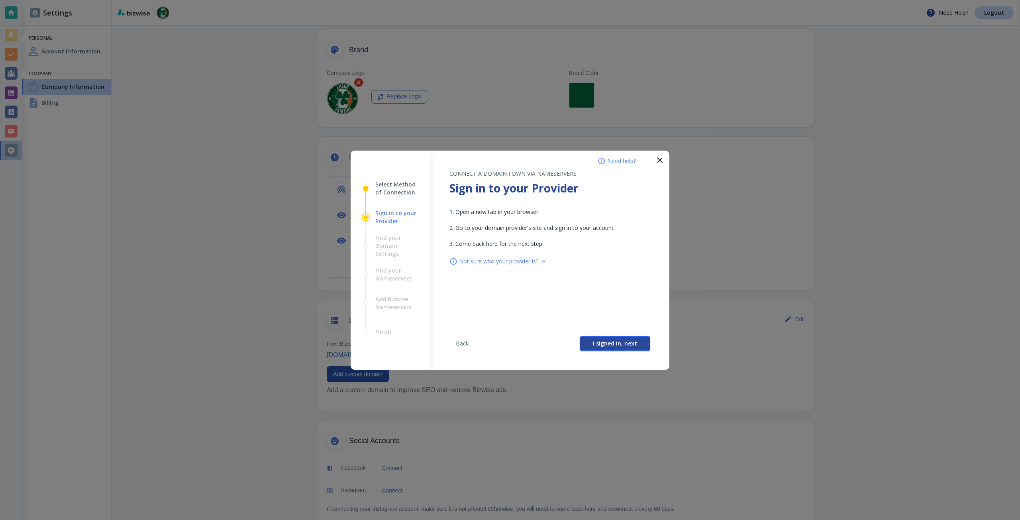
click at [594, 337] on button "I signed in, next" at bounding box center [615, 343] width 71 height 14
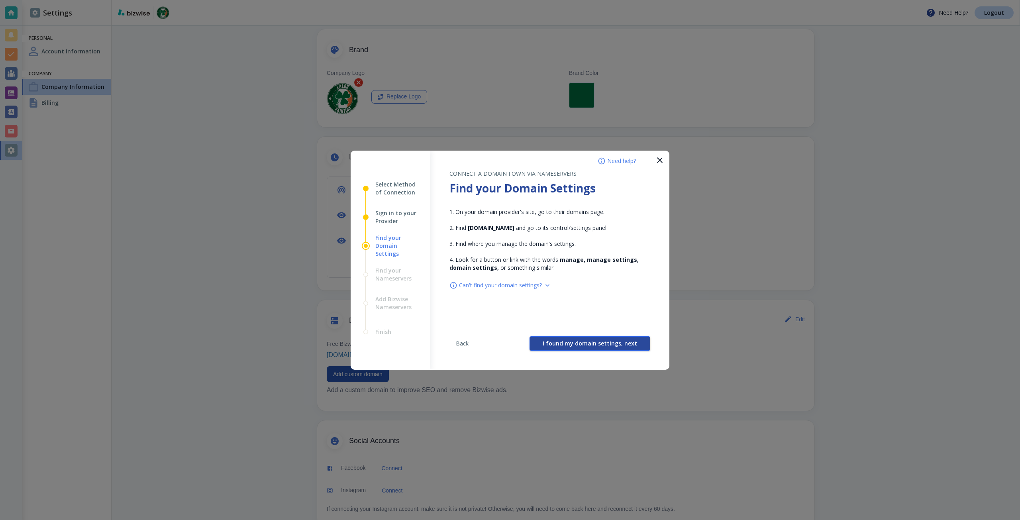
click at [587, 341] on span "I found my domain settings, next" at bounding box center [590, 344] width 94 height 6
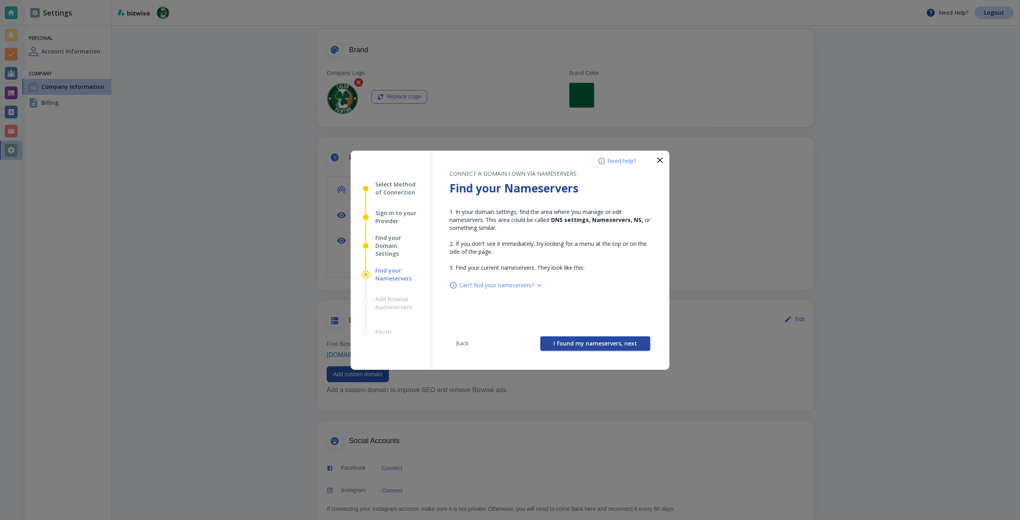
click at [581, 341] on span "I found my nameservers, next" at bounding box center [595, 344] width 84 height 6
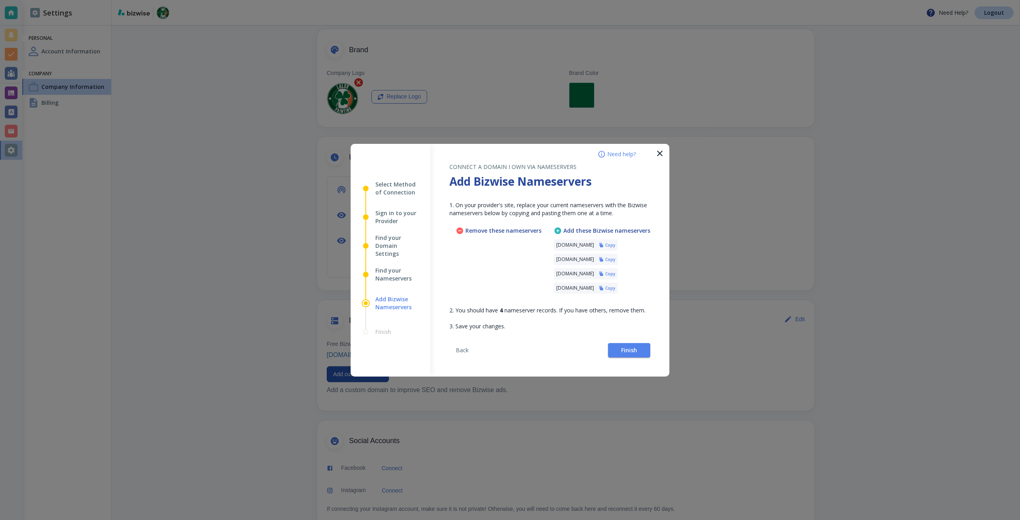
click at [615, 247] on button "Copy" at bounding box center [607, 245] width 16 height 6
click at [616, 351] on button "Finish" at bounding box center [629, 350] width 42 height 14
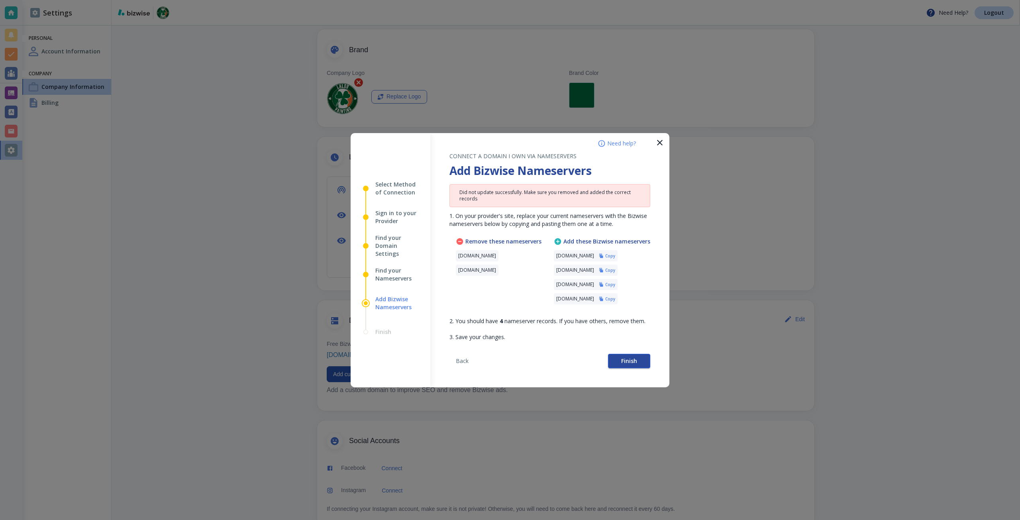
click at [632, 363] on span "Finish" at bounding box center [629, 361] width 16 height 6
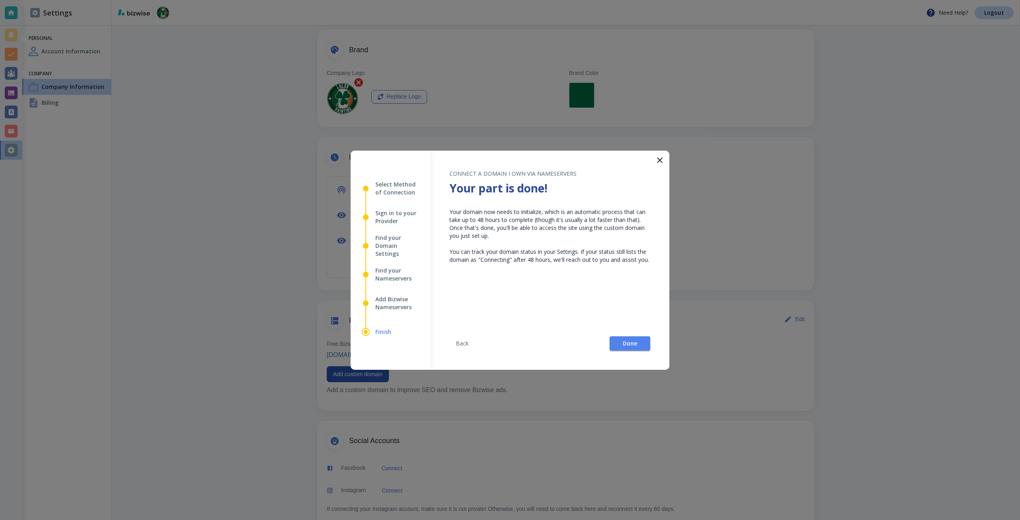
click at [630, 353] on div "Back Done" at bounding box center [549, 347] width 201 height 46
click at [638, 348] on button "Done" at bounding box center [630, 343] width 41 height 14
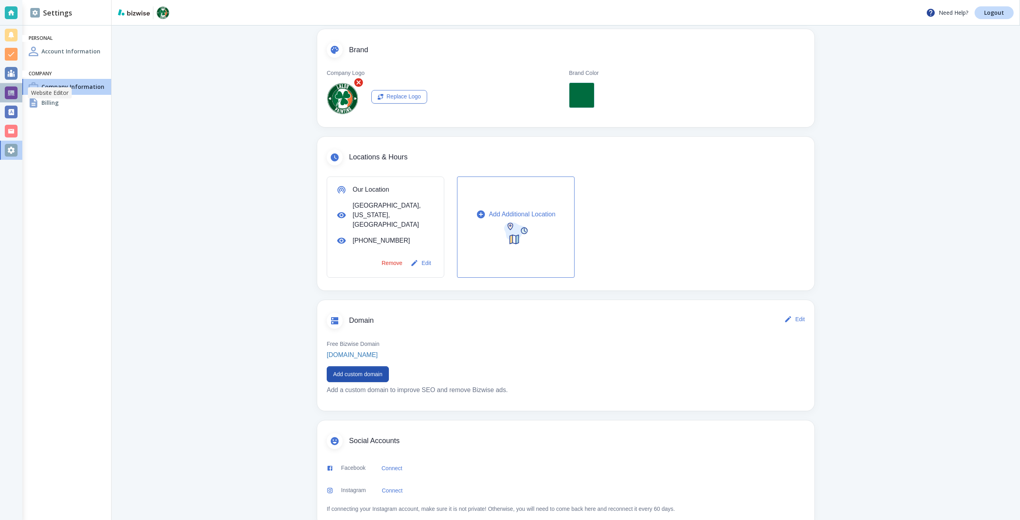
click at [16, 92] on div at bounding box center [11, 92] width 13 height 13
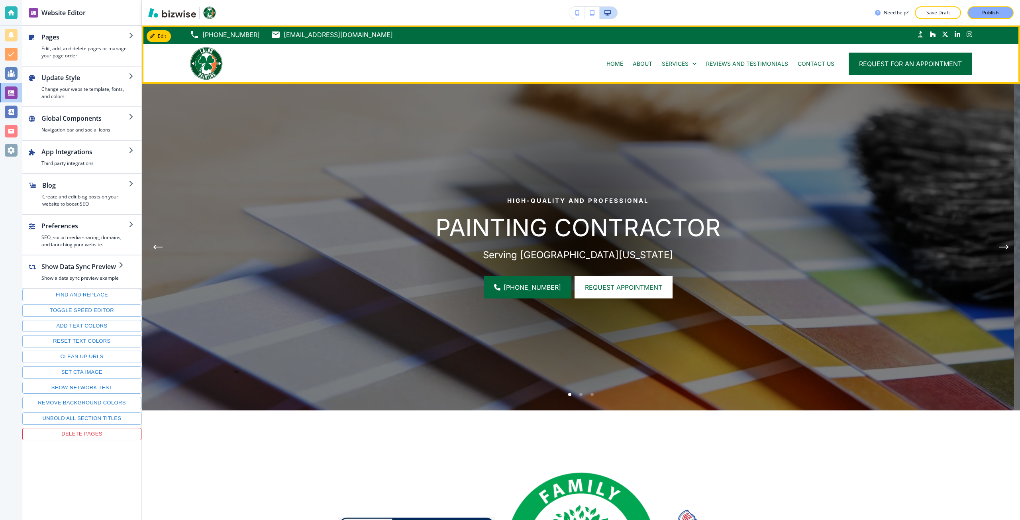
click at [744, 59] on div "REVIEWS AND TESTIMONIALS" at bounding box center [747, 64] width 92 height 40
click at [739, 61] on p "REVIEWS AND TESTIMONIALS" at bounding box center [747, 64] width 82 height 8
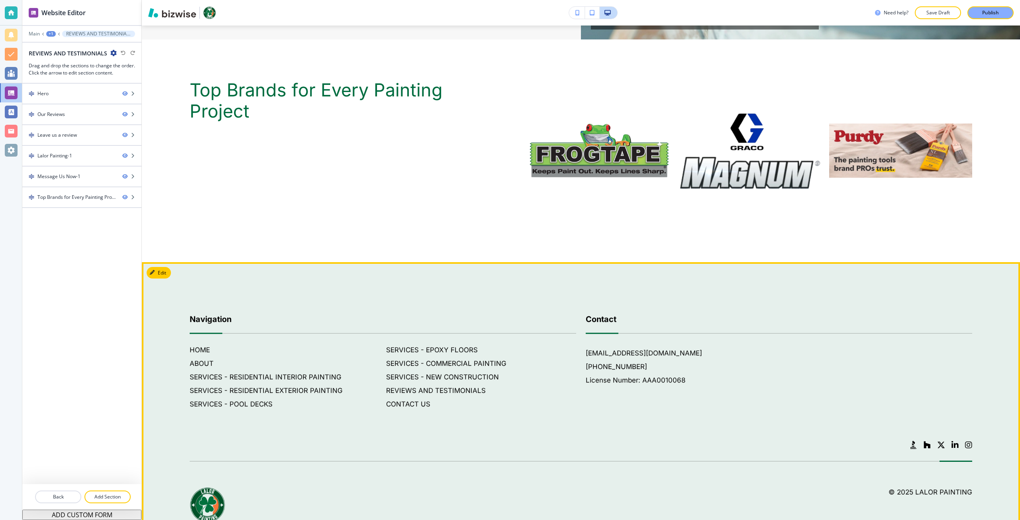
scroll to position [1713, 0]
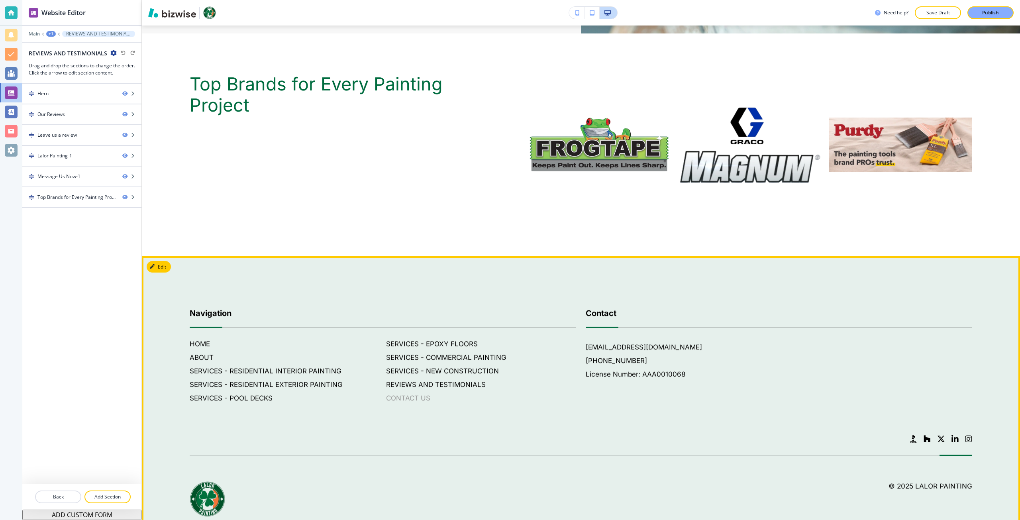
click at [398, 394] on h6 "CONTACT US" at bounding box center [481, 398] width 190 height 10
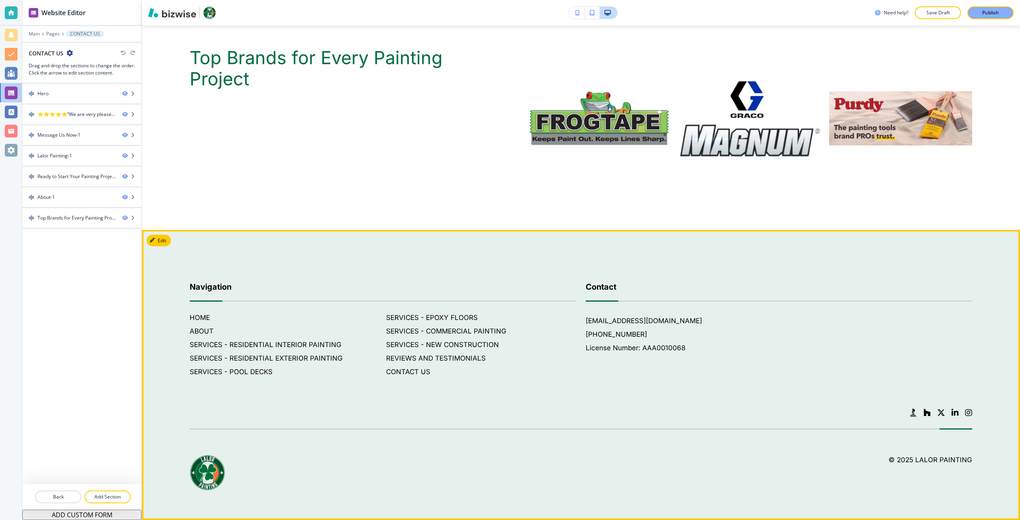
scroll to position [1567, 0]
click at [312, 345] on h6 "SERVICES - RESIDENTIAL INTERIOR PAINTING" at bounding box center [285, 344] width 190 height 10
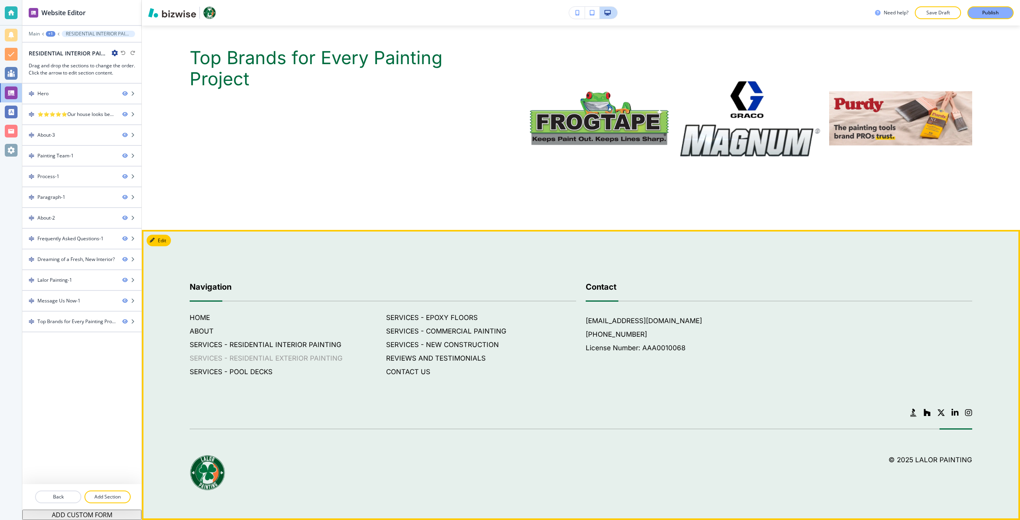
click at [290, 356] on h6 "SERVICES - RESIDENTIAL EXTERIOR PAINTING" at bounding box center [285, 358] width 190 height 10
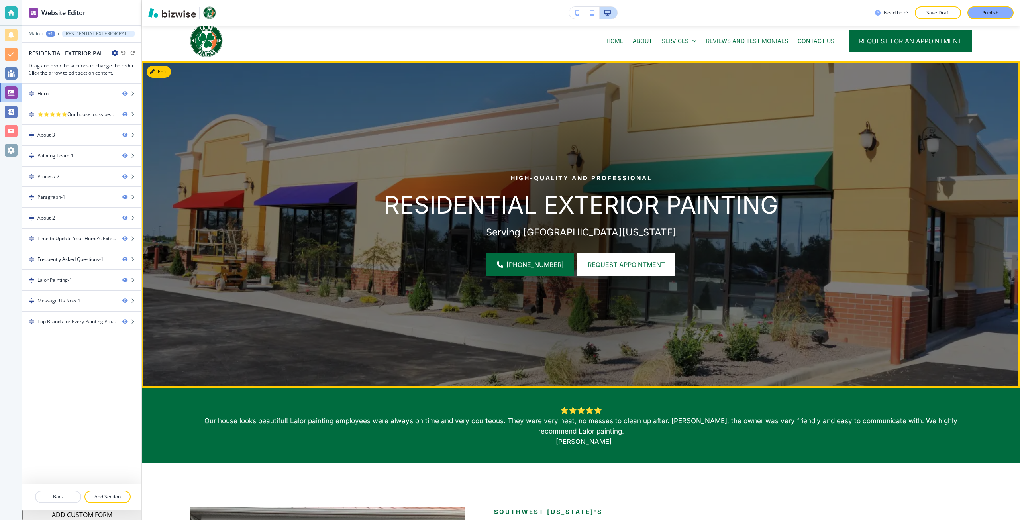
scroll to position [0, 0]
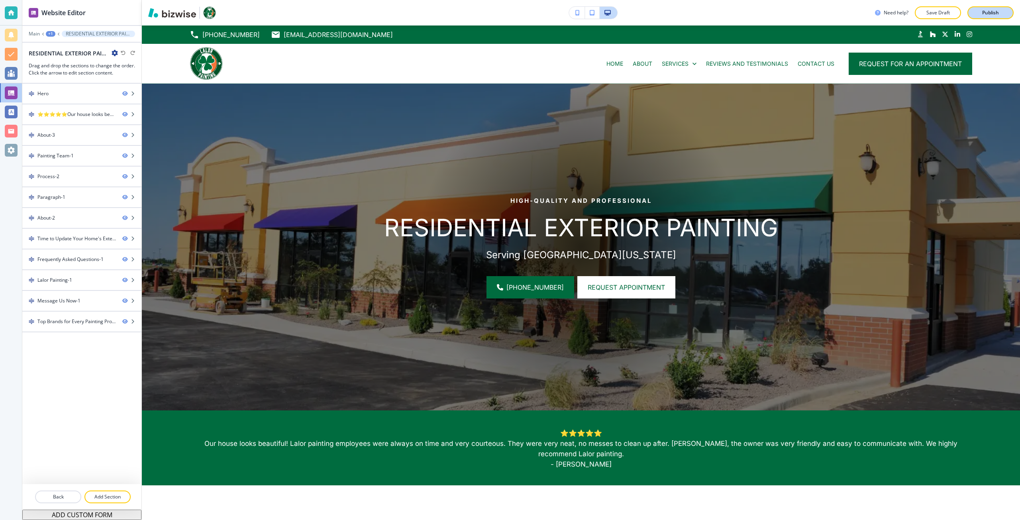
click at [986, 17] on button "Publish" at bounding box center [990, 12] width 46 height 13
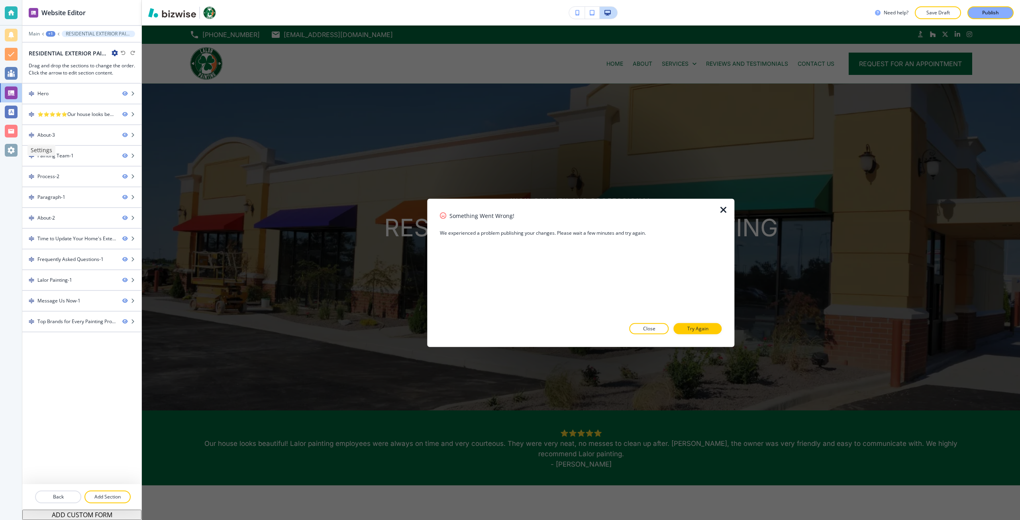
click at [14, 150] on div at bounding box center [11, 150] width 13 height 13
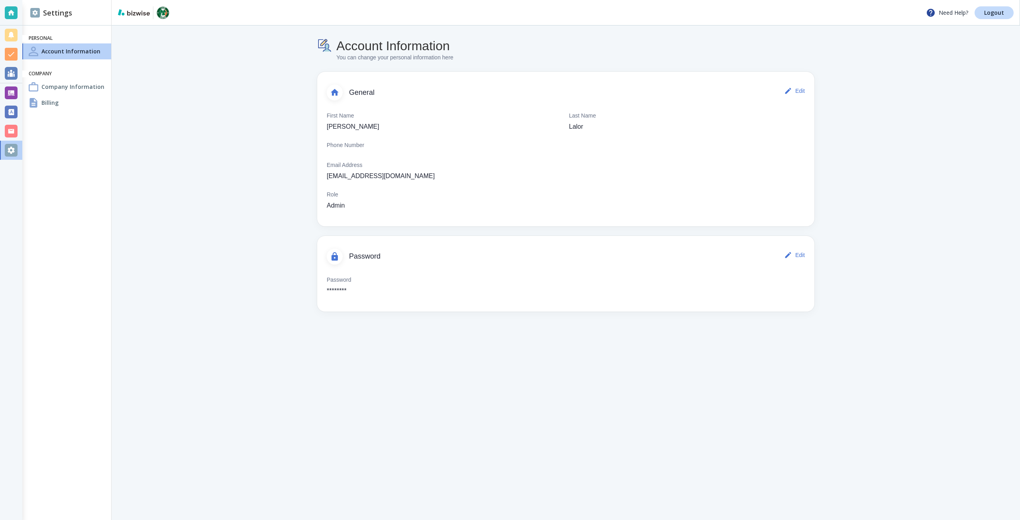
click at [85, 93] on div "Company Information" at bounding box center [66, 87] width 89 height 16
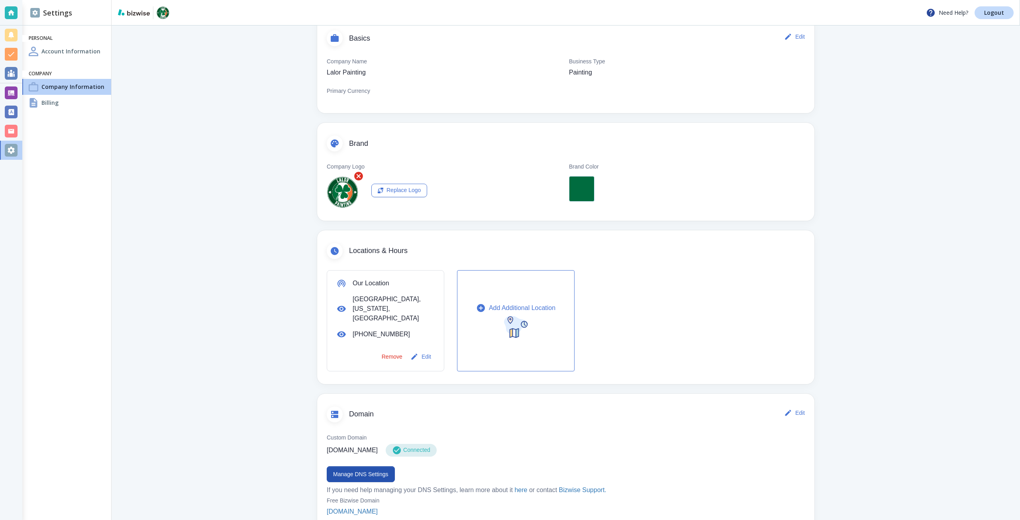
scroll to position [80, 0]
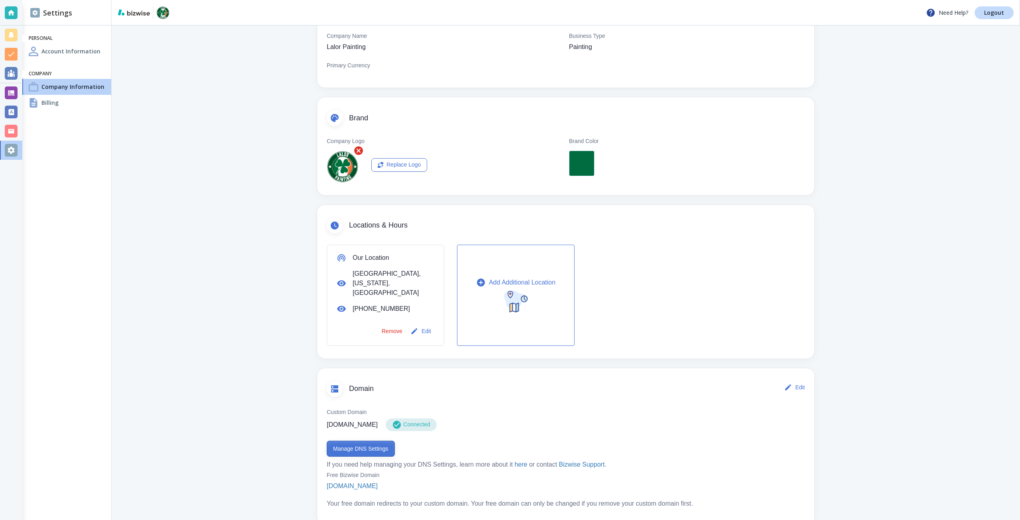
click at [359, 441] on button "Manage DNS Settings" at bounding box center [361, 449] width 68 height 16
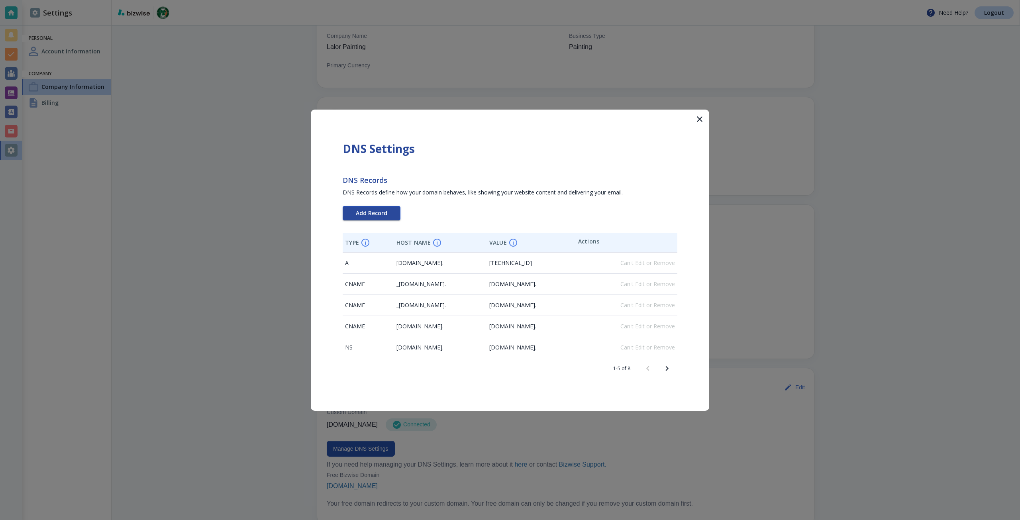
click at [368, 212] on span "Add Record" at bounding box center [371, 213] width 31 height 6
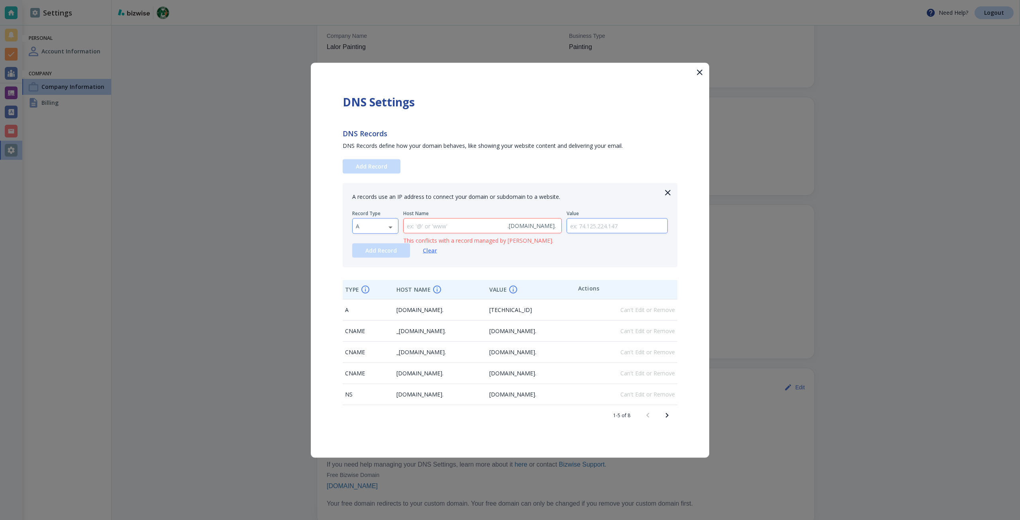
click at [368, 0] on body "Need Help? Logout Settings Personal Account Information Company Company Informa…" at bounding box center [510, 0] width 1020 height 0
click at [366, 274] on li "TXT" at bounding box center [375, 277] width 45 height 13
type input "TXT"
click at [584, 229] on input "text" at bounding box center [617, 225] width 101 height 15
paste input "google-site-verification=oXi6MmaFPdp0ToBZ0IvBiza12wAJtbpjAAcXjqOKGXo"
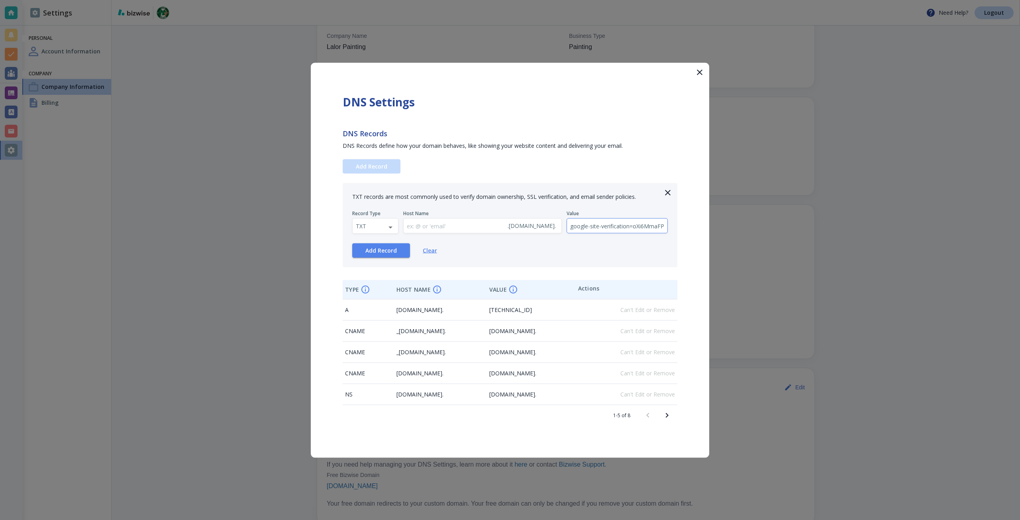
scroll to position [0, 103]
type input "google-site-verification=oXi6MmaFPdp0ToBZ0IvBiza12wAJtbpjAAcXjqOKGXo"
click at [397, 250] on button "Add Record" at bounding box center [381, 250] width 58 height 14
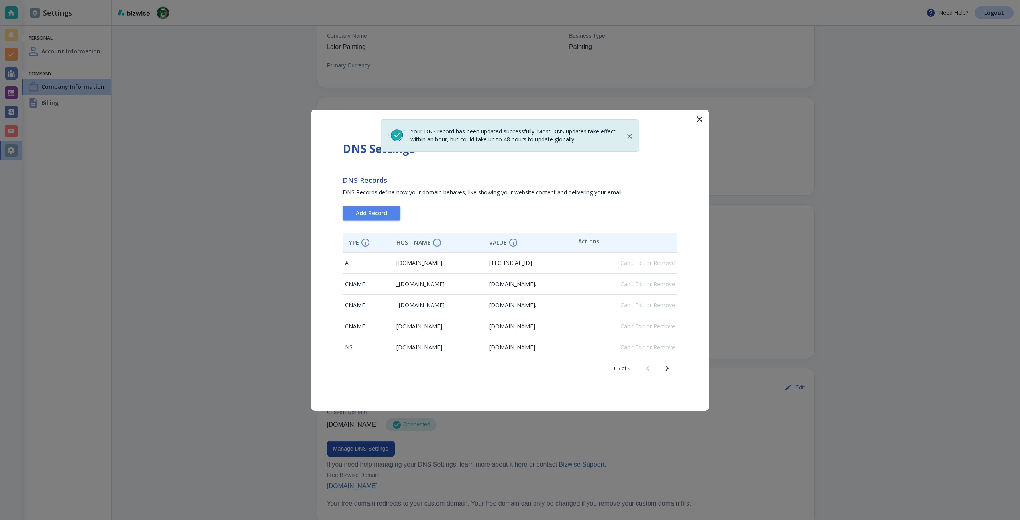
click at [216, 326] on div at bounding box center [510, 260] width 1020 height 520
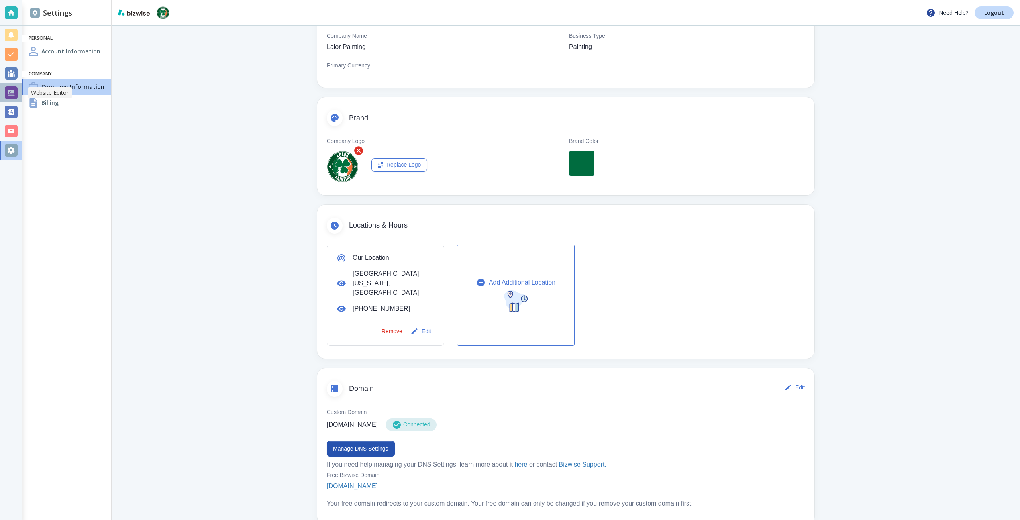
click at [11, 96] on div at bounding box center [11, 92] width 13 height 13
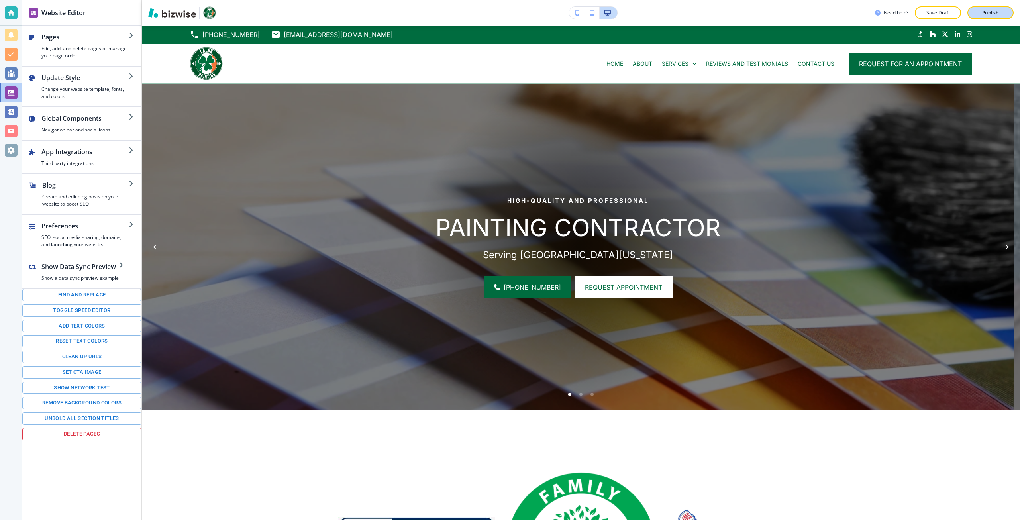
click at [983, 10] on p "Publish" at bounding box center [990, 12] width 17 height 7
click at [991, 12] on p "Publish" at bounding box center [990, 12] width 17 height 7
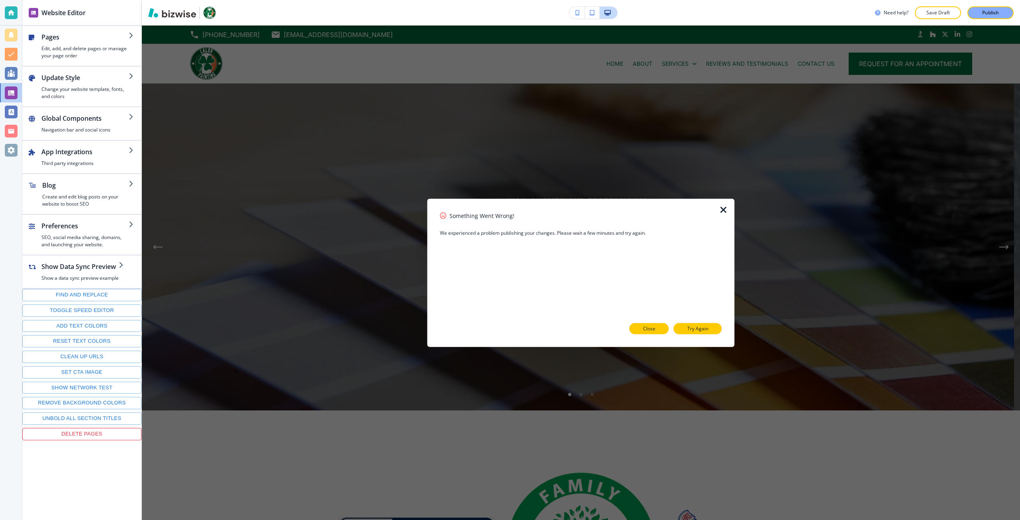
click at [649, 330] on p "Close" at bounding box center [649, 328] width 12 height 7
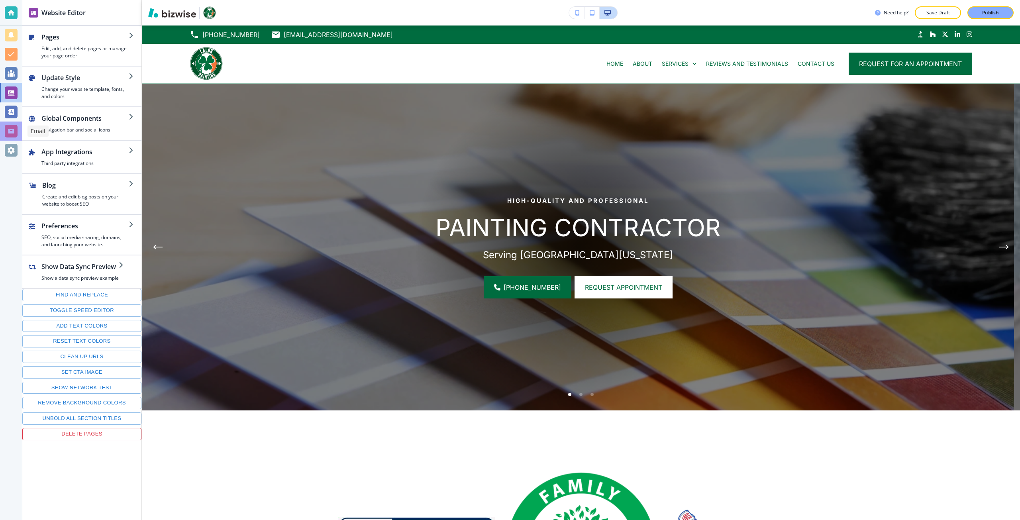
click at [11, 139] on div at bounding box center [11, 131] width 22 height 19
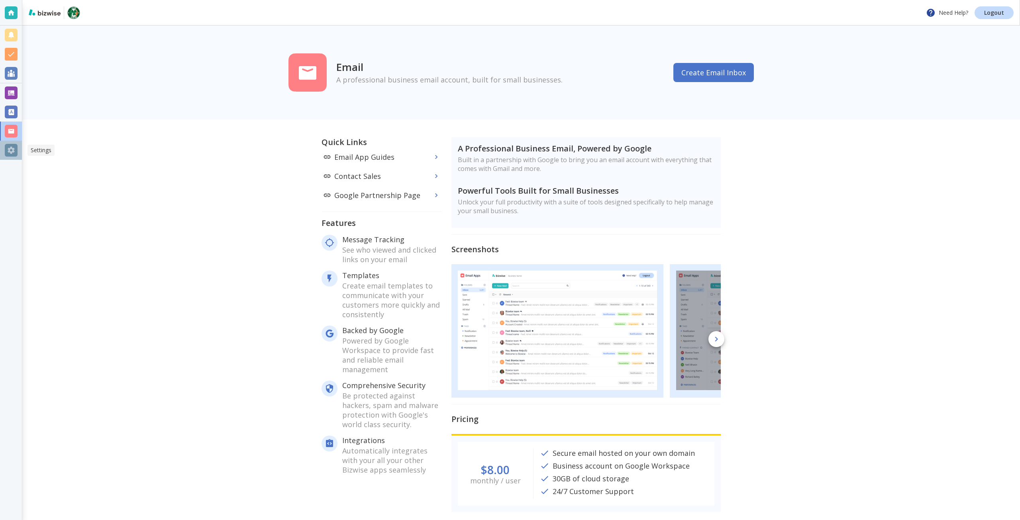
click at [12, 149] on div at bounding box center [11, 150] width 13 height 13
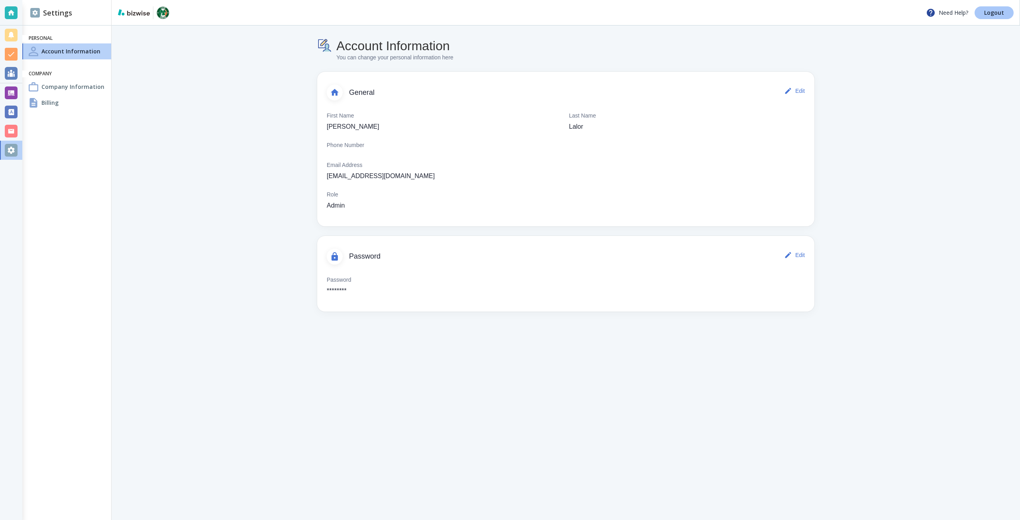
click at [983, 9] on link "Logout" at bounding box center [994, 12] width 39 height 13
